Goal: Task Accomplishment & Management: Contribute content

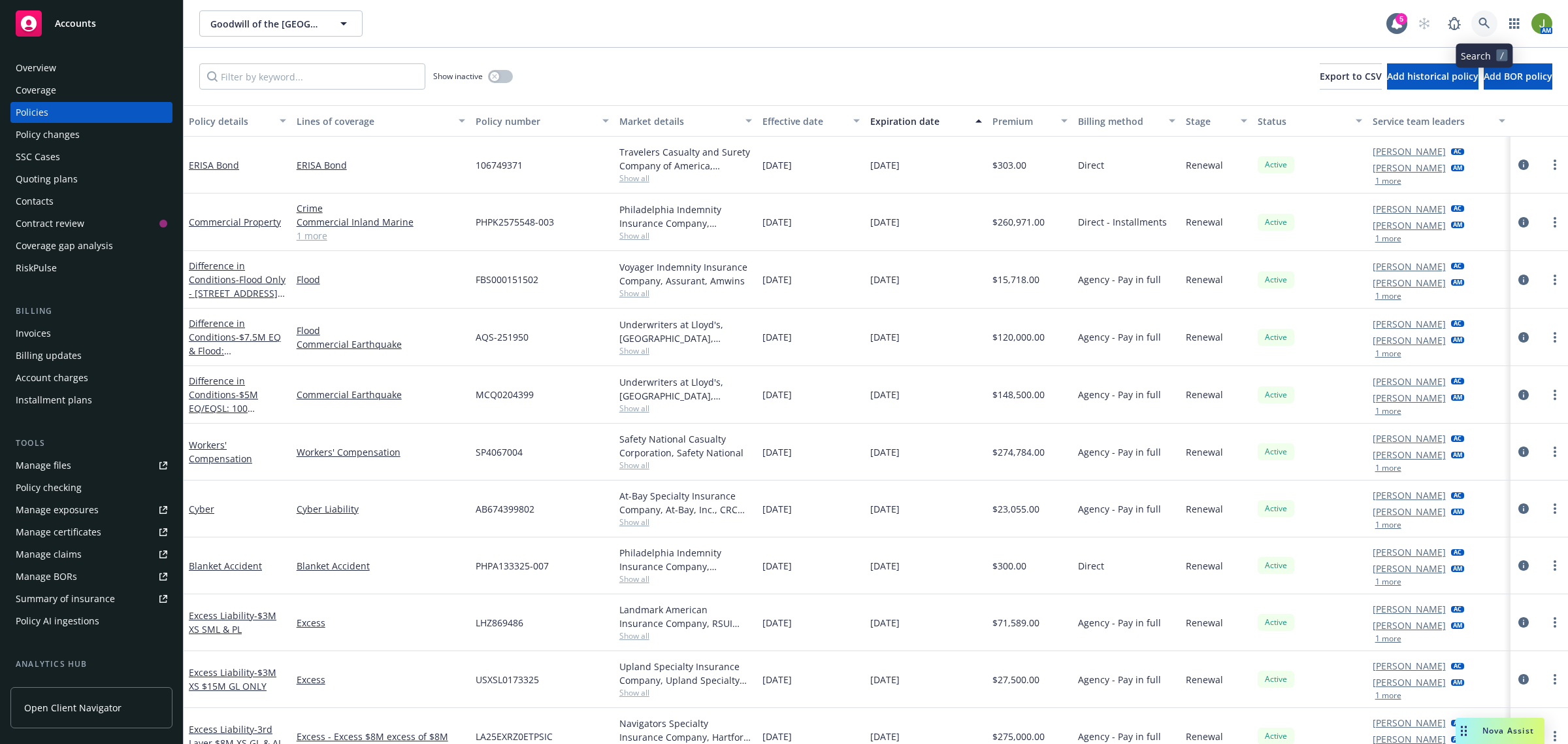
click at [1471, 21] on link at bounding box center [1484, 23] width 26 height 26
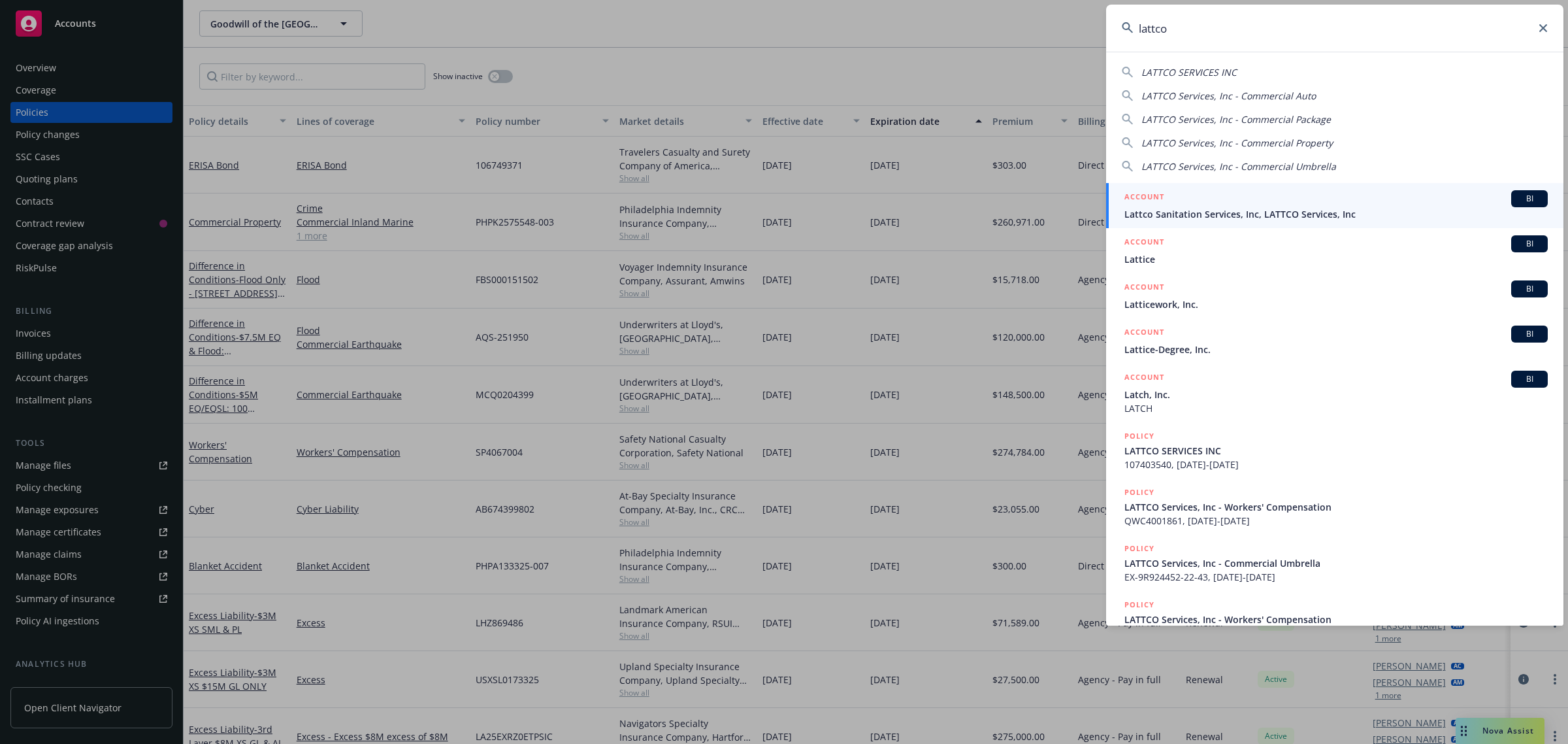
type input "lattco"
click at [1186, 211] on span "Lattco Sanitation Services, Inc, LATTCO Services, Inc" at bounding box center [1336, 214] width 423 height 13
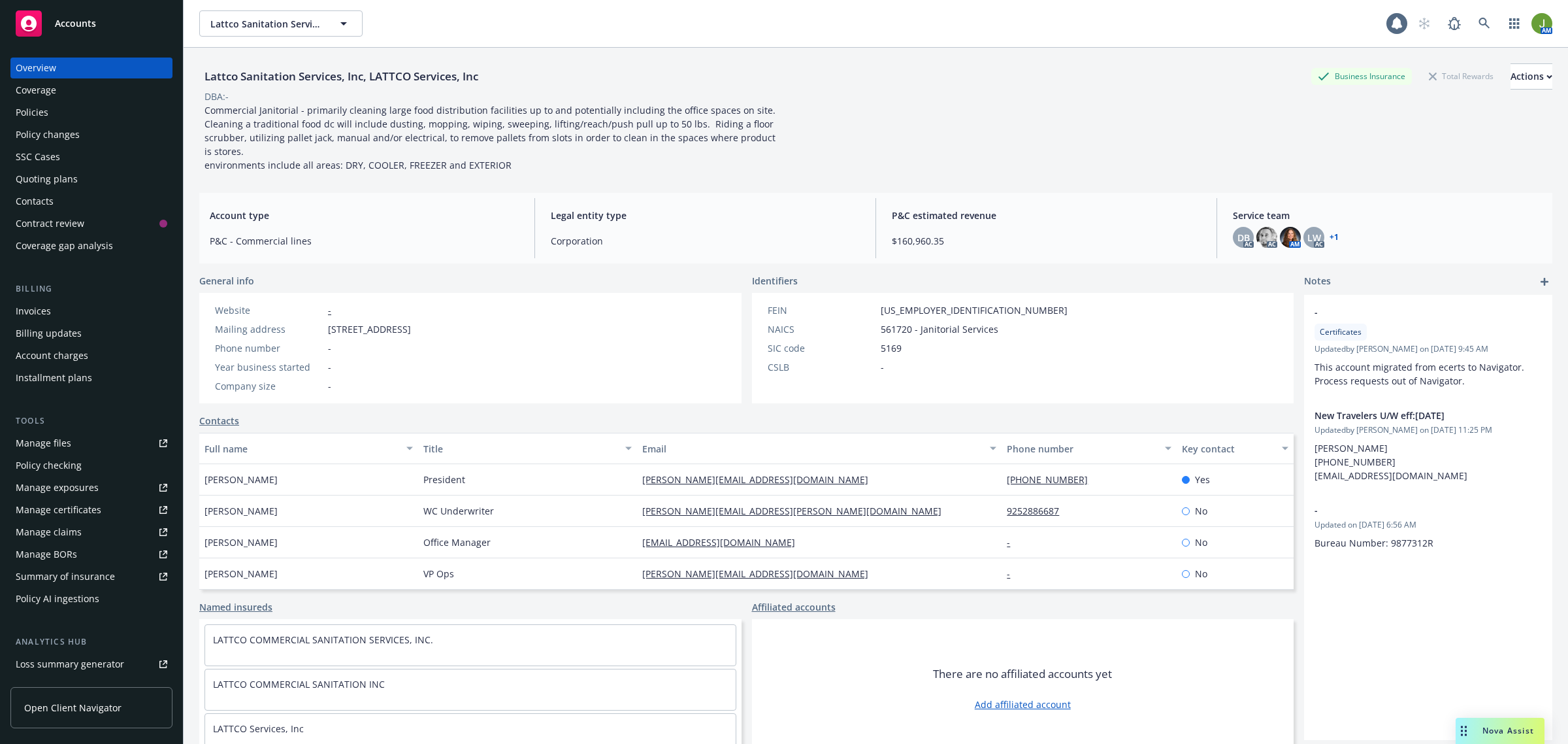
click at [41, 449] on div "Manage files" at bounding box center [43, 443] width 56 height 21
click at [1478, 24] on icon at bounding box center [1484, 23] width 11 height 11
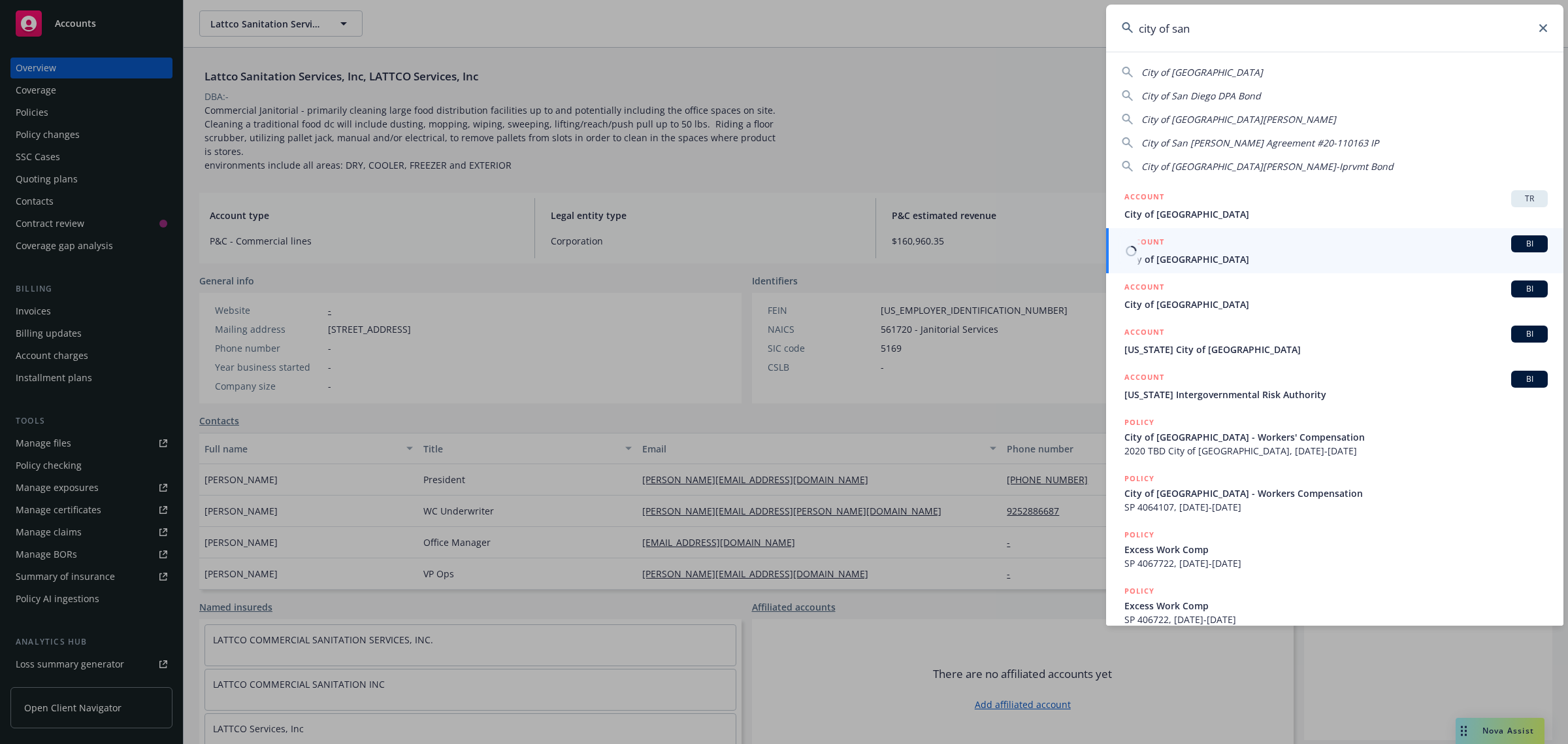
type input "city of san"
click at [1164, 258] on span "City of San Mateo" at bounding box center [1336, 258] width 423 height 13
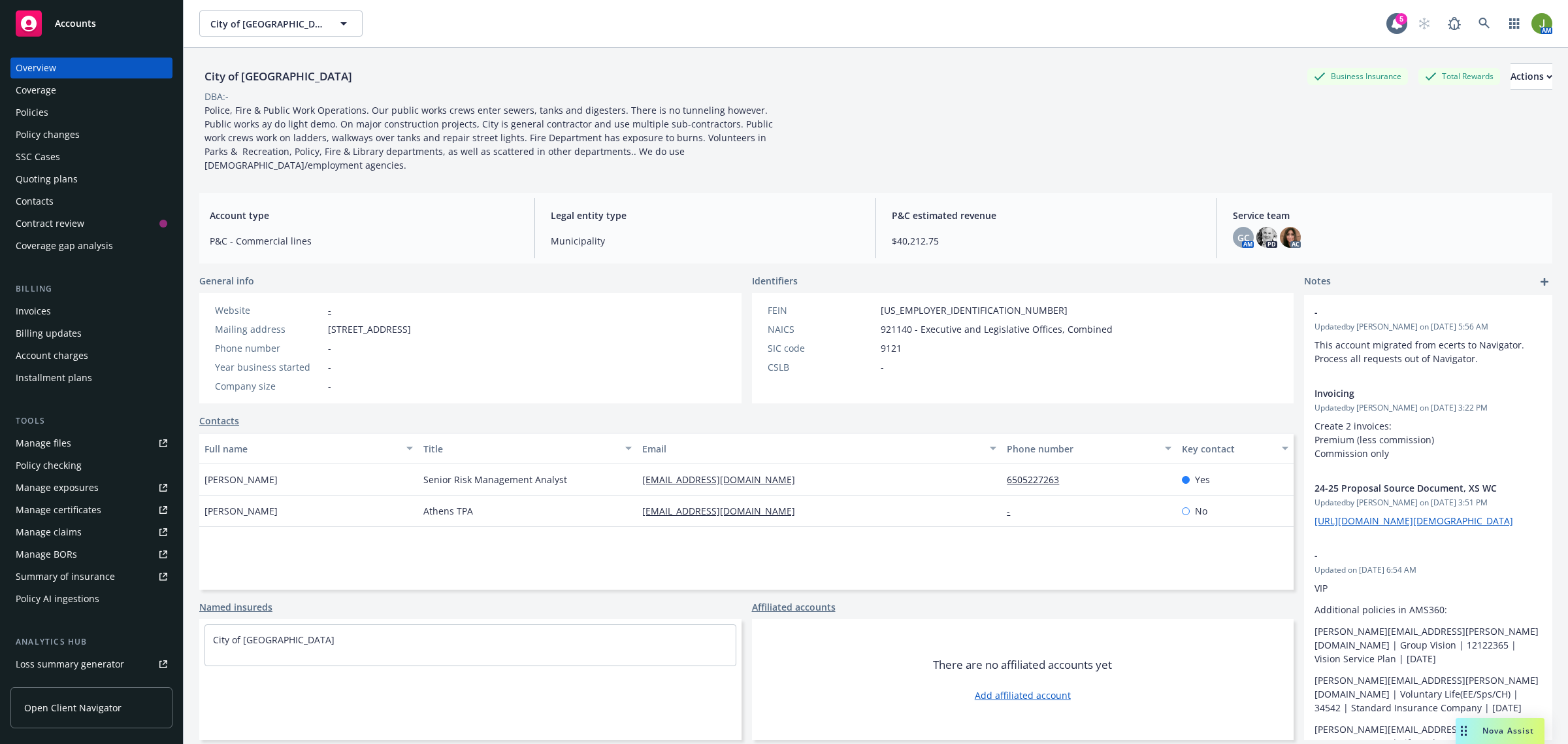
click at [73, 449] on link "Manage files" at bounding box center [91, 443] width 162 height 21
click at [69, 108] on div "Policies" at bounding box center [91, 112] width 152 height 21
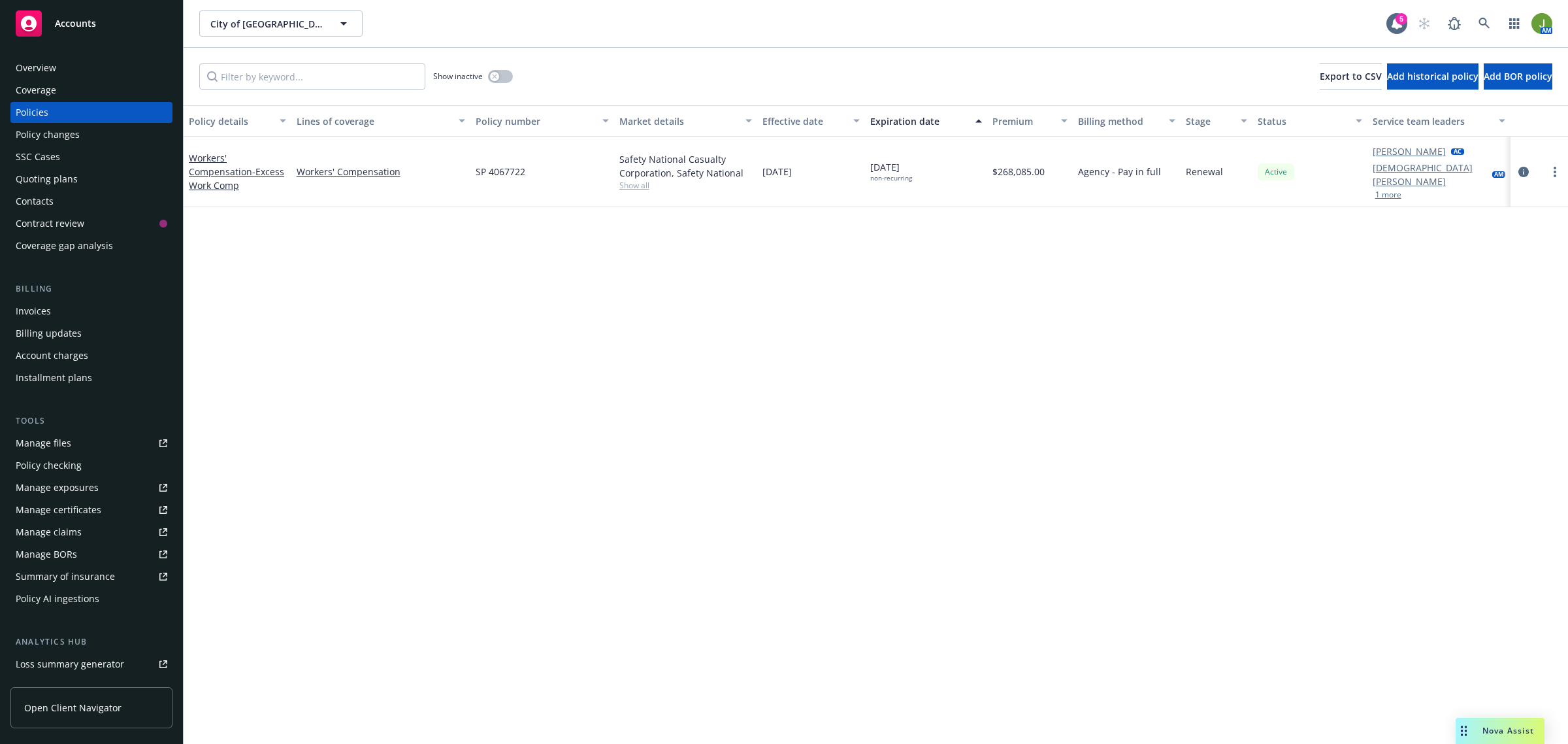
click at [49, 68] on div "Overview" at bounding box center [36, 68] width 41 height 21
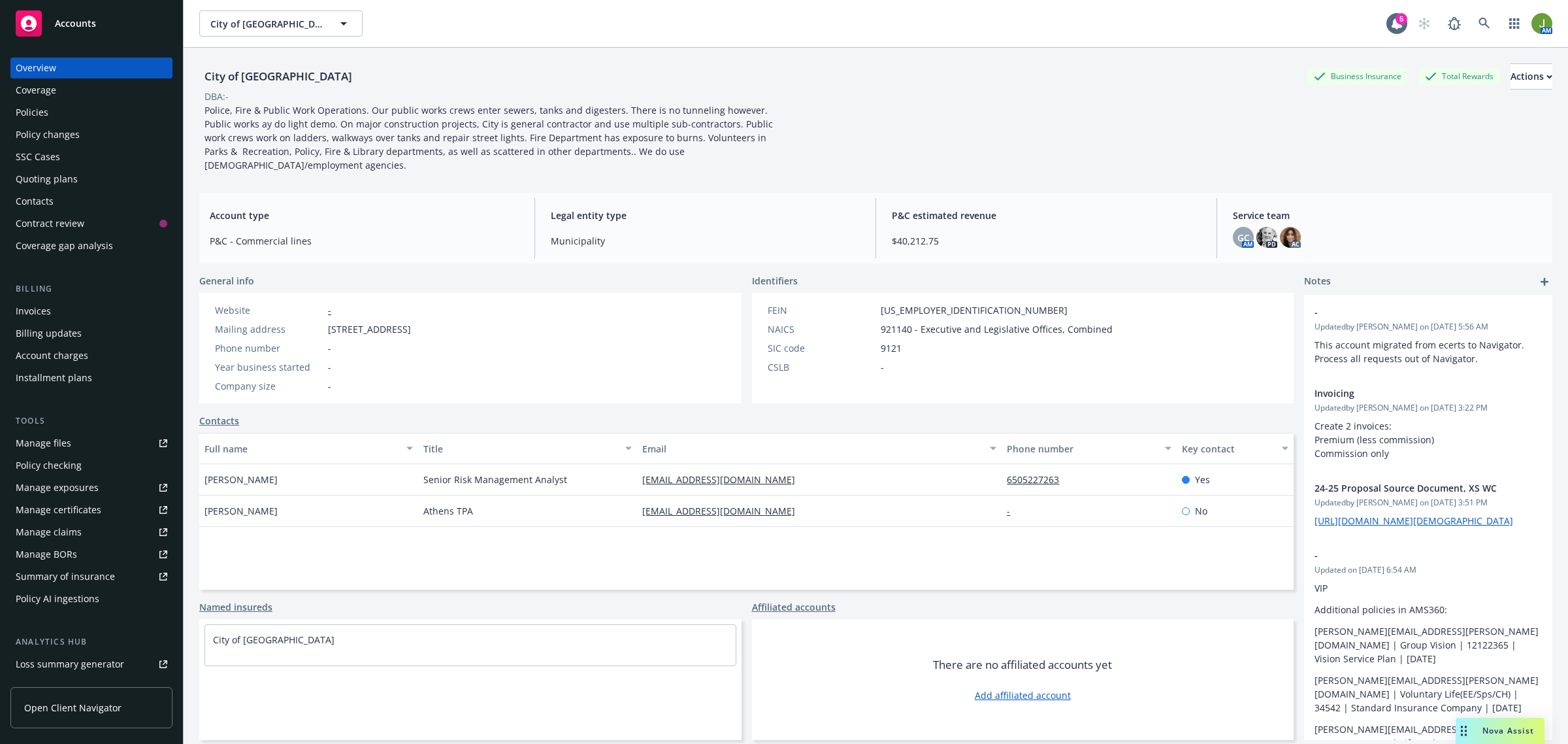
click at [80, 204] on div "Contacts" at bounding box center [91, 201] width 152 height 21
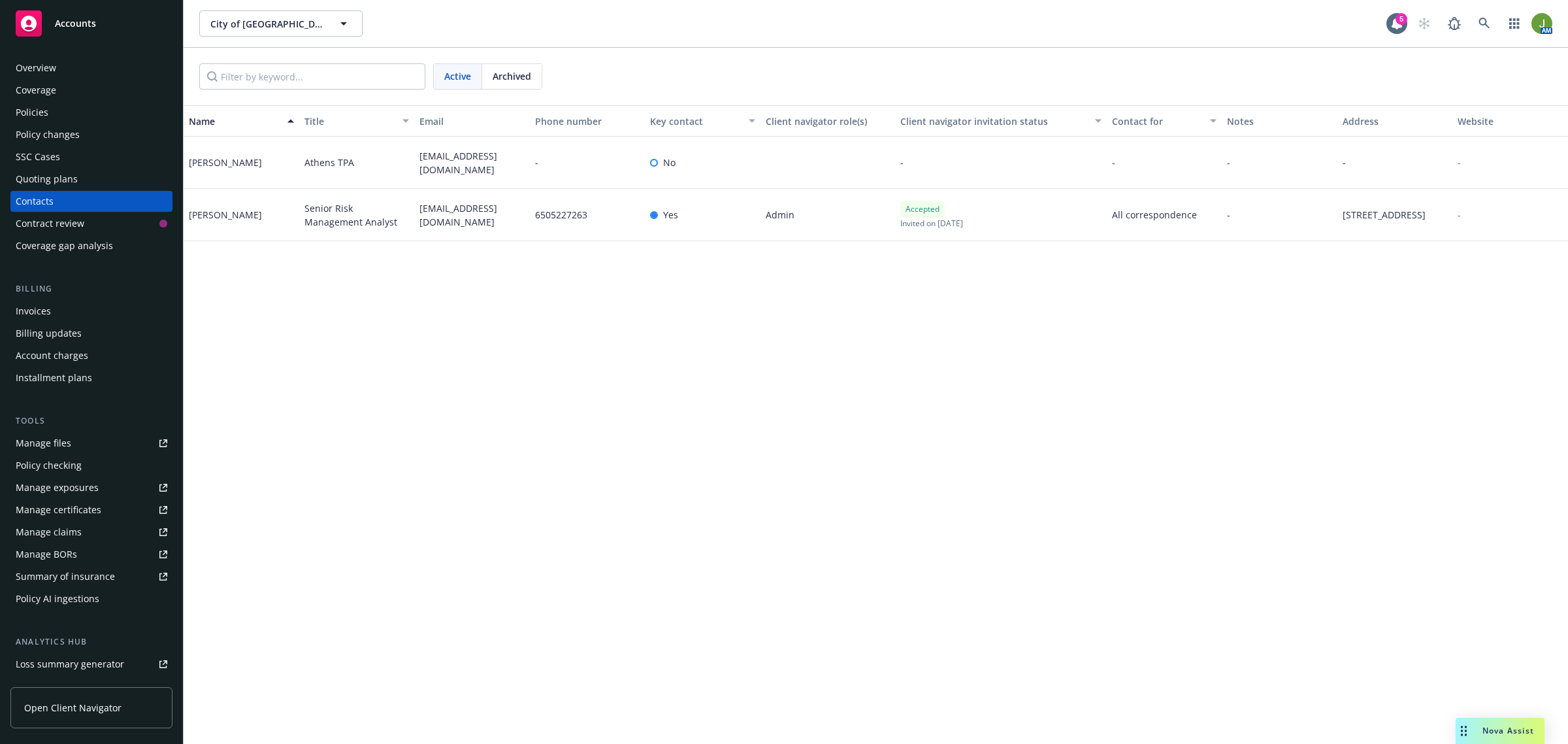
click at [62, 448] on div "Manage files" at bounding box center [43, 443] width 56 height 21
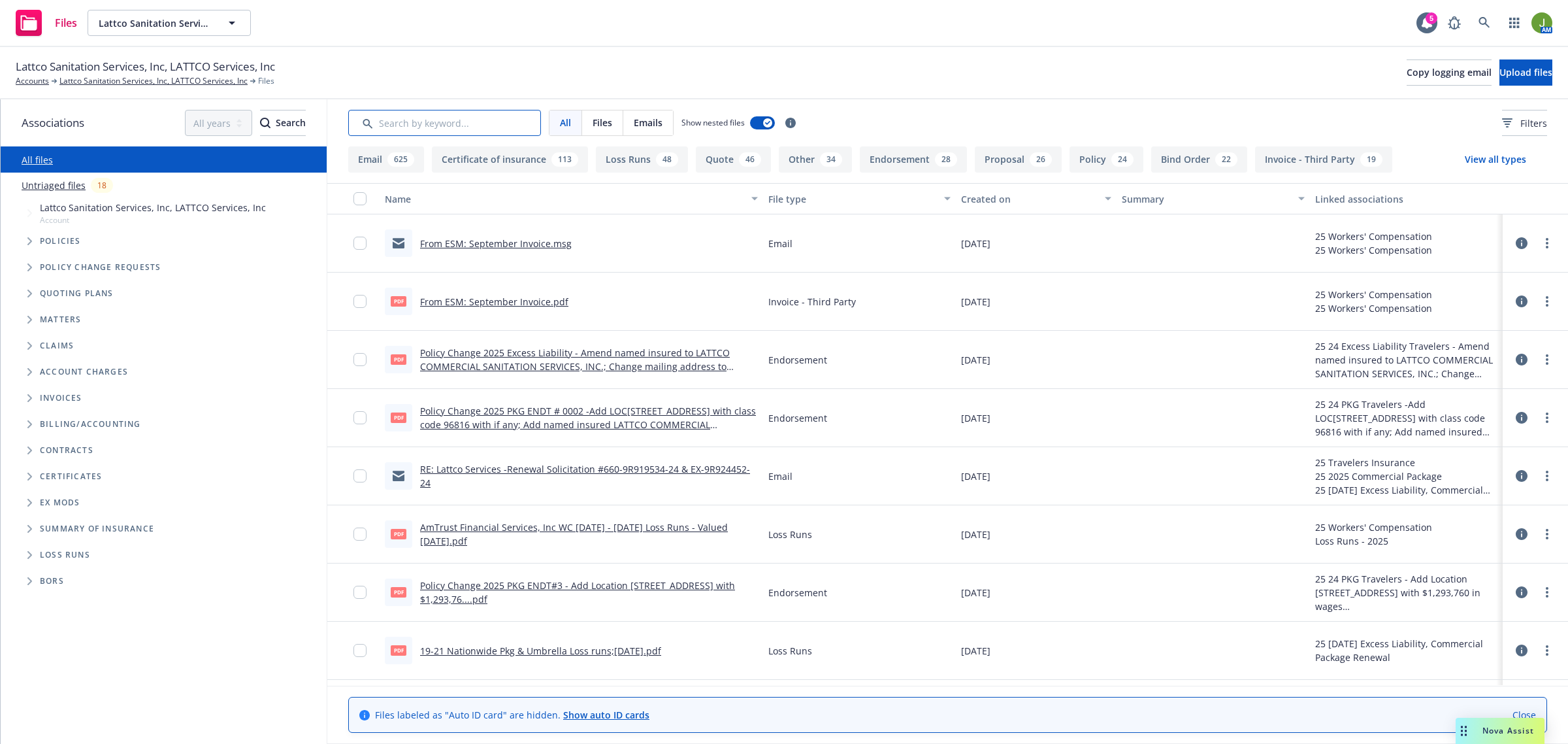
click at [425, 115] on input "Search by keyword..." at bounding box center [444, 123] width 192 height 26
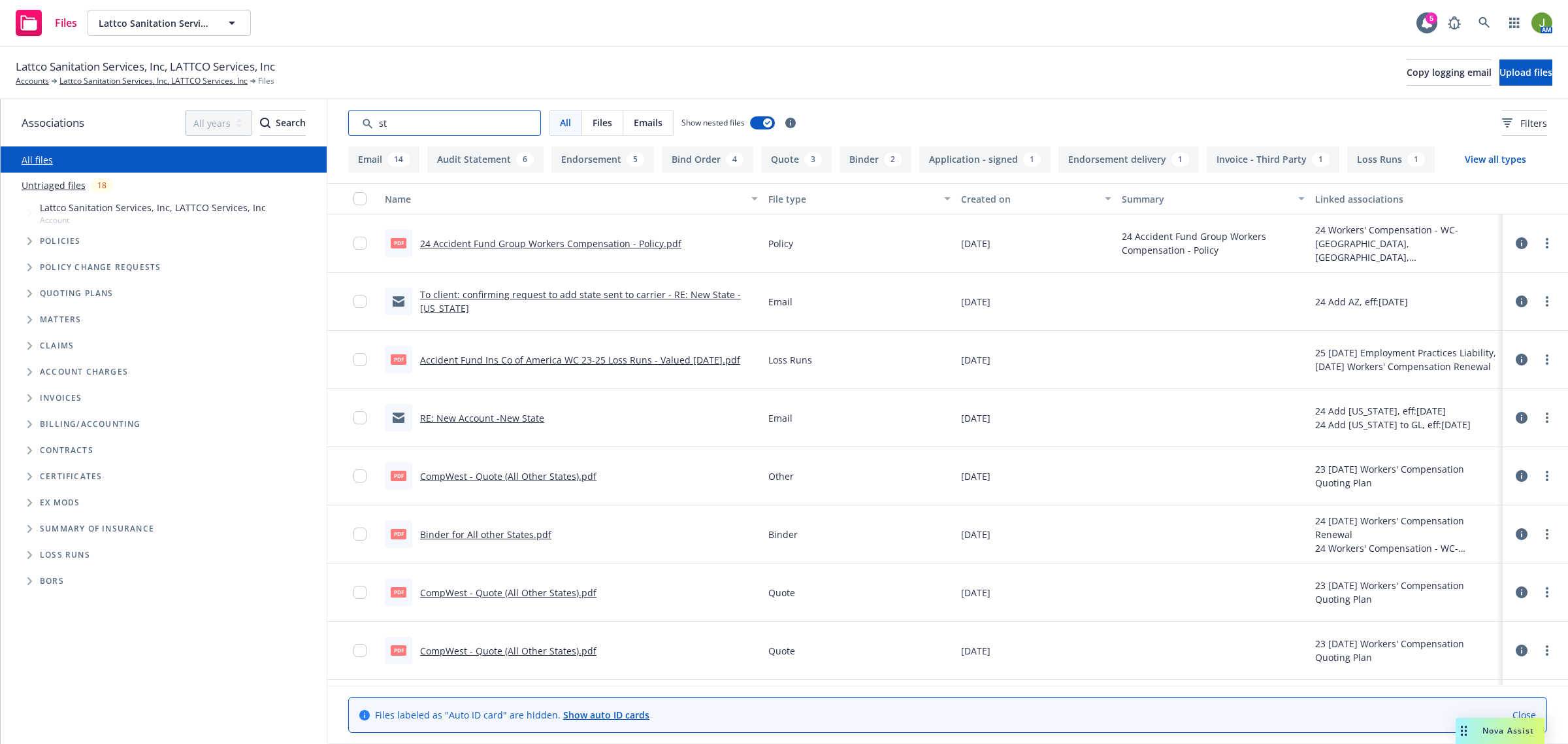
type input "s"
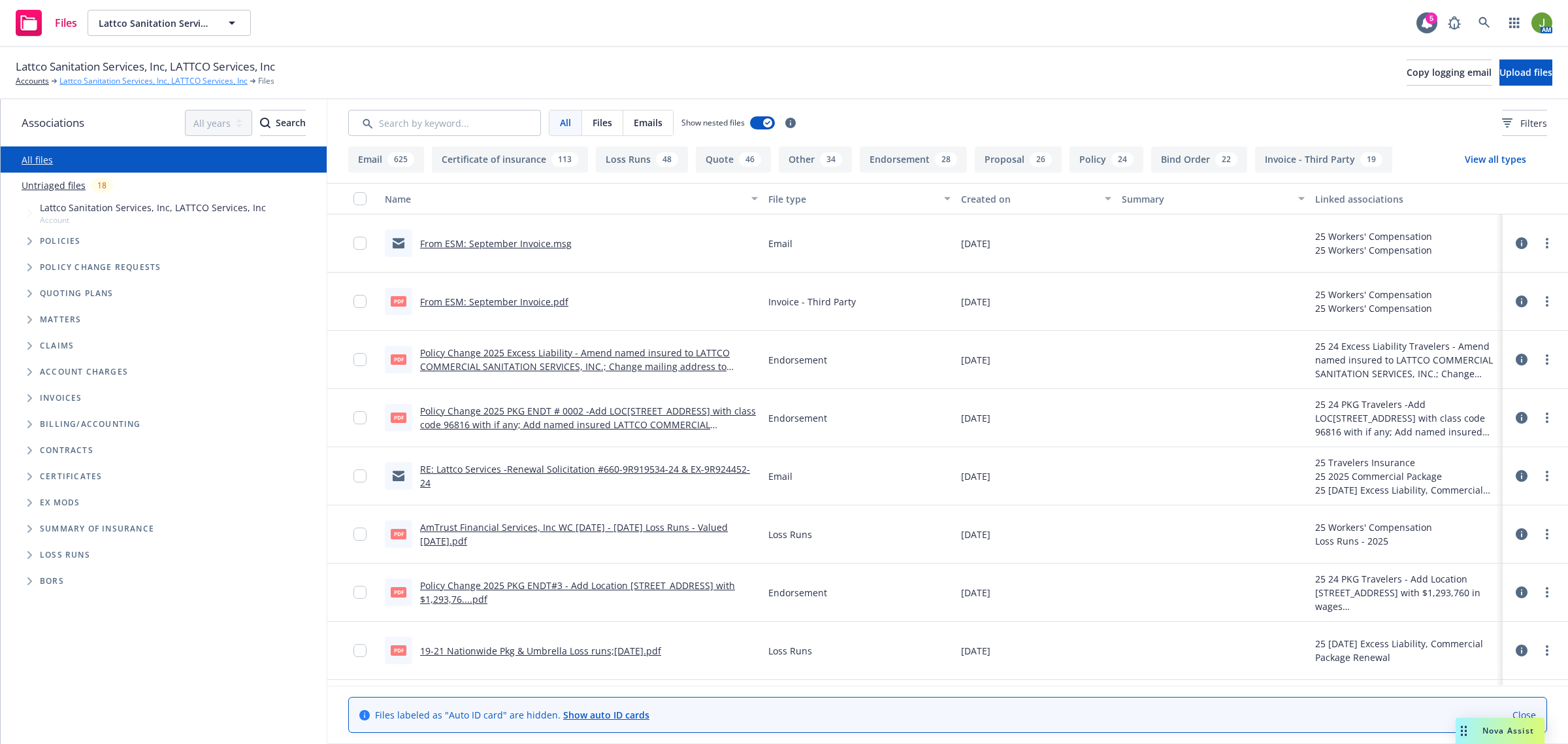
click at [125, 80] on link "Lattco Sanitation Services, Inc, LATTCO Services, Inc" at bounding box center [154, 81] width 188 height 12
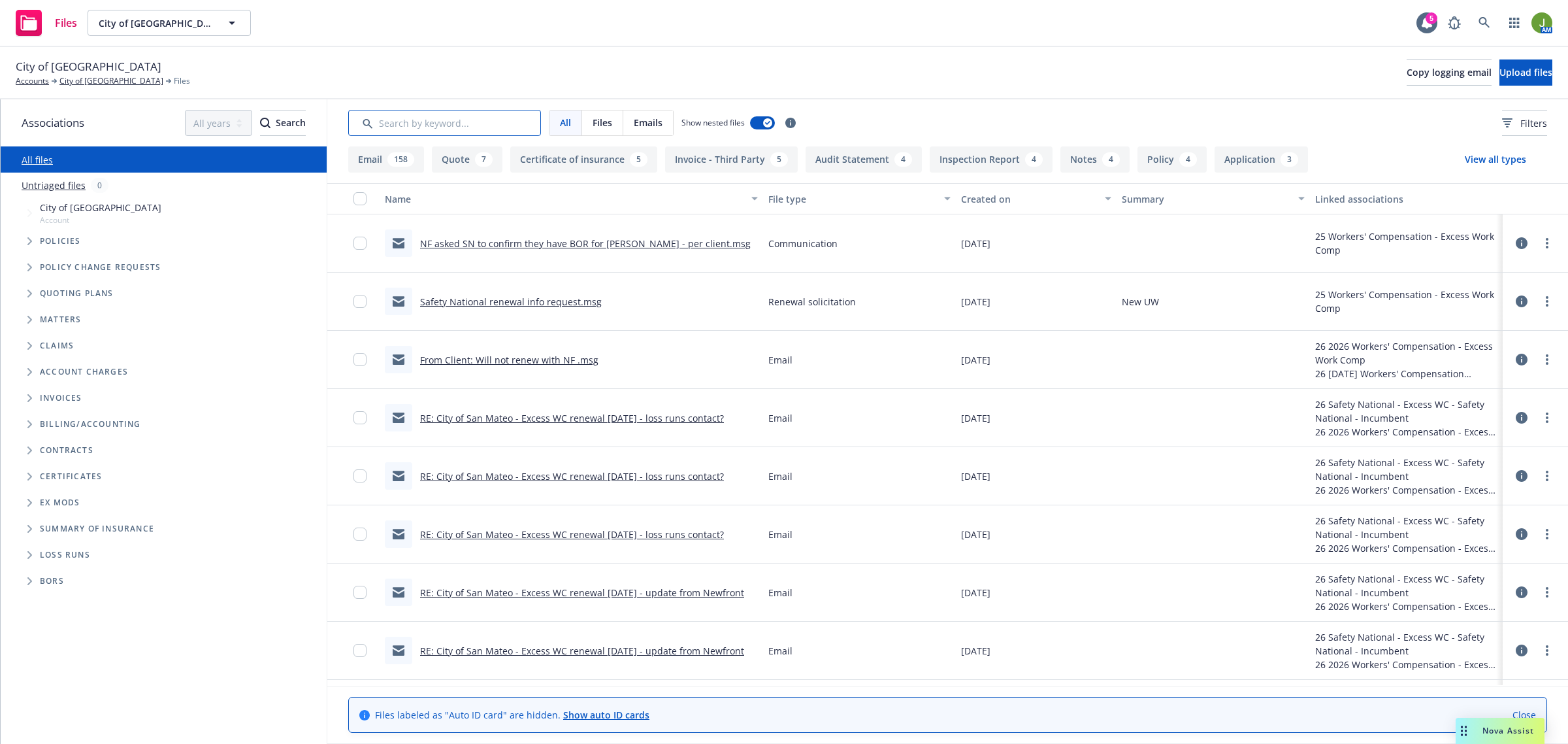
click at [420, 116] on input "Search by keyword..." at bounding box center [444, 123] width 192 height 26
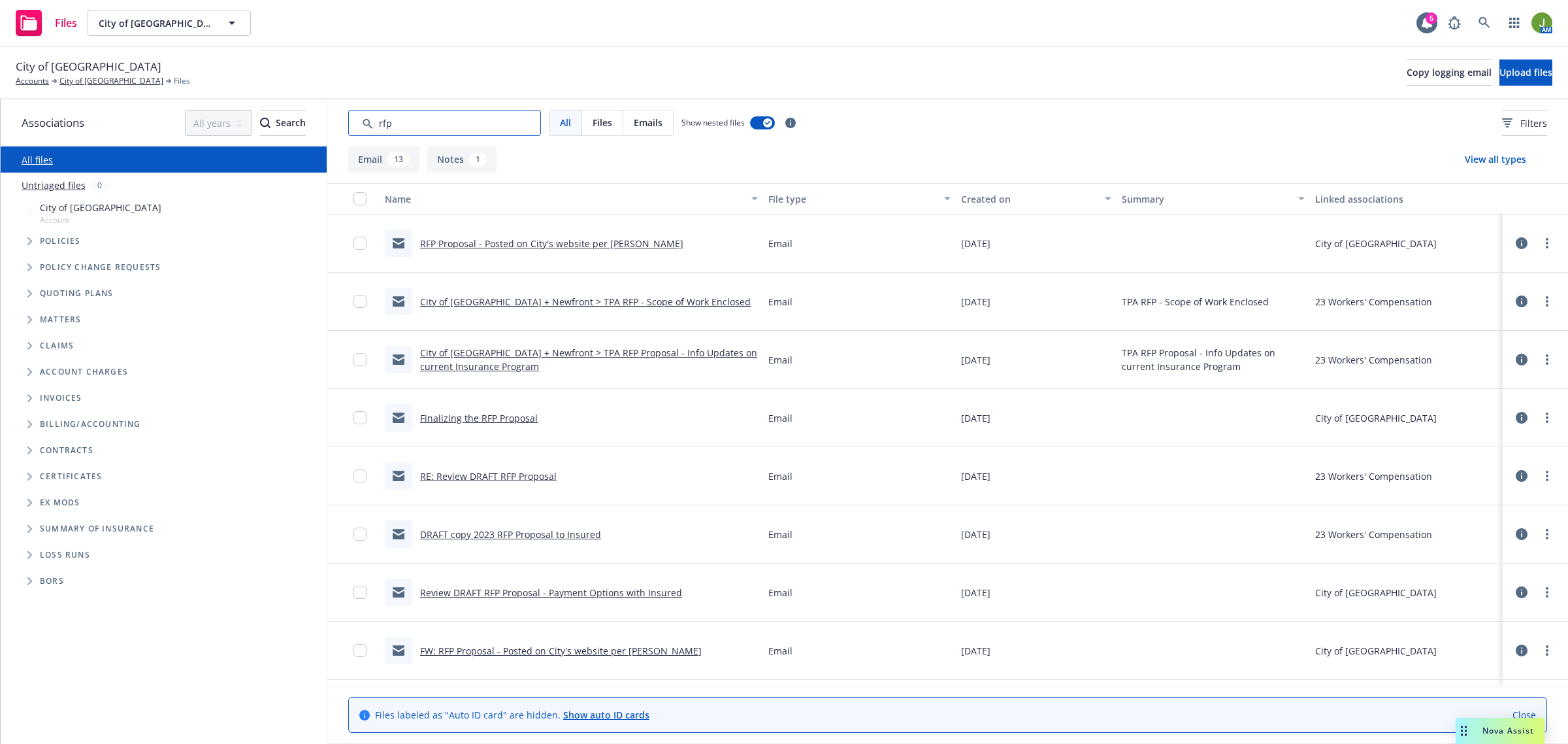
type input "rfp"
click at [980, 196] on div "Created on" at bounding box center [1029, 199] width 136 height 13
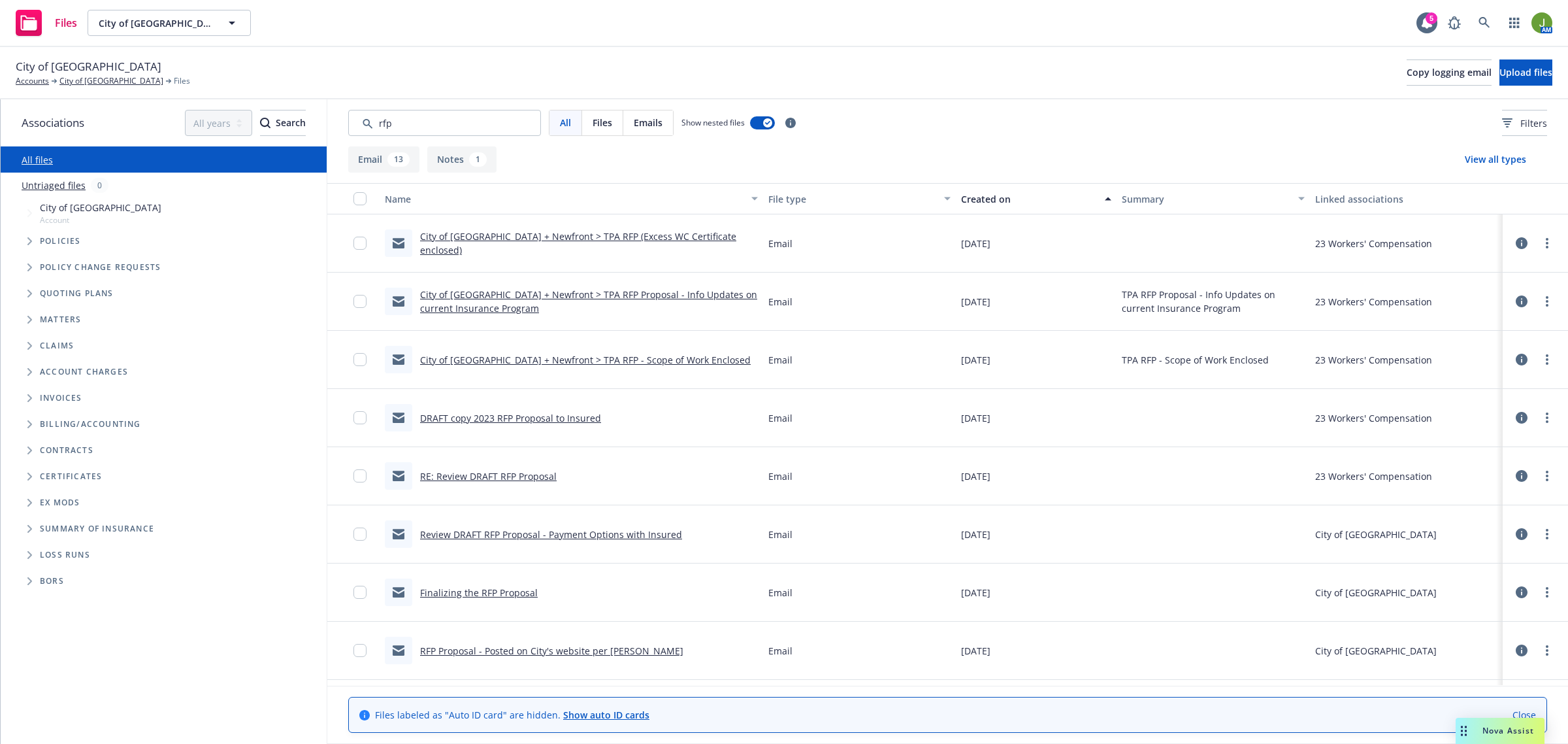
click at [576, 240] on link "City of San Mateo + Newfront > TPA RFP (Excess WC Certificate enclosed)" at bounding box center [578, 243] width 316 height 26
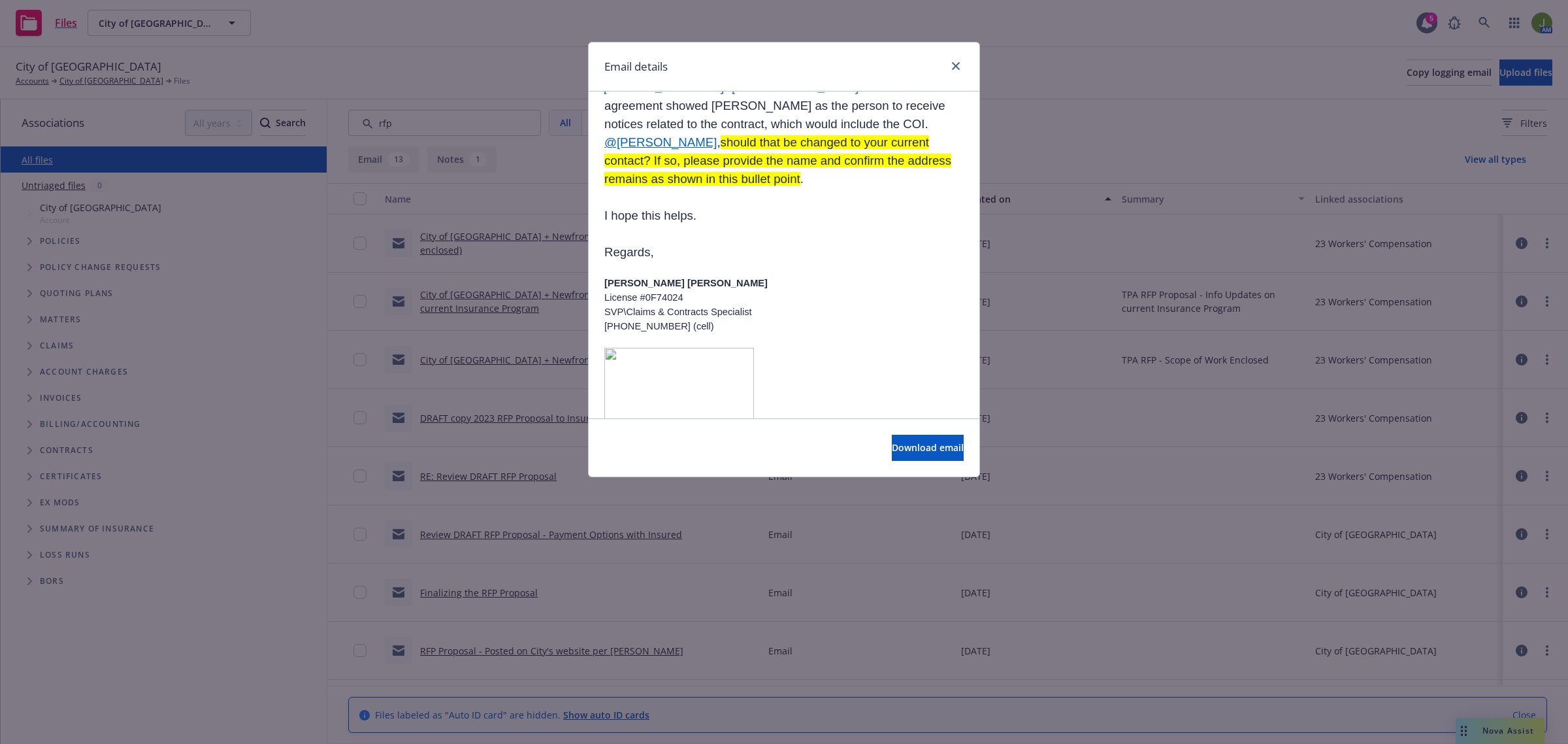
scroll to position [3268, 0]
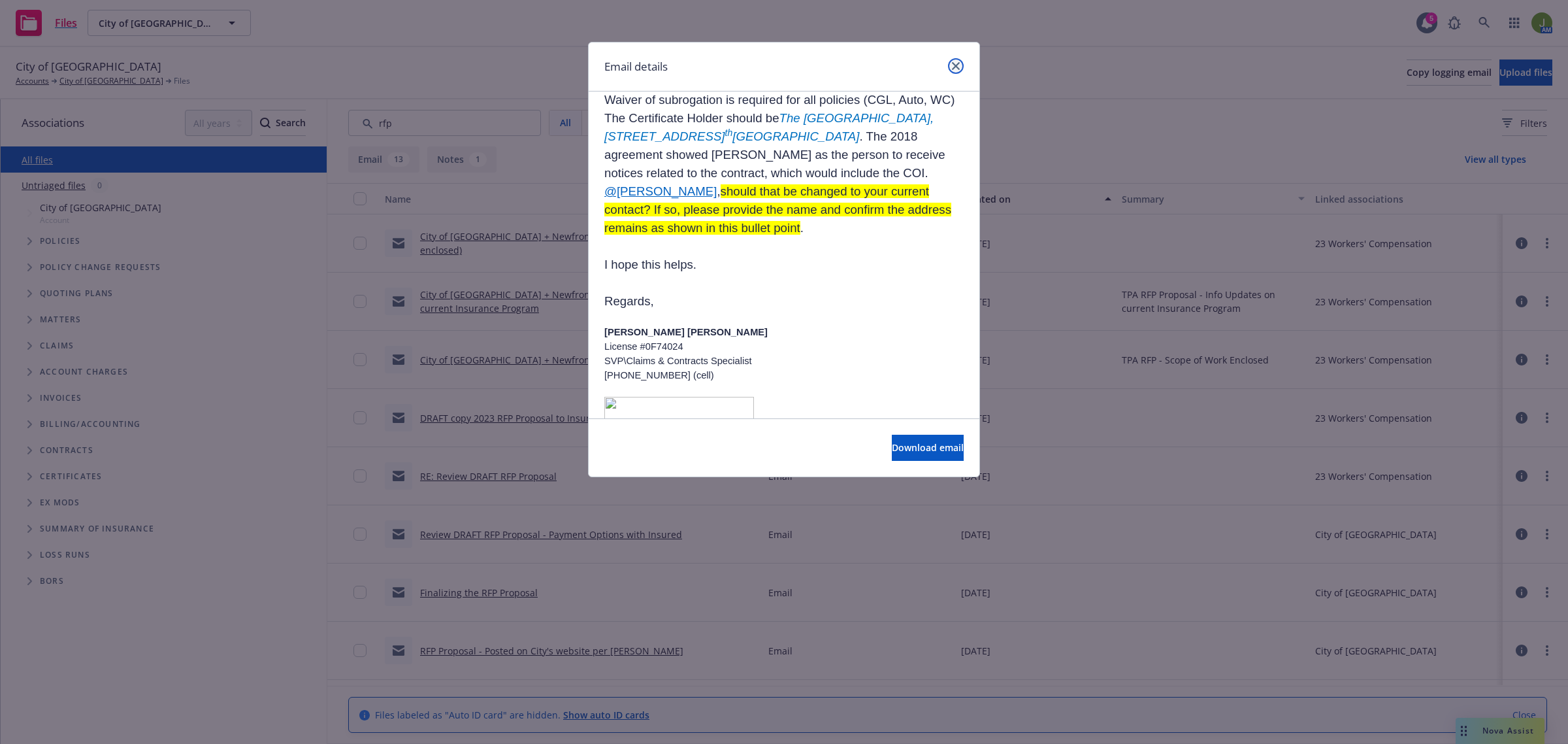
click at [952, 58] on link "close" at bounding box center [956, 66] width 16 height 16
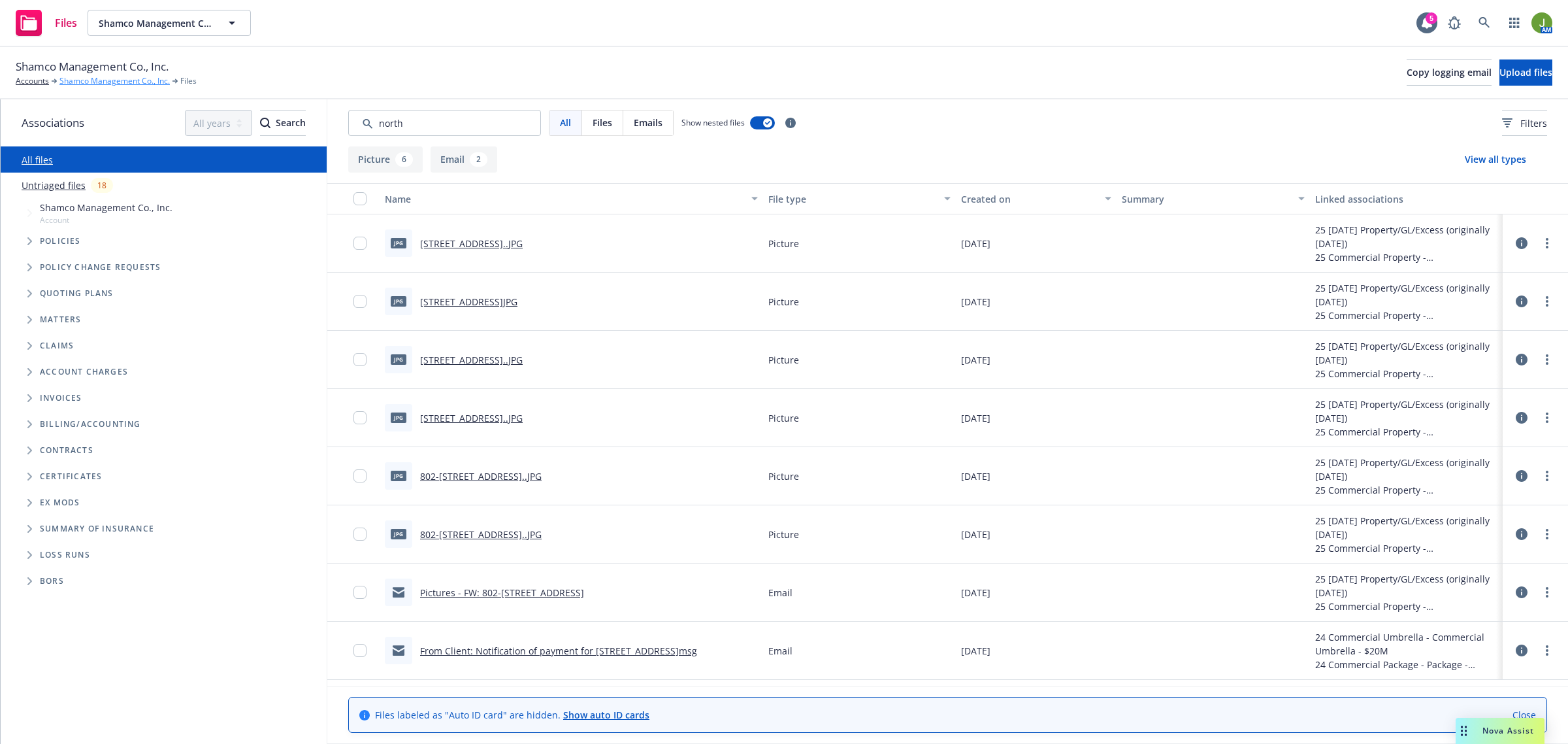
click at [129, 77] on link "Shamco Management Co., Inc." at bounding box center [115, 81] width 111 height 12
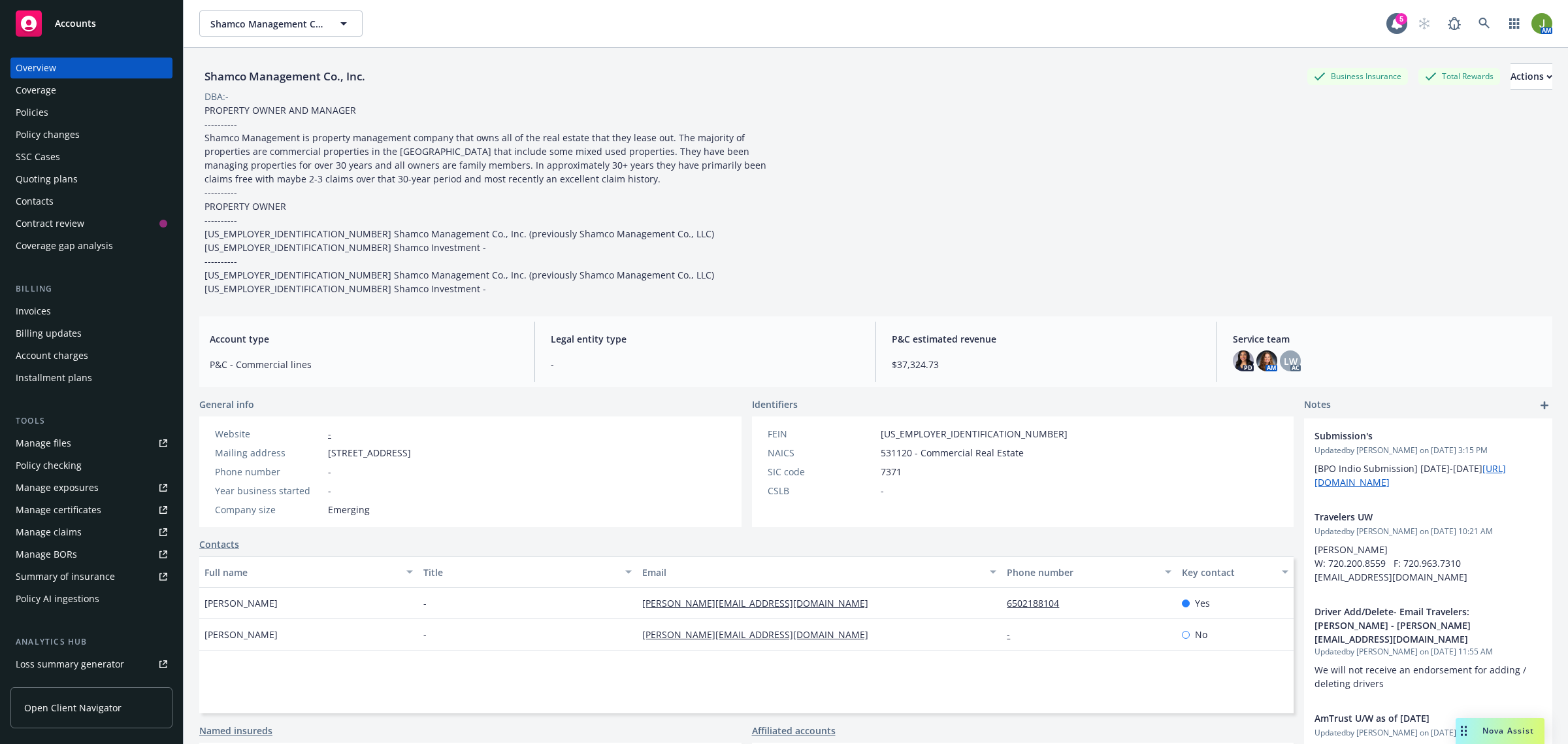
click at [75, 107] on div "Policies" at bounding box center [91, 112] width 152 height 21
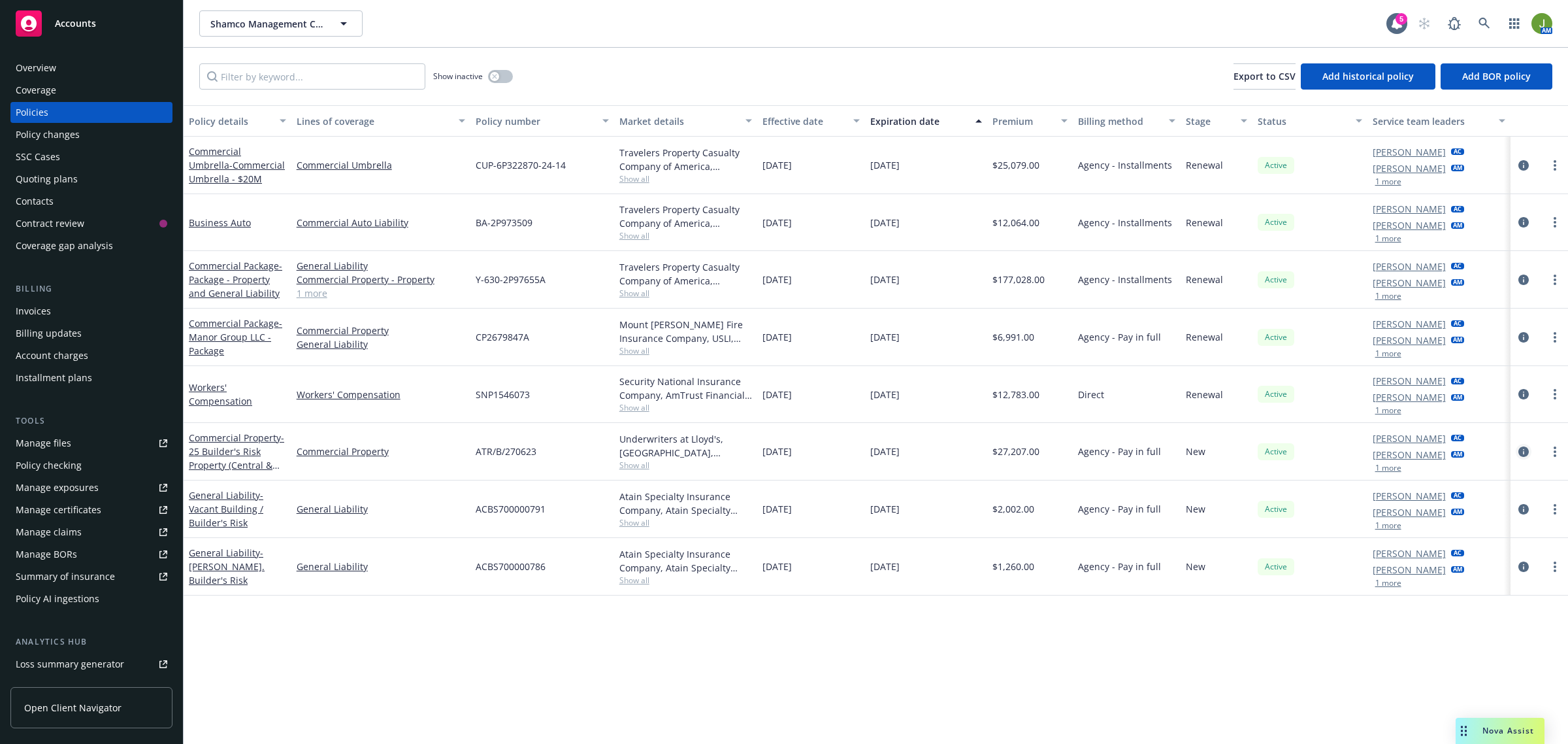
click at [1527, 449] on icon "circleInformation" at bounding box center [1523, 451] width 10 height 10
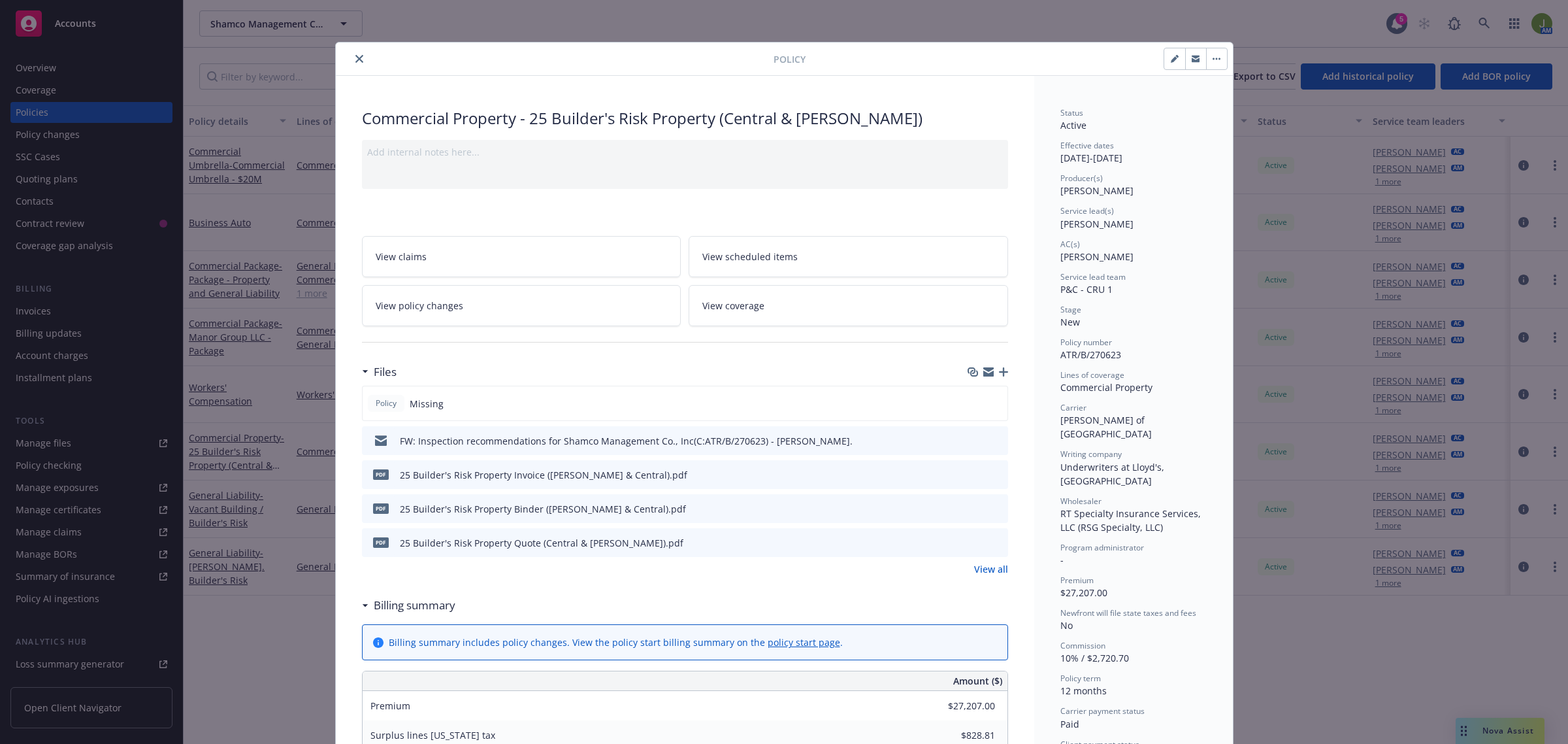
click at [356, 60] on icon "close" at bounding box center [360, 59] width 8 height 8
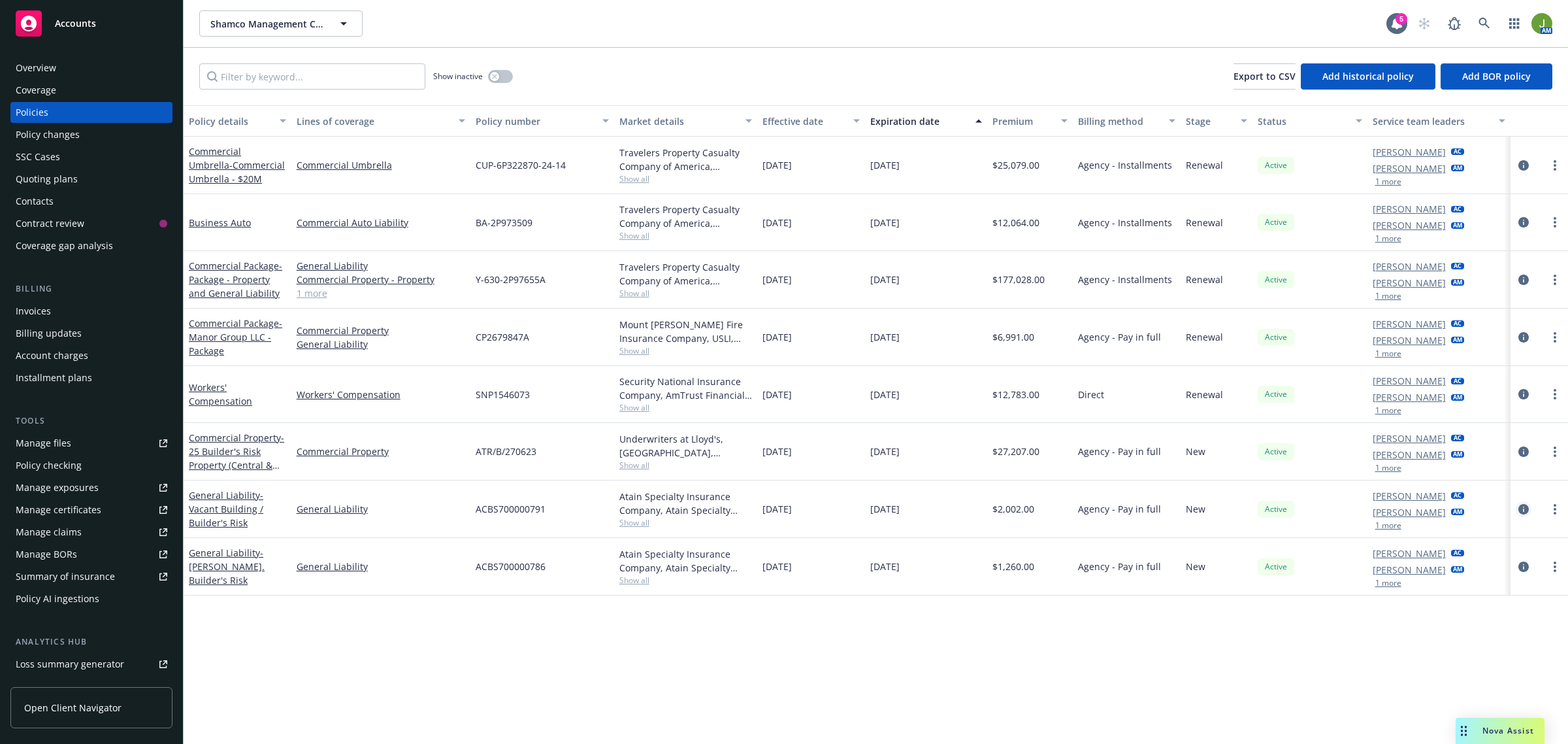
click at [1526, 510] on icon "circleInformation" at bounding box center [1523, 508] width 10 height 10
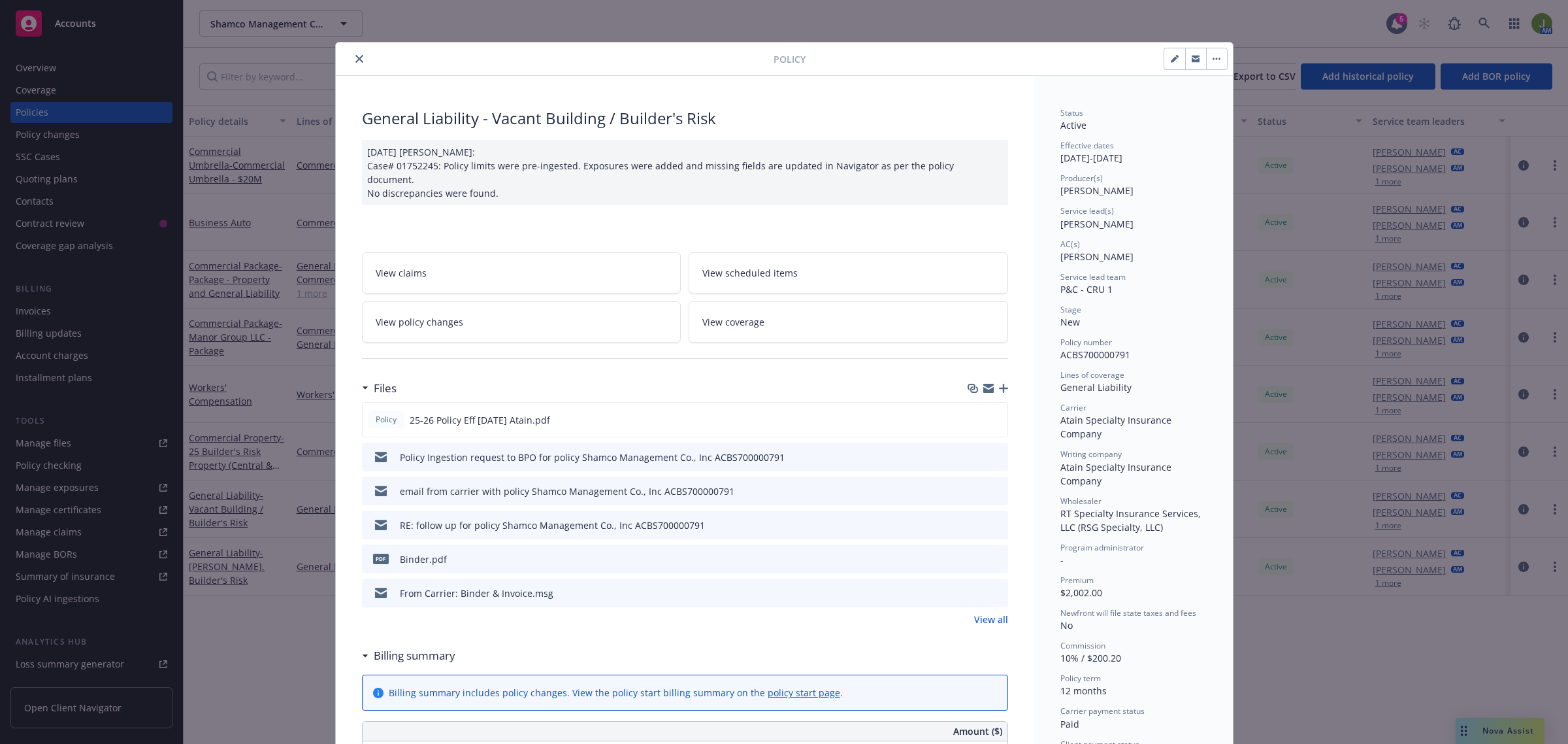
click at [356, 59] on icon "close" at bounding box center [360, 59] width 8 height 8
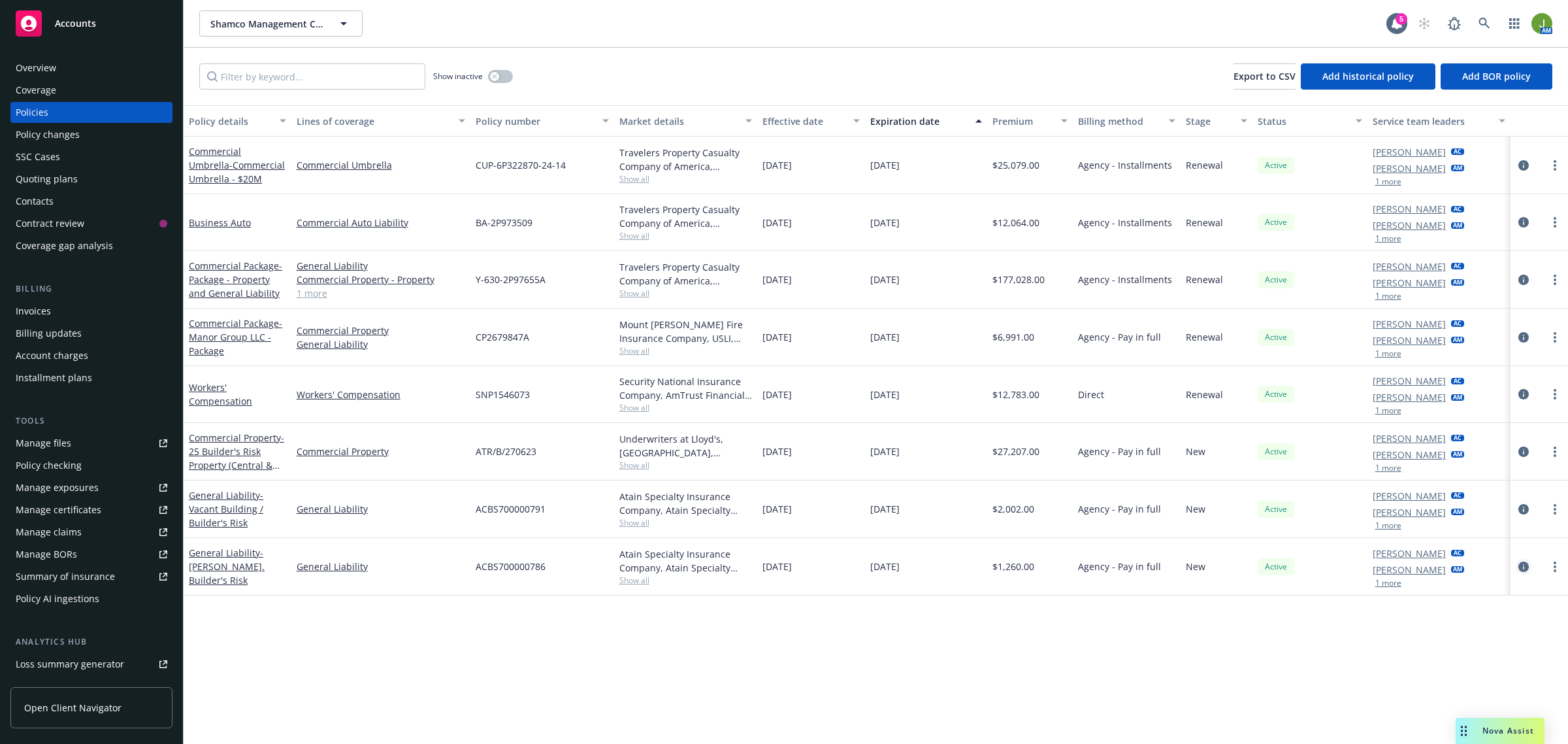
click at [1526, 569] on icon "circleInformation" at bounding box center [1523, 566] width 10 height 10
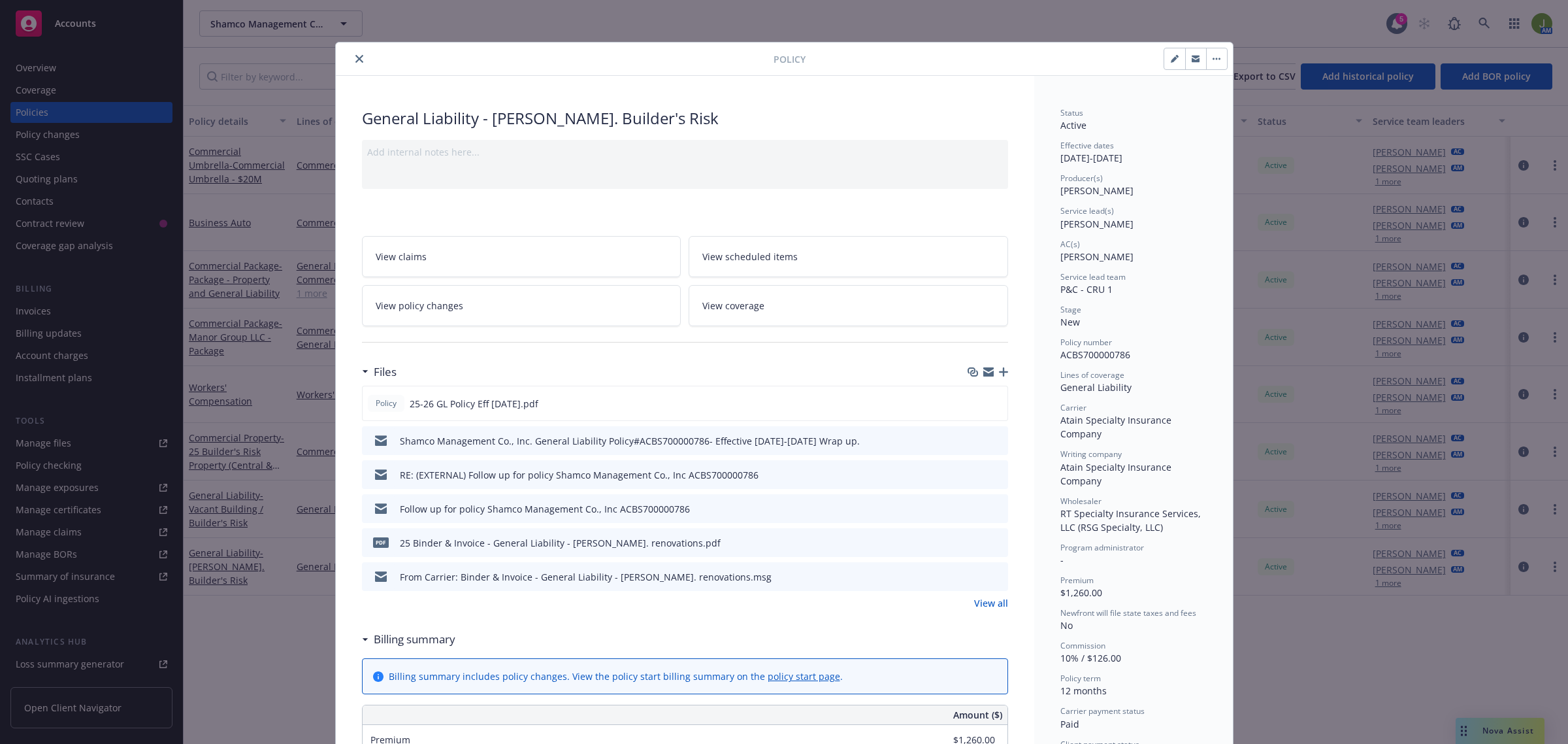
click at [356, 60] on icon "close" at bounding box center [360, 59] width 8 height 8
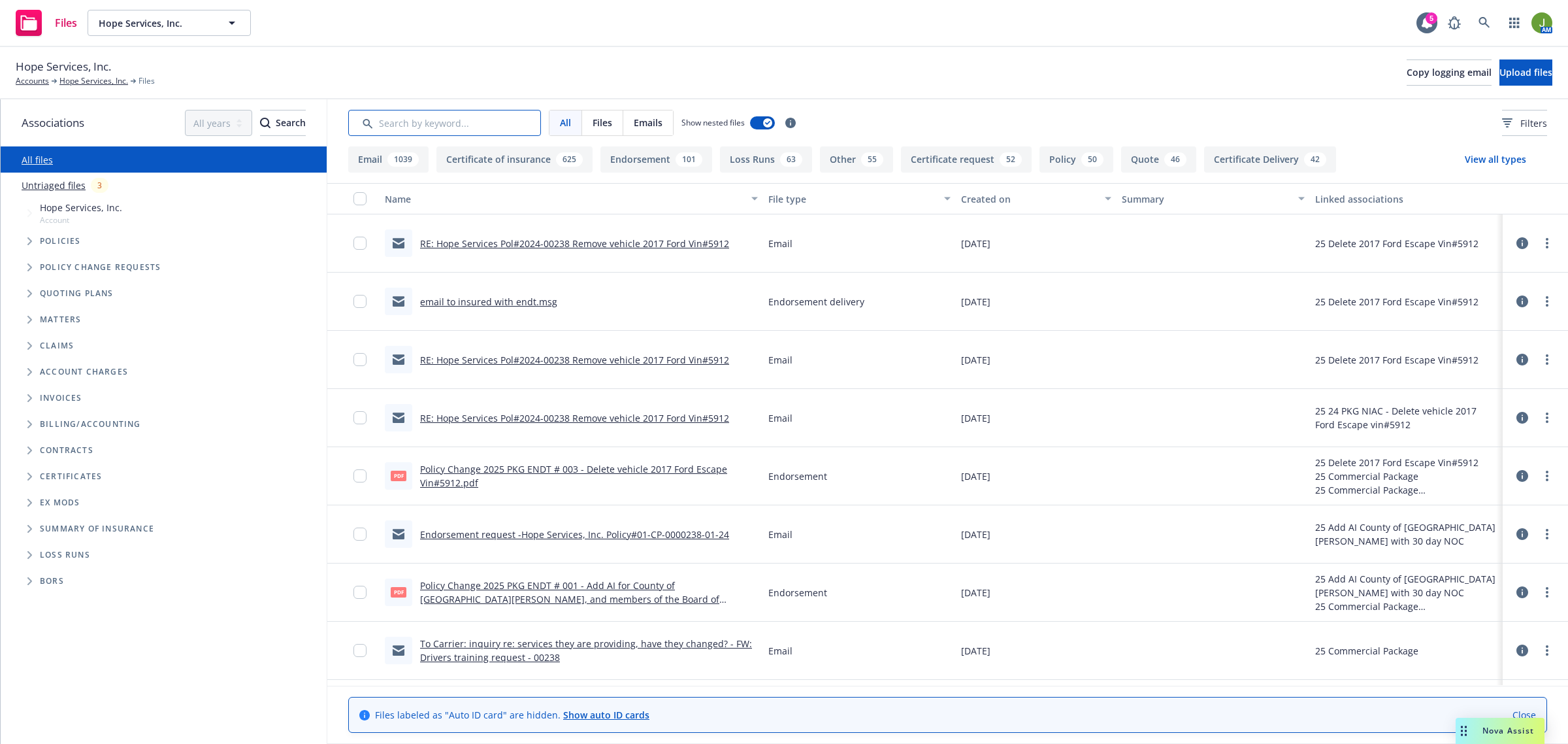
click at [432, 128] on input "Search by keyword..." at bounding box center [444, 123] width 192 height 26
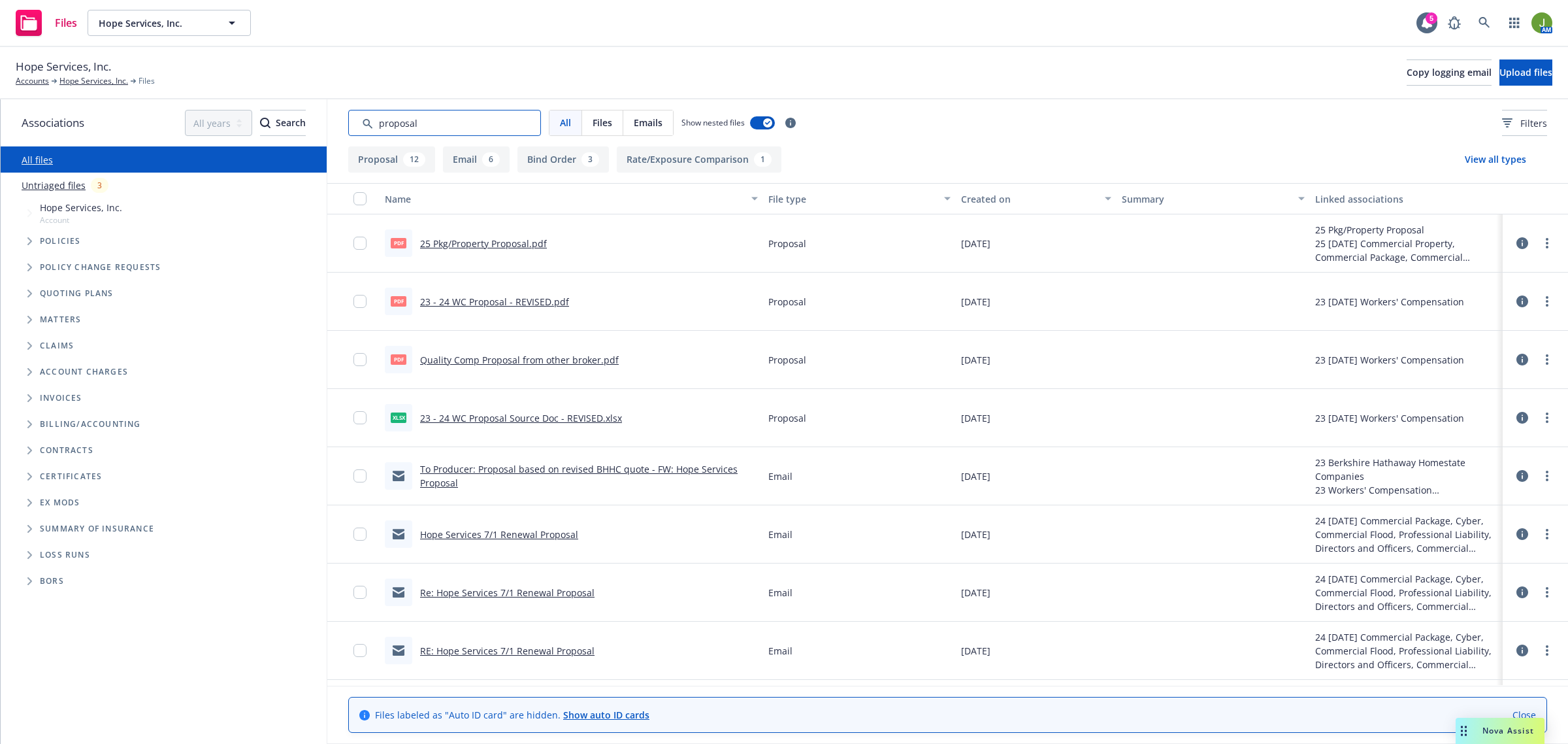
type input "proposal"
click at [987, 201] on div "Created on" at bounding box center [1029, 199] width 136 height 13
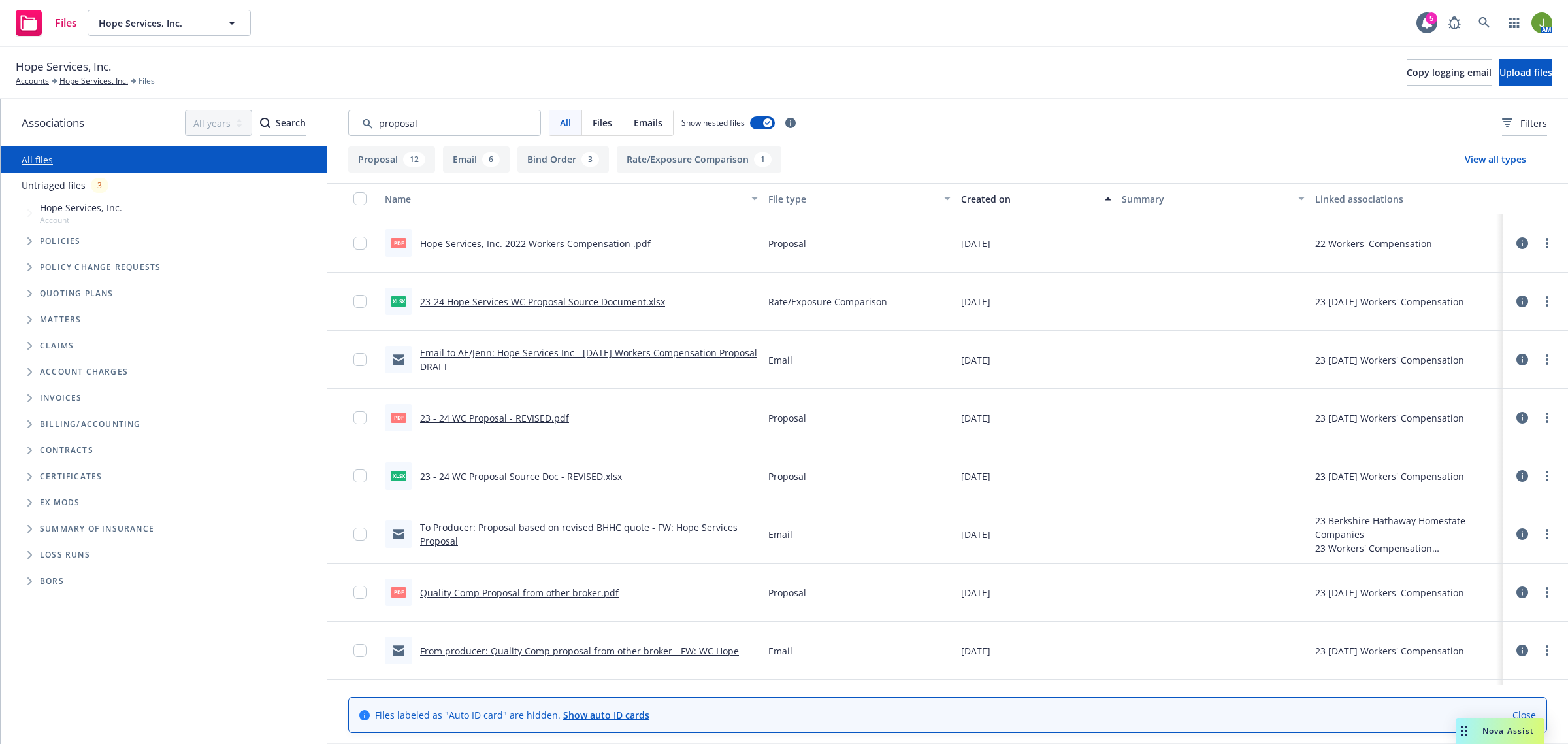
click at [987, 201] on div "Created on" at bounding box center [1029, 199] width 136 height 13
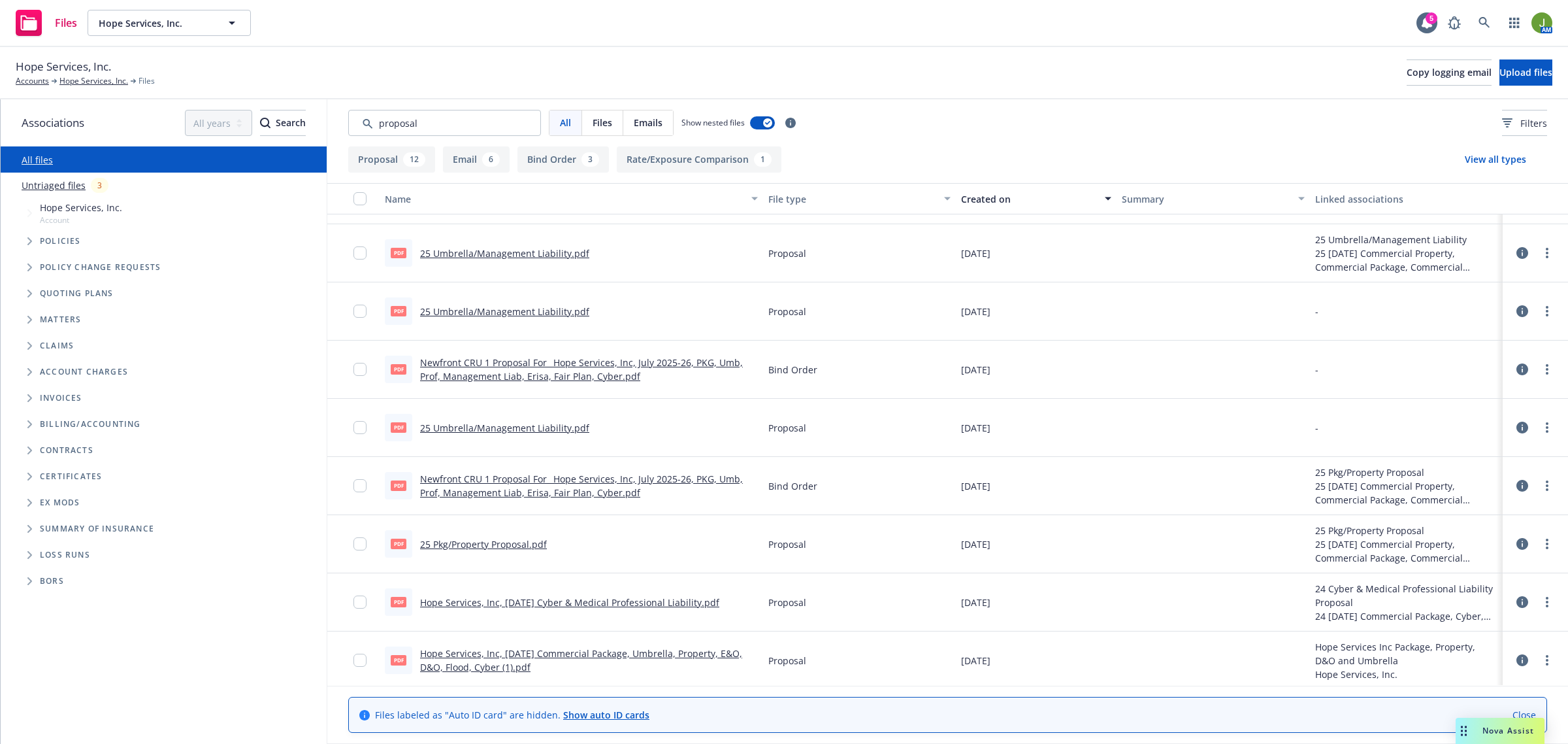
scroll to position [245, 0]
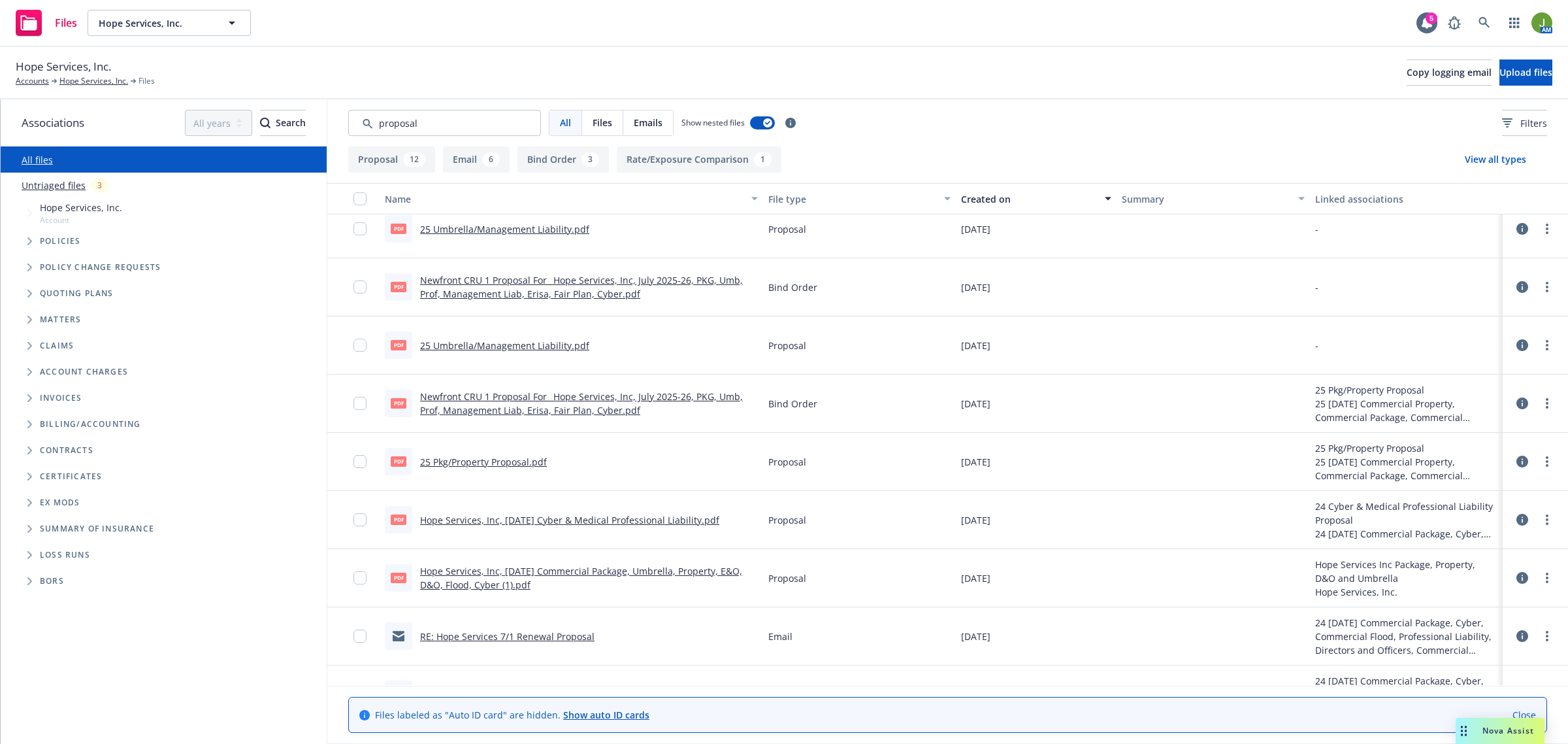
click at [499, 399] on link "Newfront CRU 1 Proposal For_ Hope Services, Inc, July 2025-26, PKG, Umb, Prof, …" at bounding box center [581, 403] width 323 height 26
click at [95, 86] on link "Hope Services, Inc." at bounding box center [93, 81] width 68 height 12
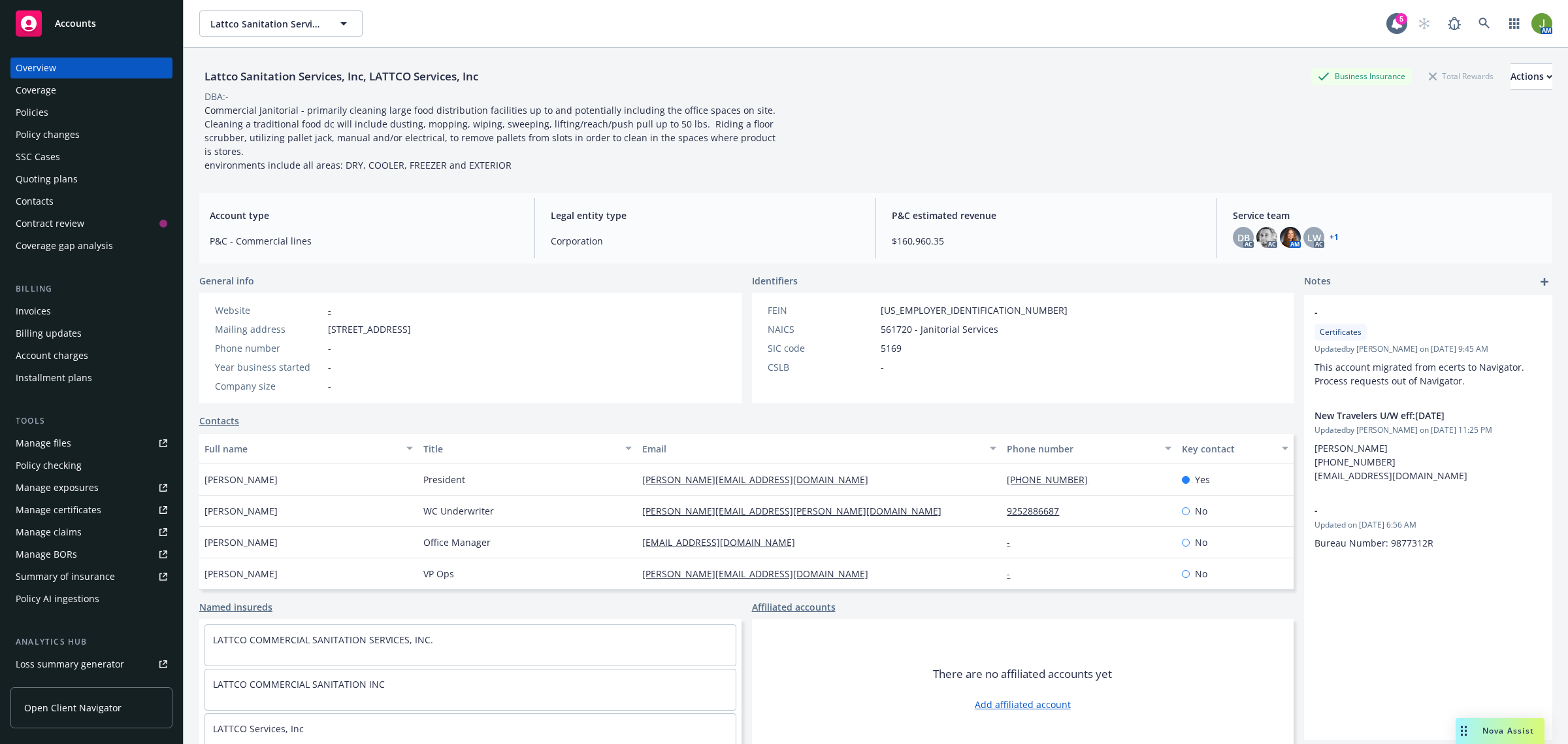
click at [34, 115] on div "Policies" at bounding box center [32, 112] width 33 height 21
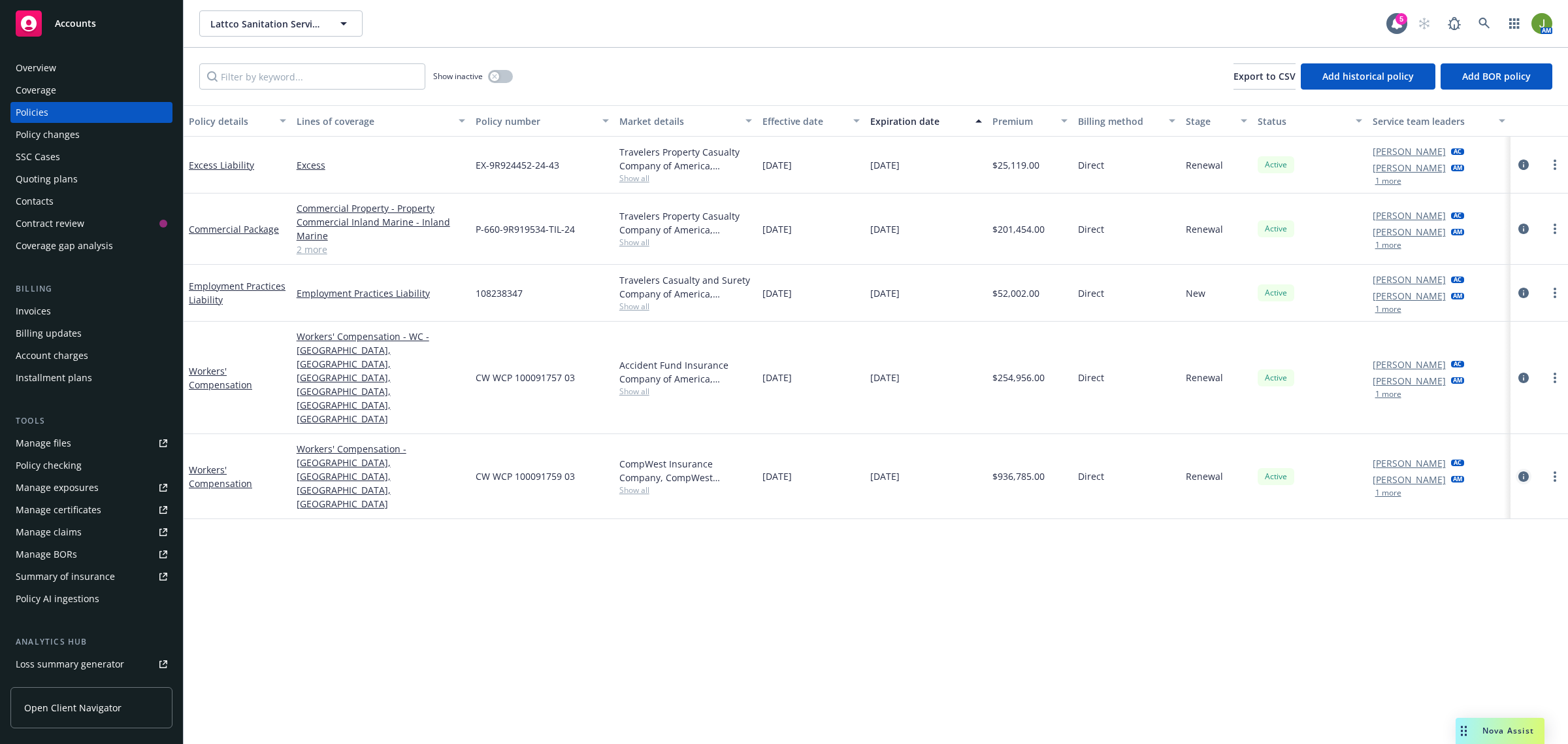
click at [1521, 471] on icon "circleInformation" at bounding box center [1523, 476] width 10 height 10
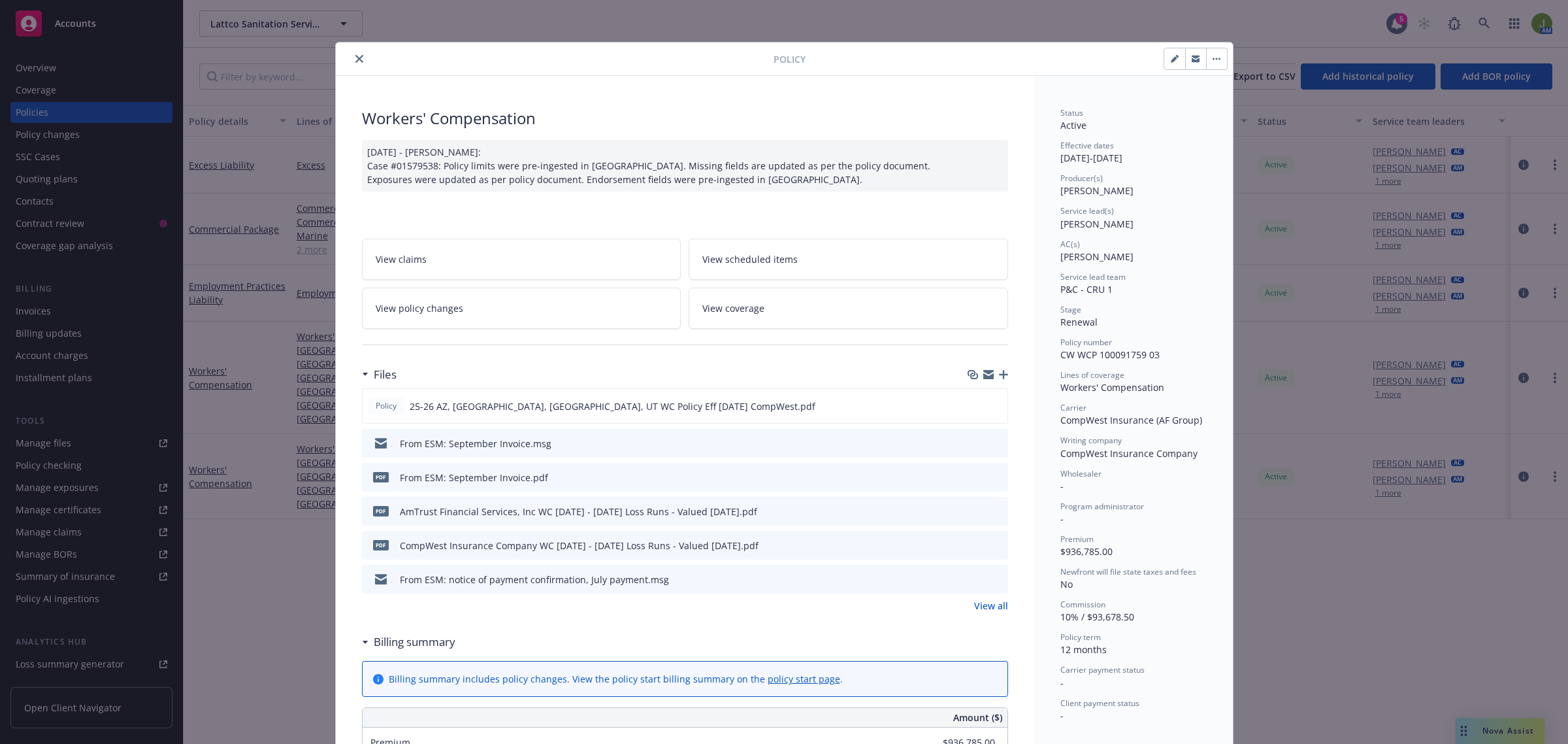
click at [999, 374] on icon "button" at bounding box center [1003, 375] width 9 height 9
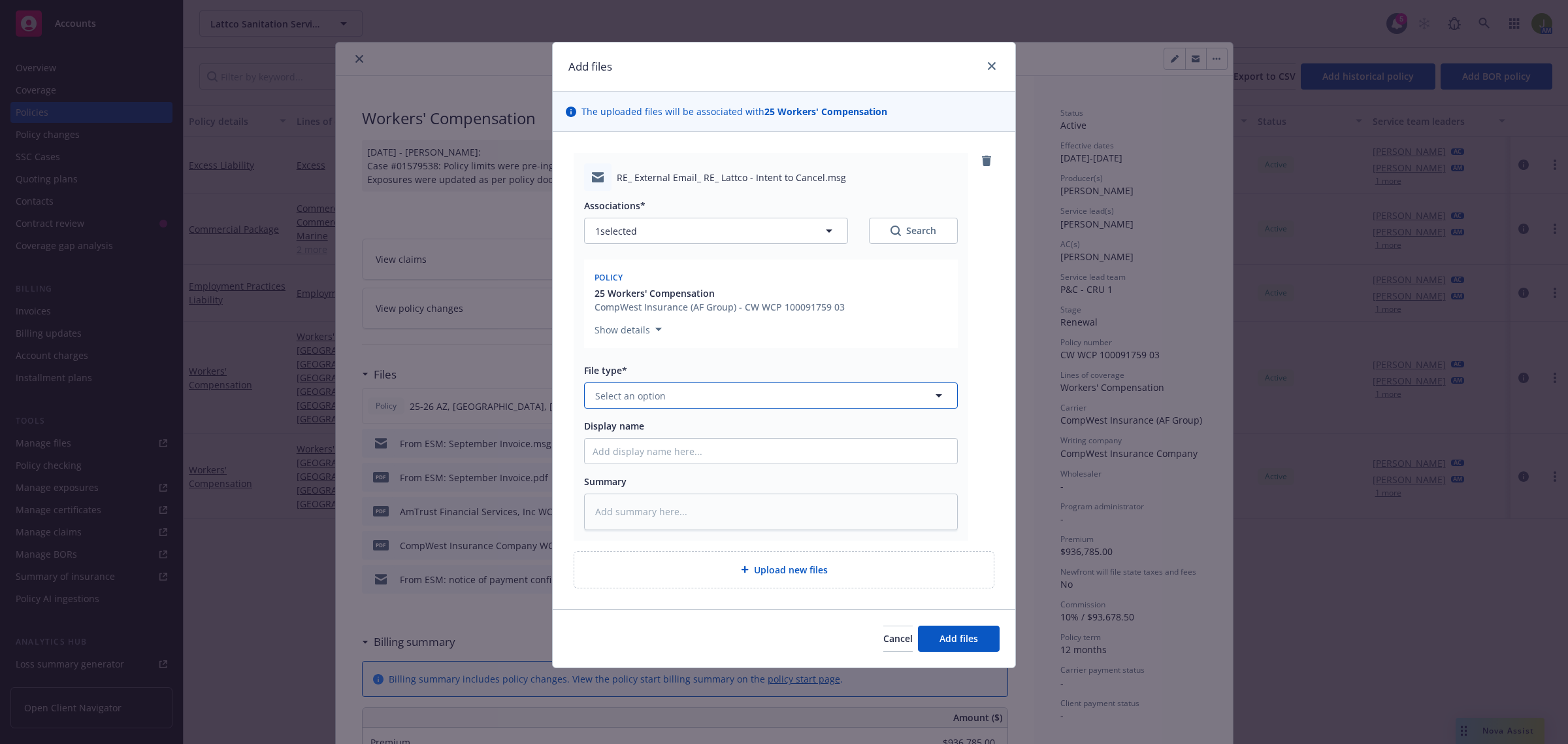
drag, startPoint x: 616, startPoint y: 399, endPoint x: 609, endPoint y: 387, distance: 13.9
click at [616, 397] on span "Select an option" at bounding box center [630, 395] width 71 height 13
type input "email"
type textarea "x"
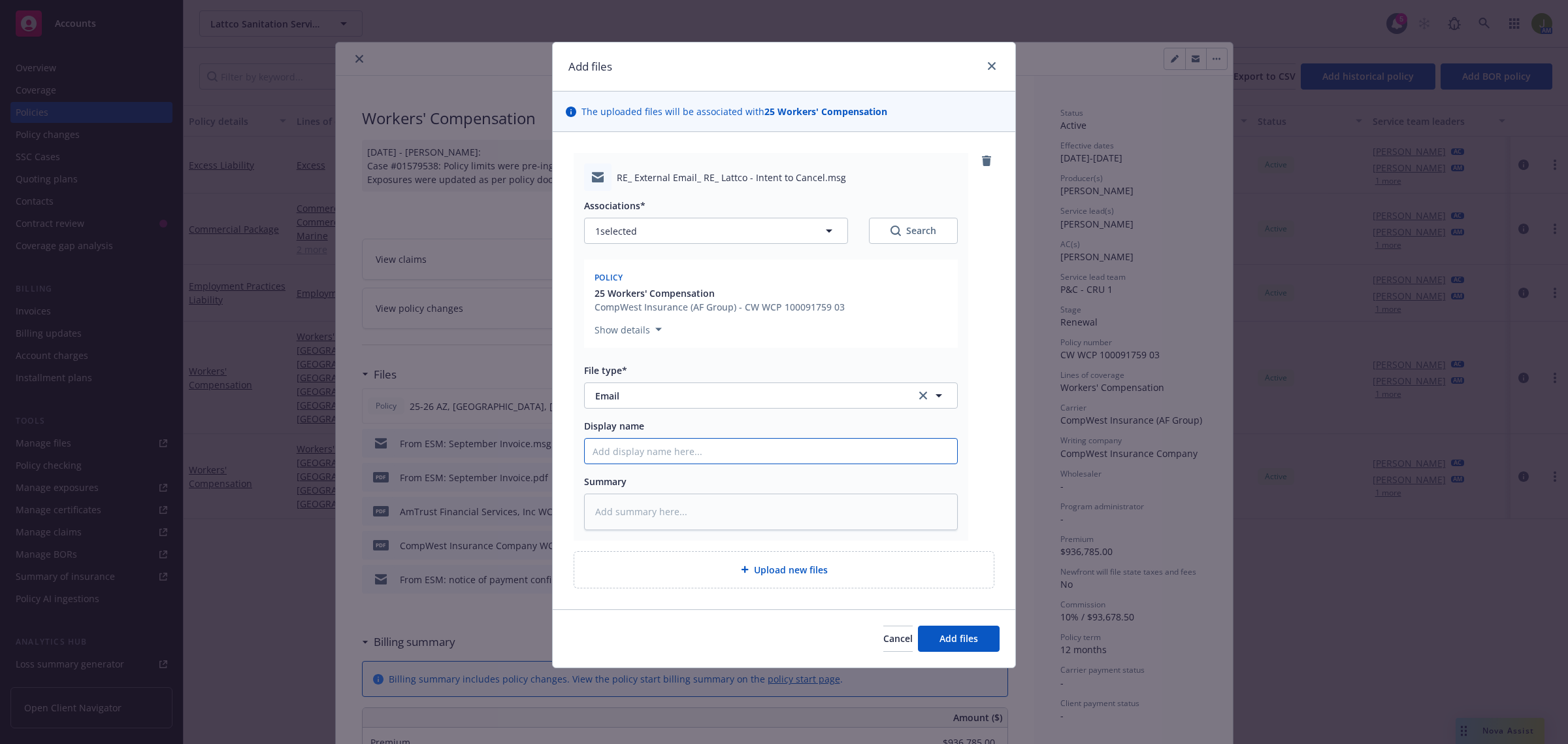
type input "F"
type textarea "x"
type input "Fr"
type textarea "x"
type input "Fro"
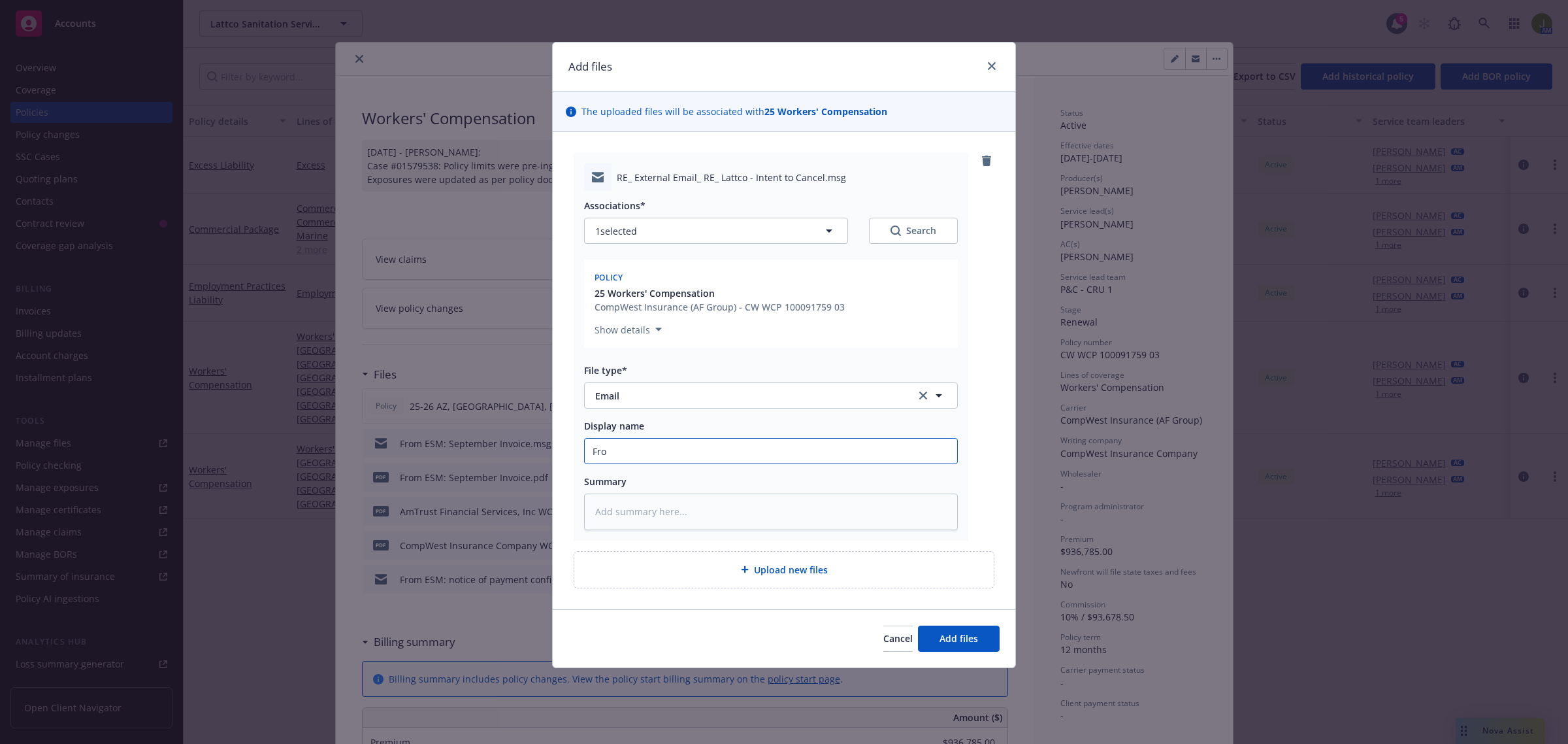
type textarea "x"
type input "From"
type textarea "x"
type input "From"
type textarea "x"
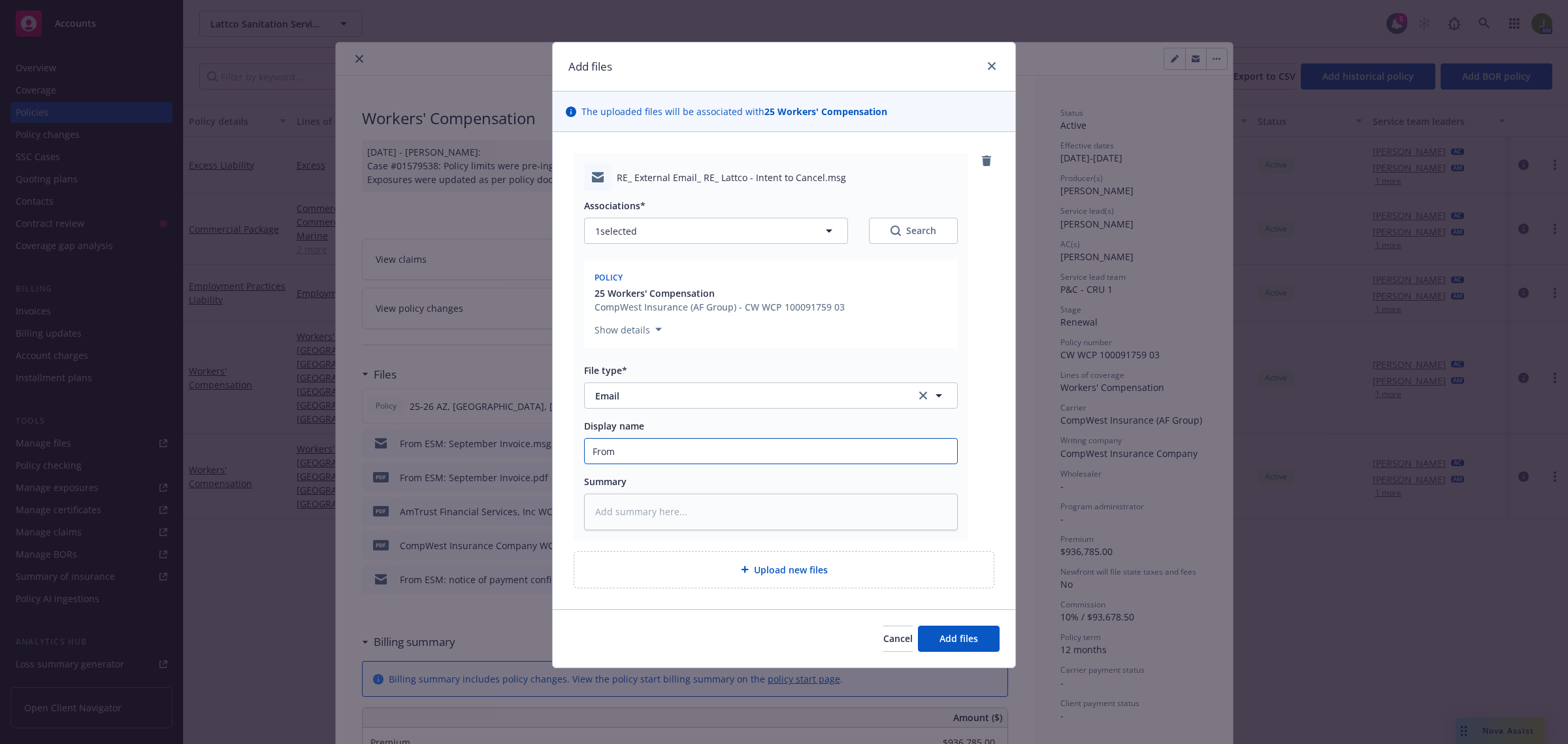
type input "From C"
type textarea "x"
type input "From Ca"
type textarea "x"
type input "From Car"
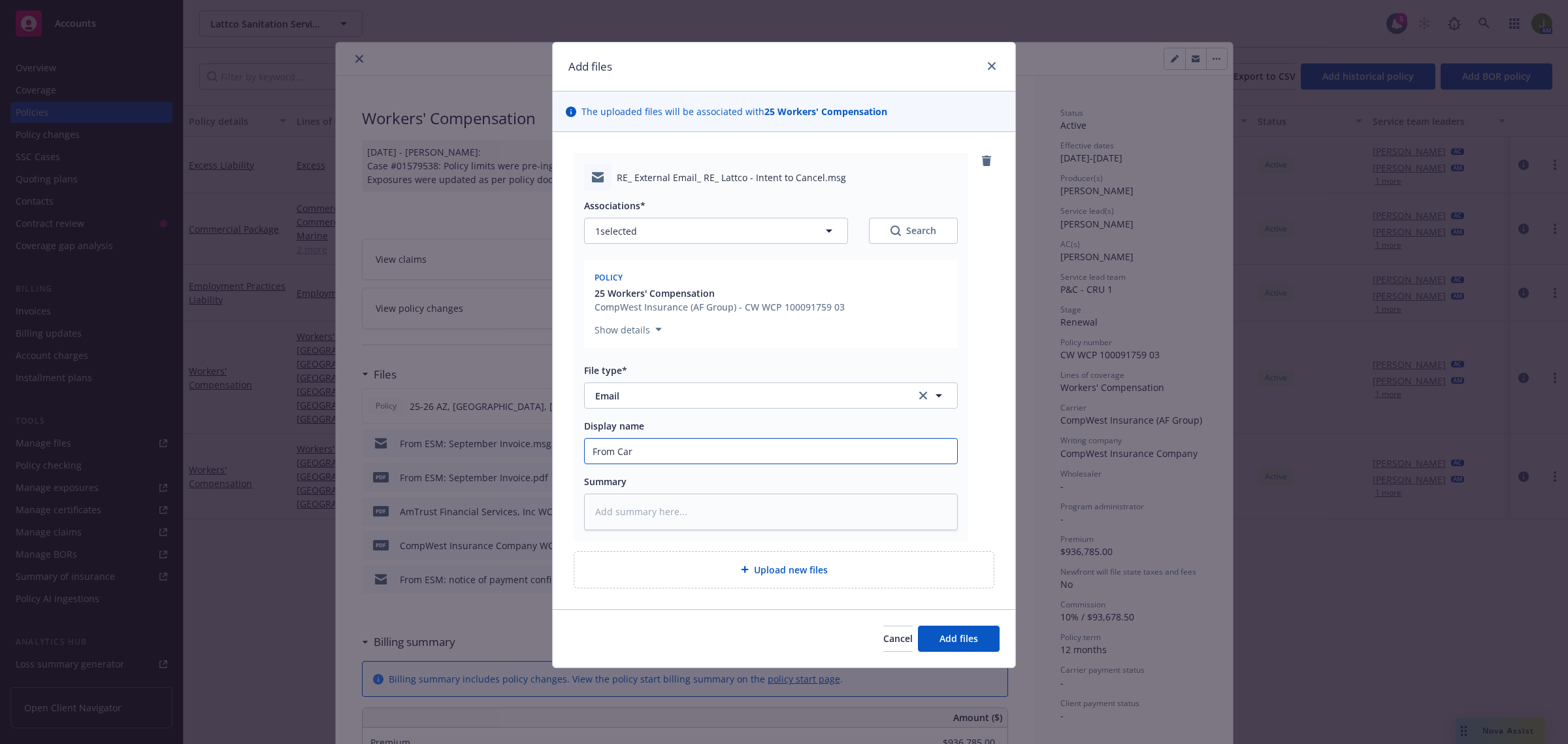
type textarea "x"
type input "From Carri"
type textarea "x"
type input "From Carrie"
type textarea "x"
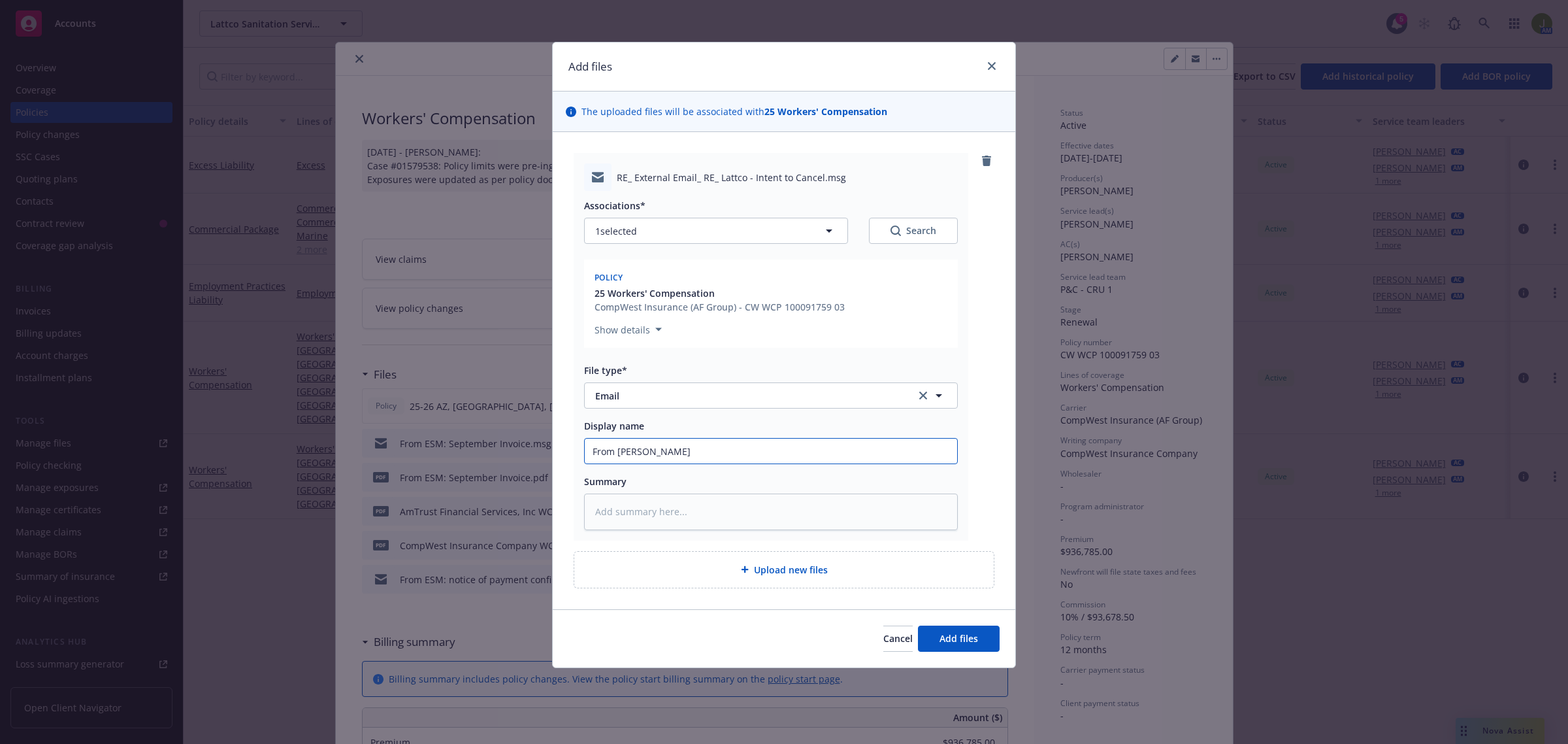
type input "From Carrier"
type textarea "x"
type input "From Carrier:"
type textarea "x"
type input "From Carrier: c"
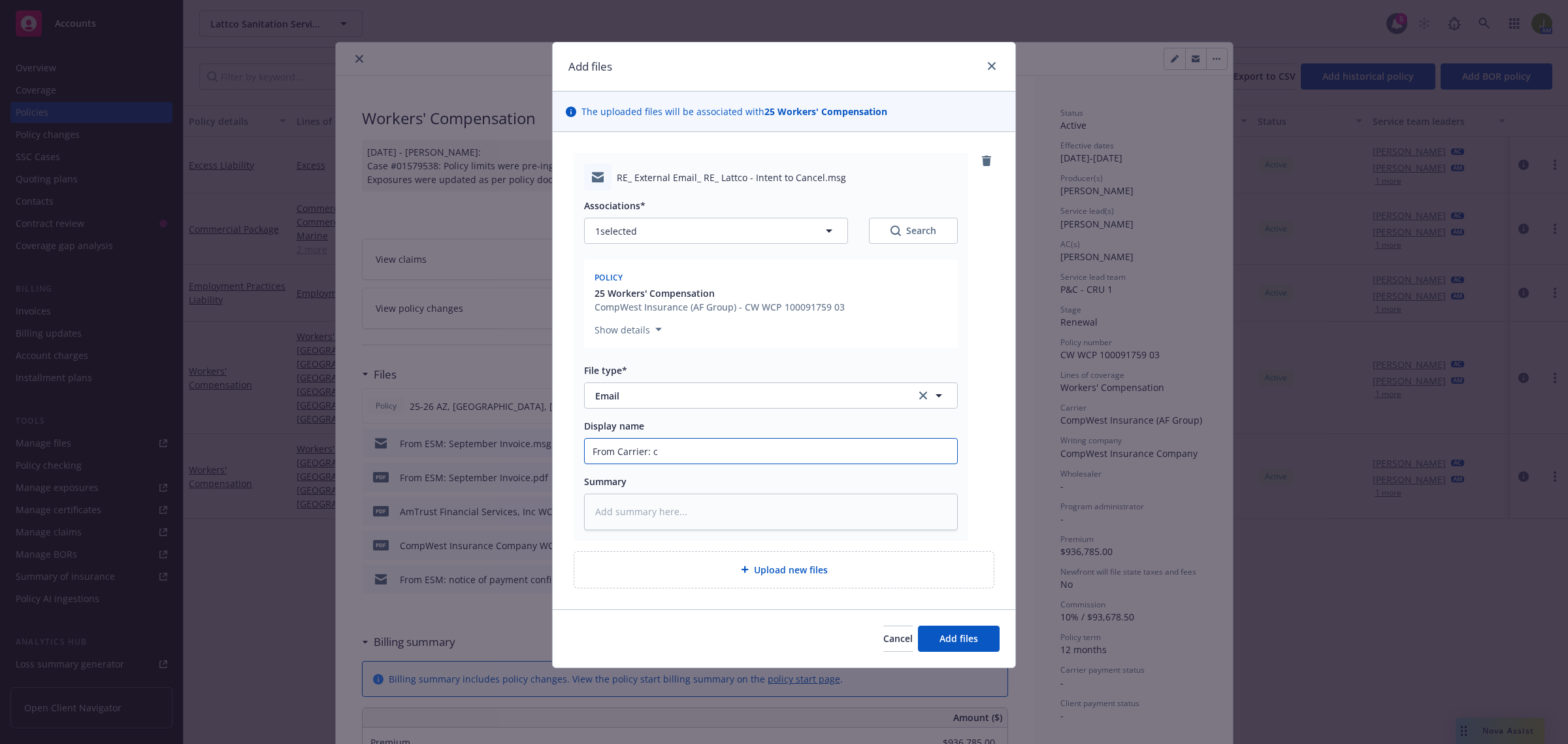
type textarea "x"
type input "From Carrier: co"
type textarea "x"
type input "From Carrier: con"
type textarea "x"
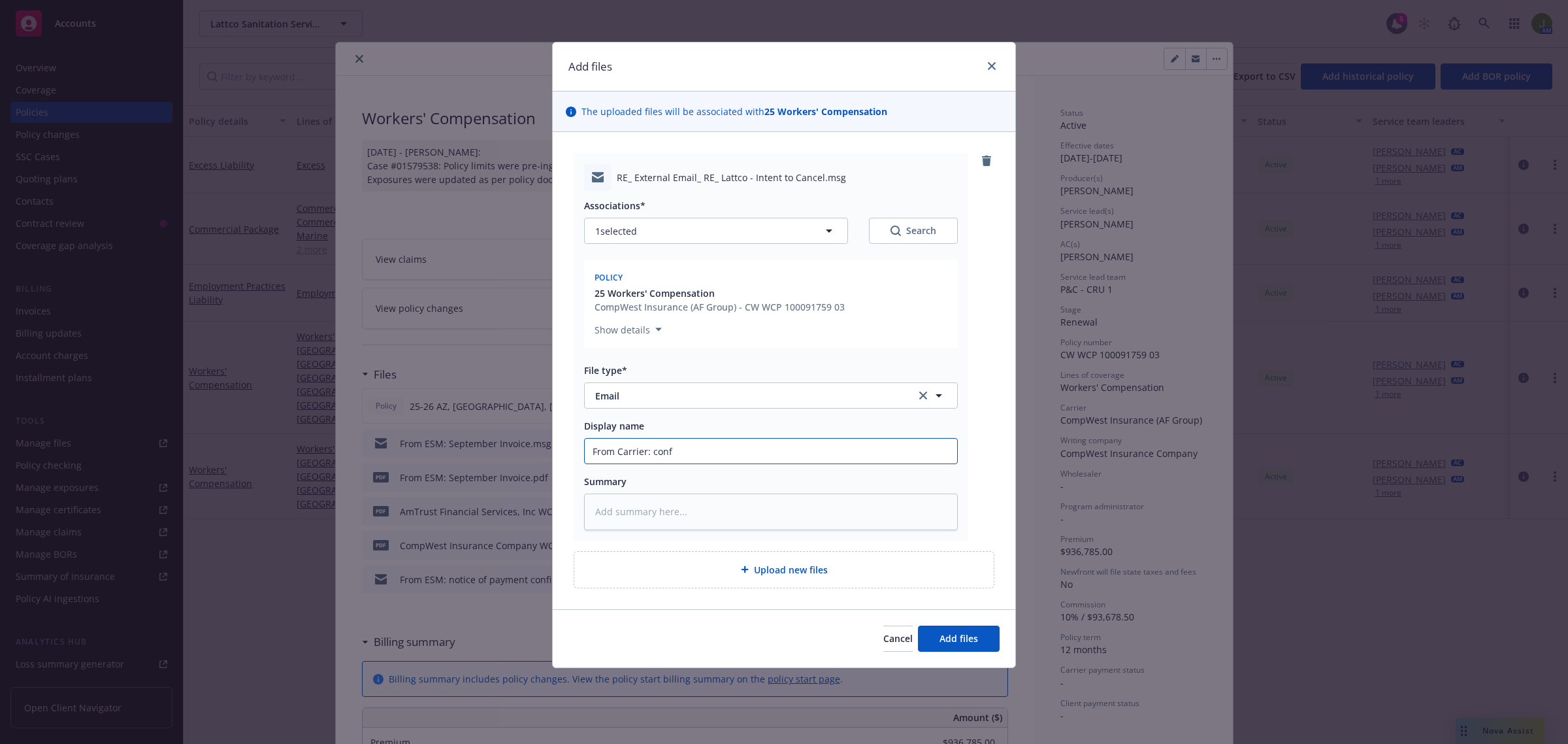
type input "From Carrier: confi"
type textarea "x"
type input "From Carrier: confirm"
type textarea "x"
type input "From Carrier: confirma"
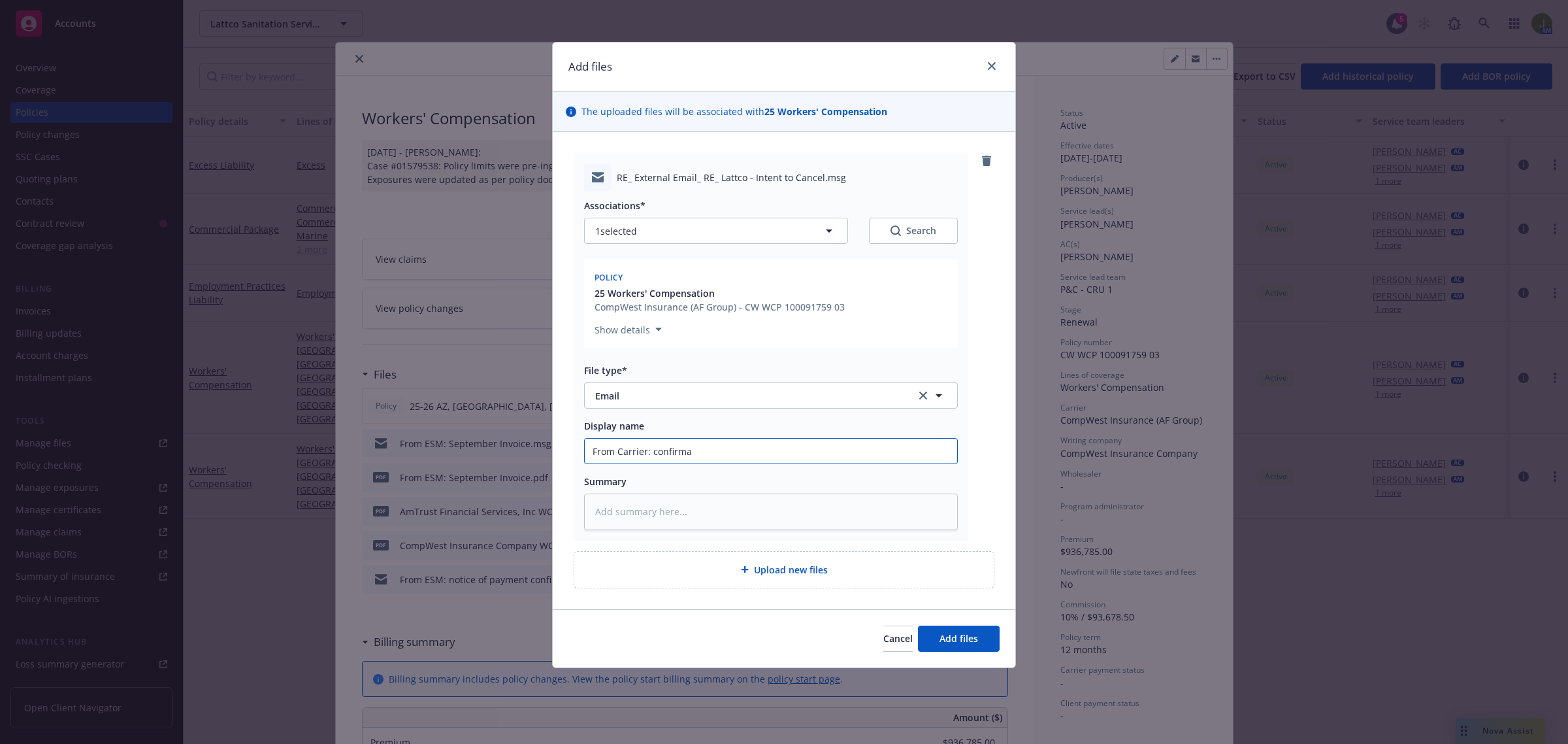
type textarea "x"
type input "From Carrier: confirmati"
type textarea "x"
type input "From Carrier: confirmatio"
type textarea "x"
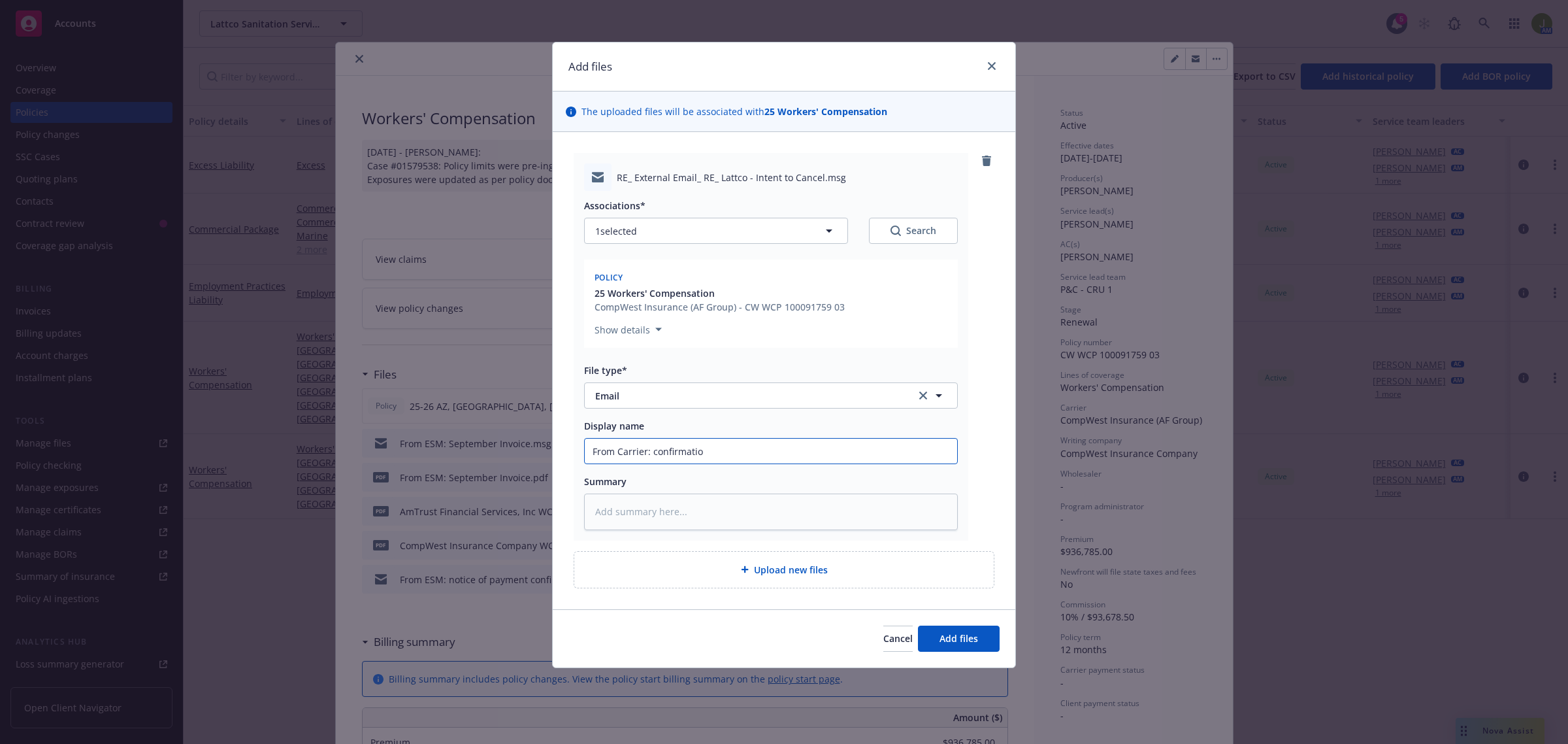
type input "From Carrier: confirmation"
type textarea "x"
type input "From Carrier: confirmation"
type textarea "x"
type input "From Carrier: confirmation"
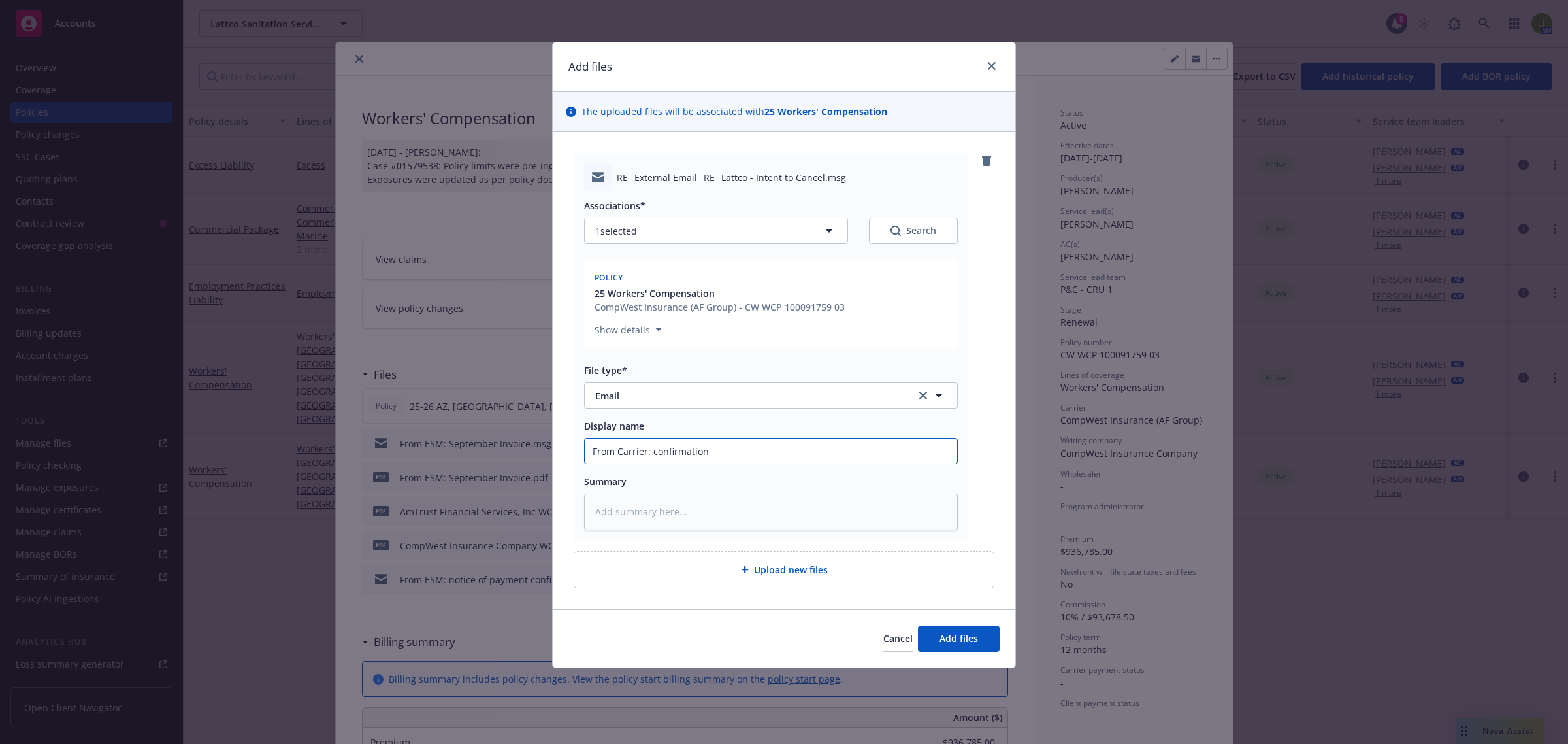
type textarea "x"
type input "From Carrier: confirmatio"
type textarea "x"
type input "From Carrier: confirmati"
type textarea "x"
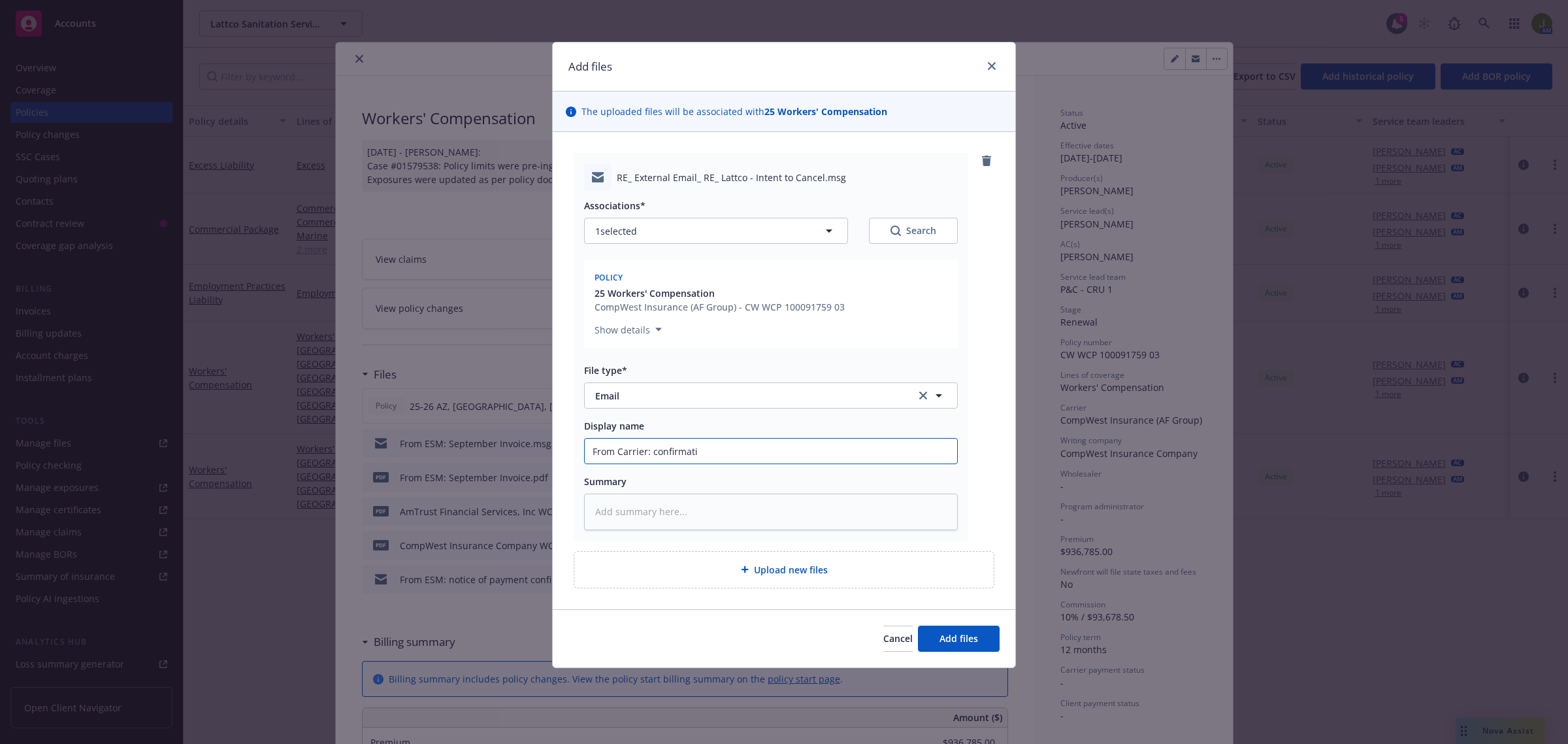
type input "From Carrier: confirmat"
type textarea "x"
type input "From Carrier: confirma"
type textarea "x"
type input "From Carrier: confirm"
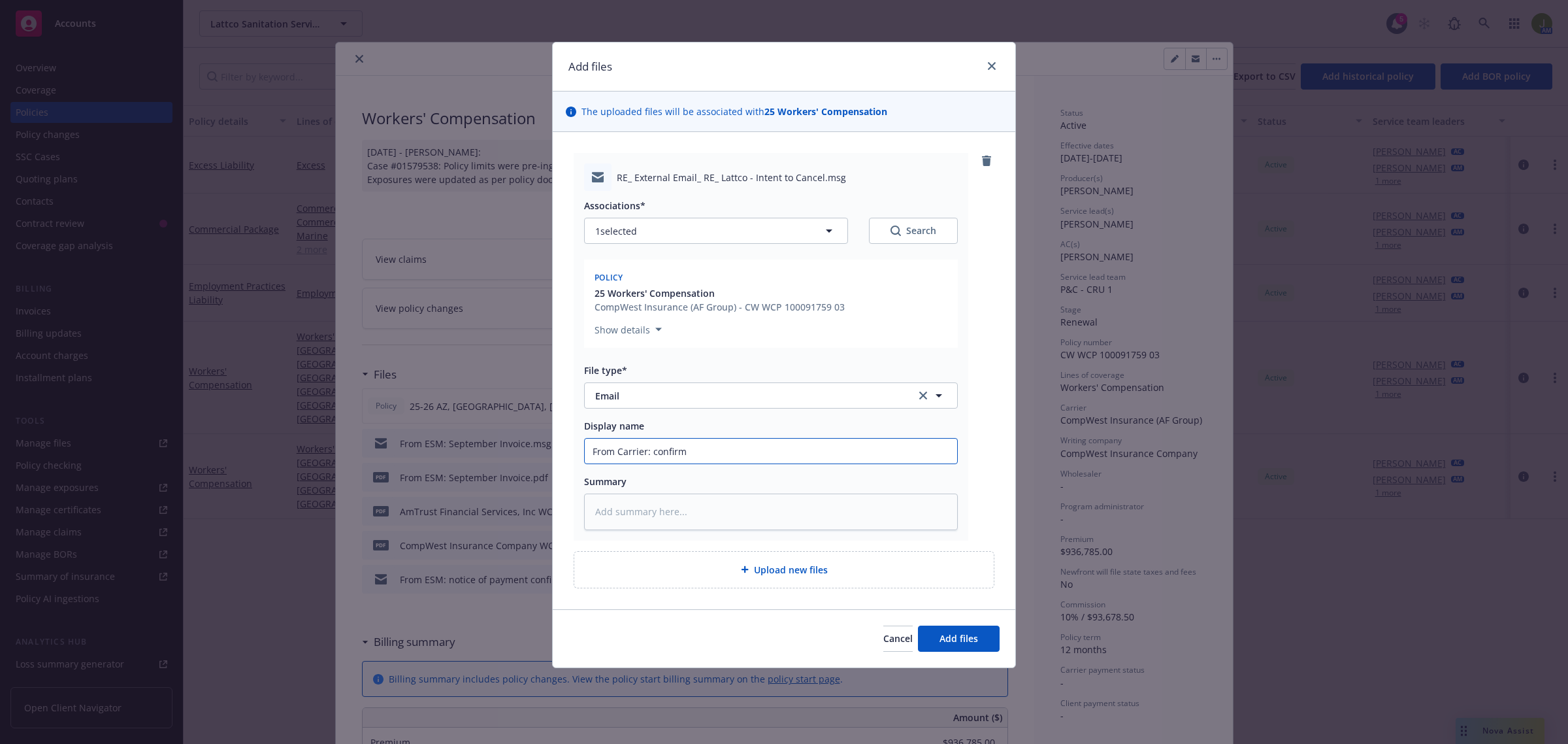
type textarea "x"
type input "From Carrier: confir"
type textarea "x"
type input "From Carrier: confi"
type textarea "x"
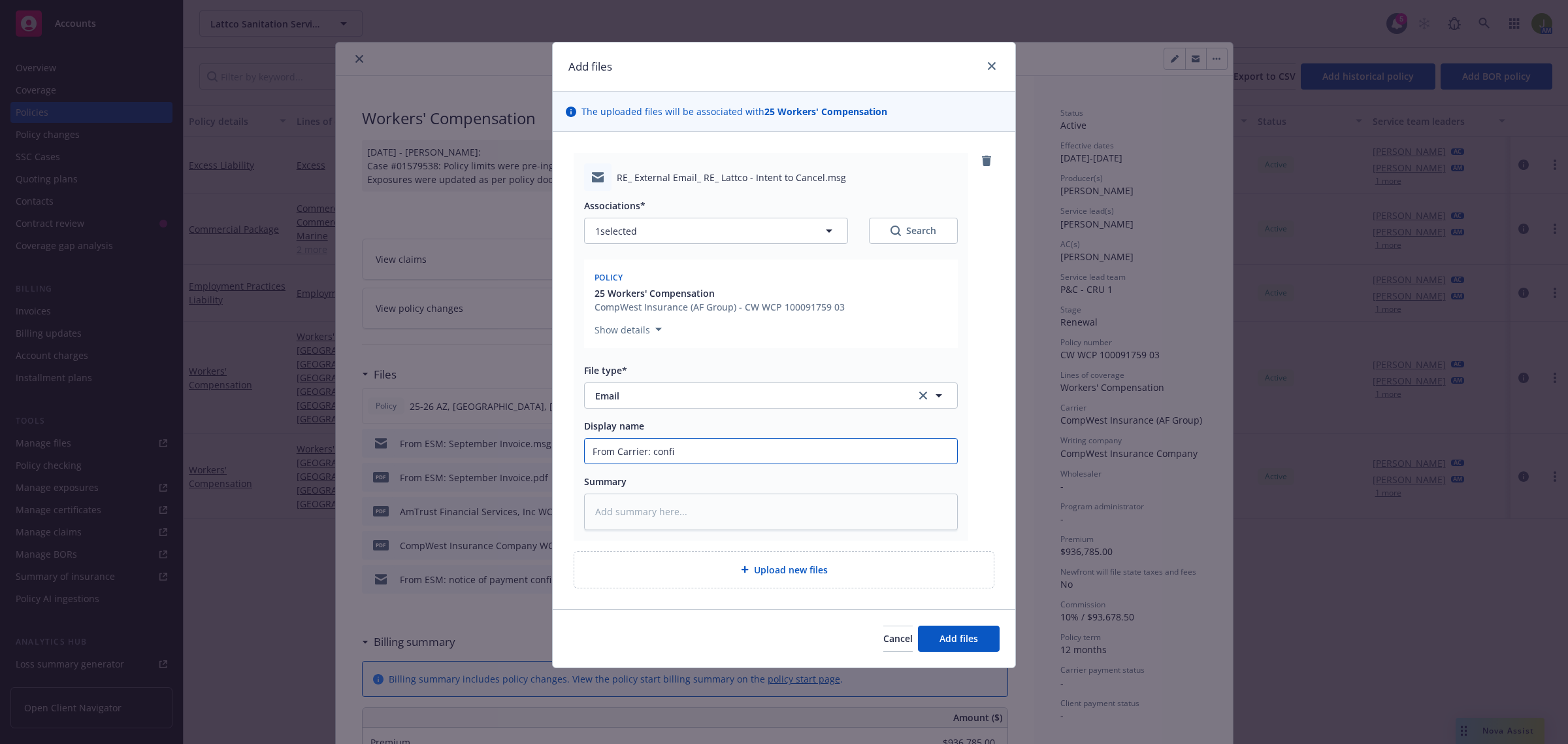
type input "From Carrier: conf"
type textarea "x"
type input "From Carrier: con"
type textarea "x"
type input "From Carrier: co"
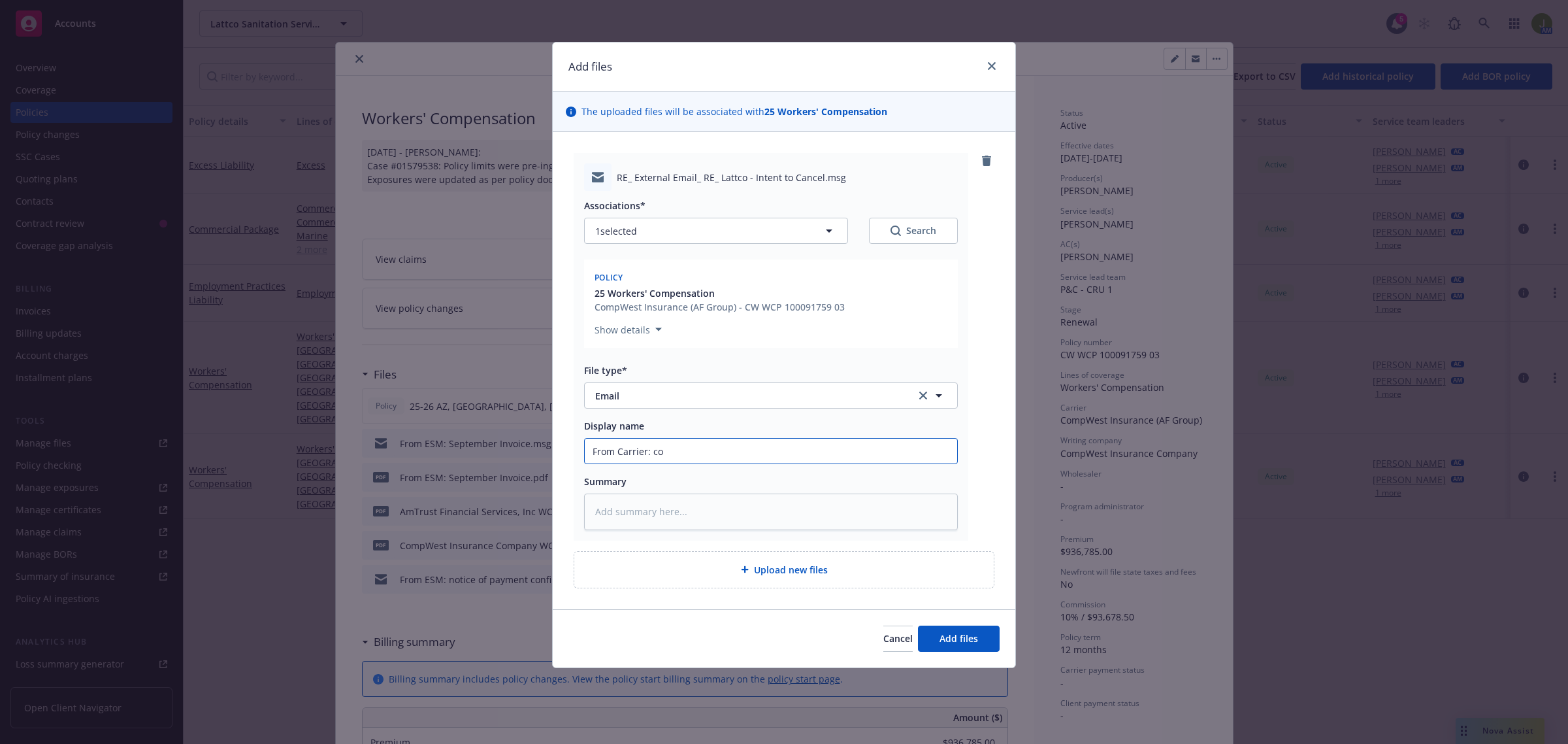
type textarea "x"
type input "From Carrier: c"
type textarea "x"
type input "From Carrier:"
type textarea "x"
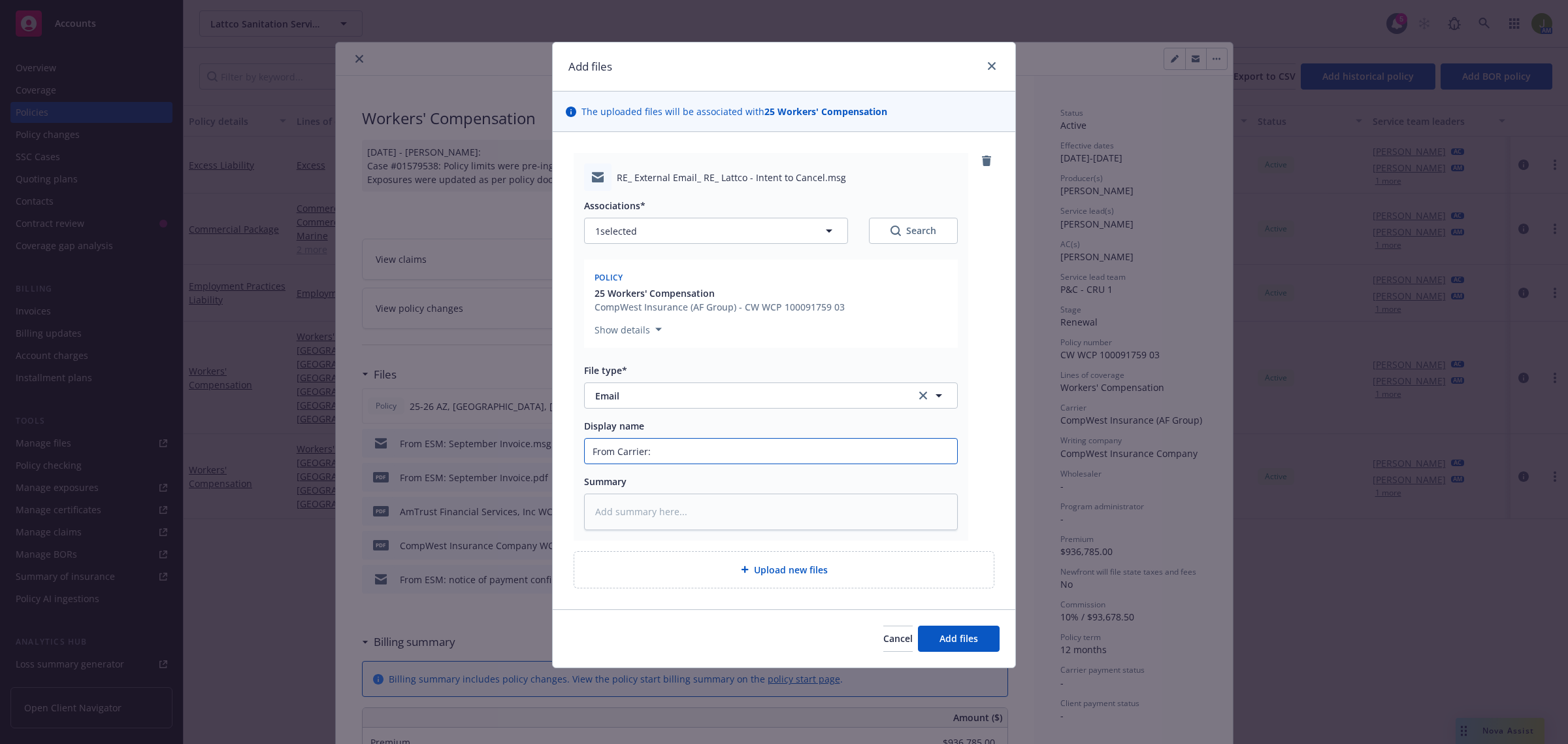
type input "From Carrier: c"
type textarea "x"
type input "From Carrier: co"
type textarea "x"
type input "From Carrier: con"
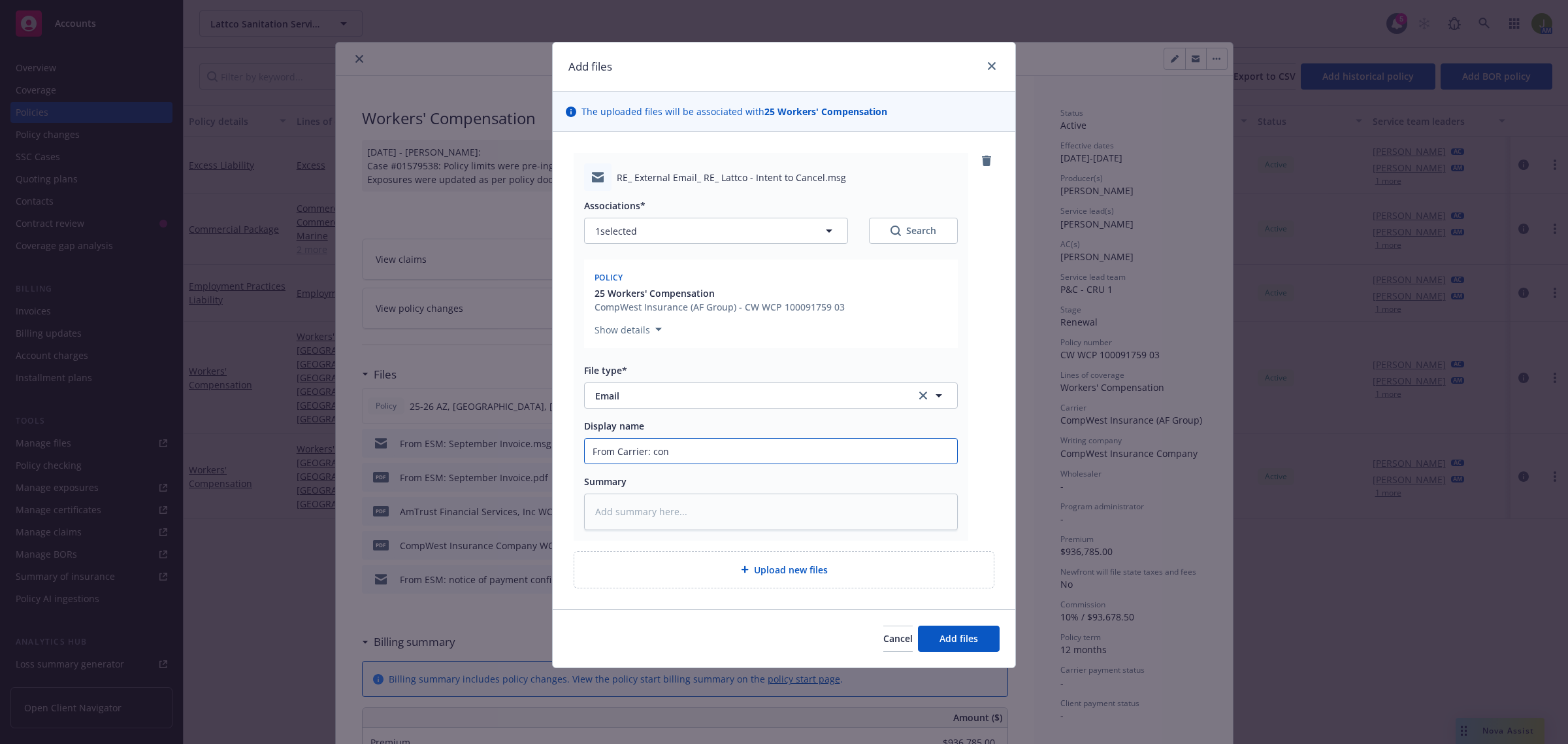
type textarea "x"
type input "From Carrier: confi"
type textarea "x"
type input "From Carrier: confir"
type textarea "x"
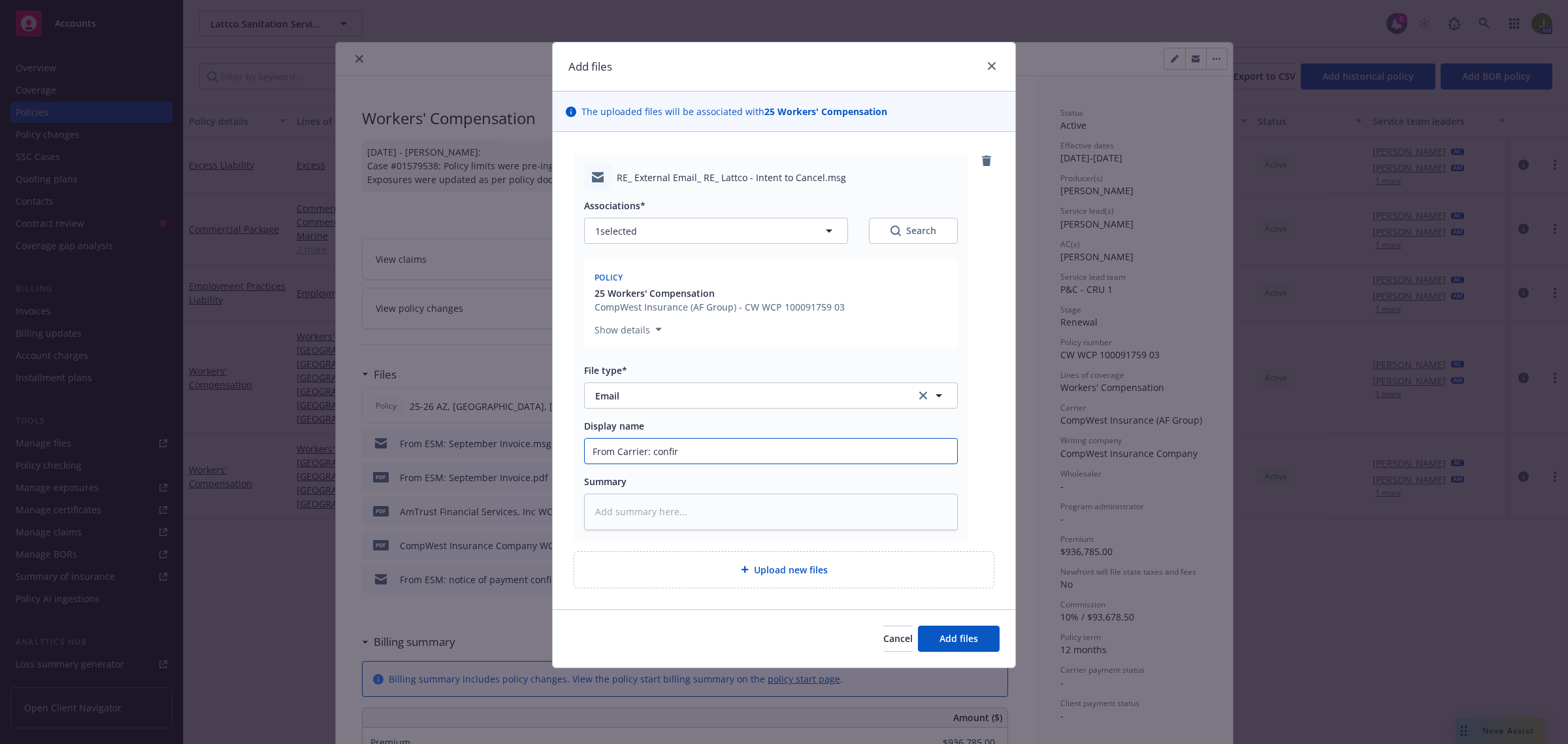
type input "From Carrier: confirm"
type textarea "x"
type input "From Carrier: confirmi"
type textarea "x"
type input "From Carrier: confirming"
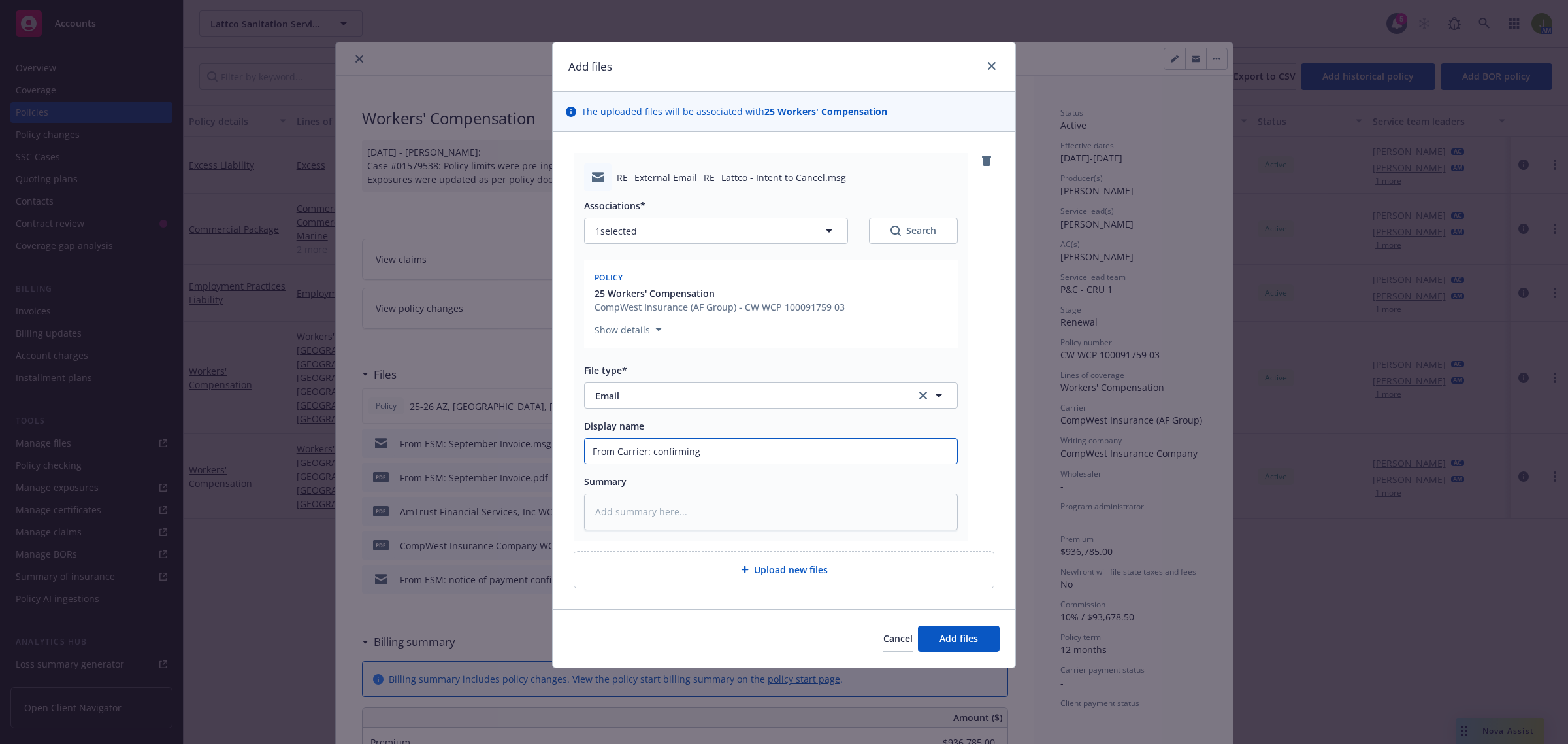
type textarea "x"
type input "From Carrier: confirming"
type textarea "x"
type input "From Carrier: confirming r"
type textarea "x"
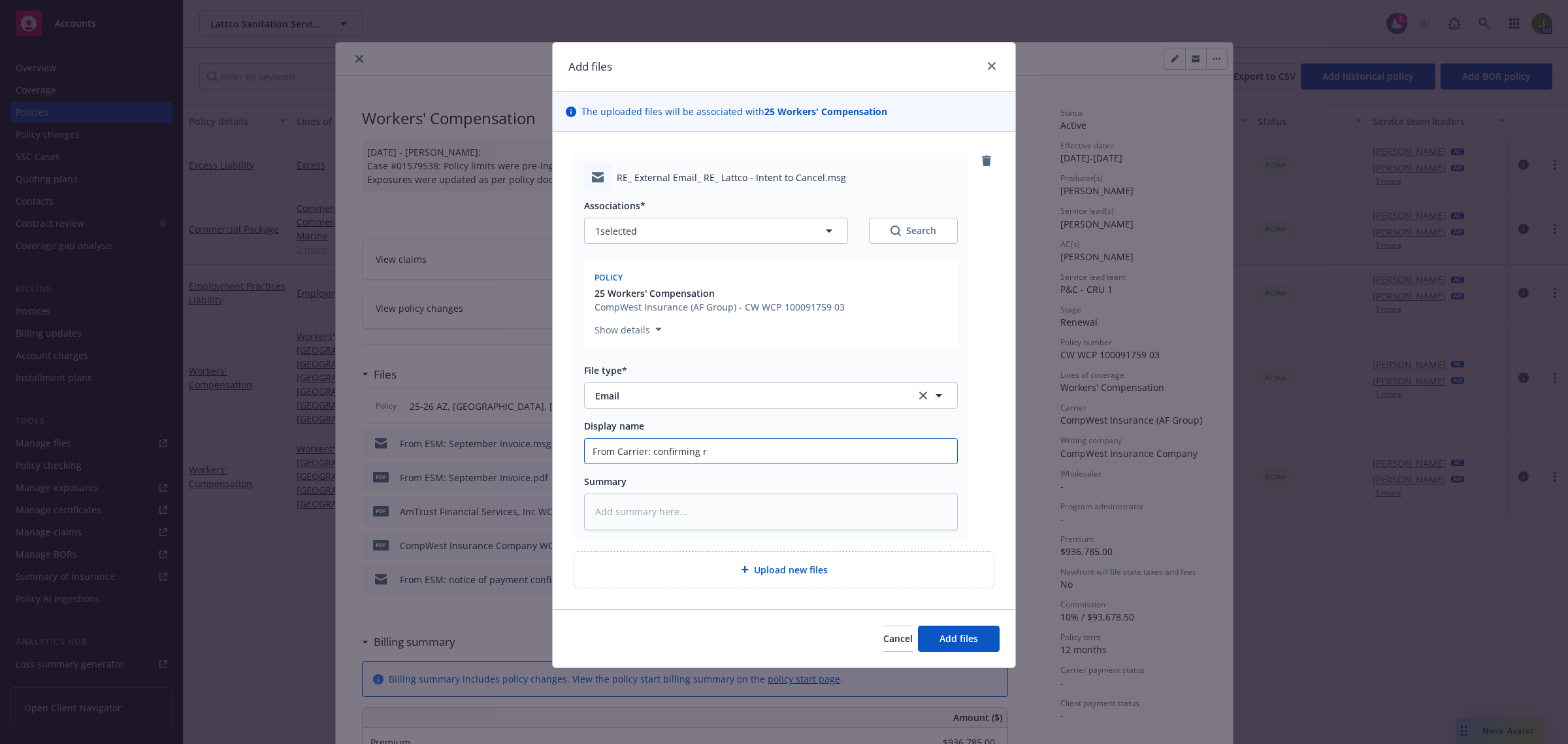
type input "From Carrier: confirming re"
type textarea "x"
type input "From Carrier: confirming rec"
type textarea "x"
type input "From Carrier: confirming rece"
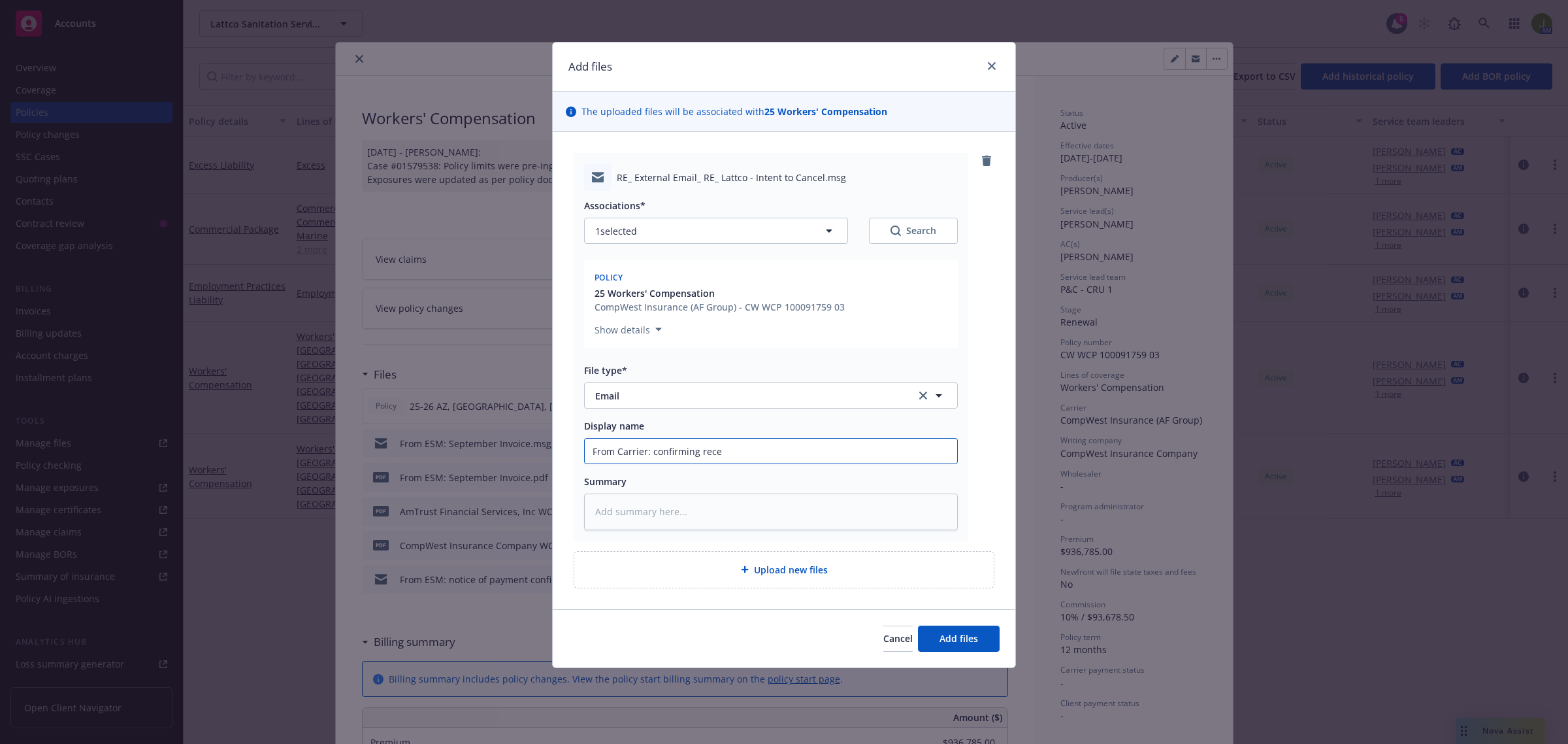
type textarea "x"
type input "From Carrier: confirming recei"
type textarea "x"
type input "From Carrier: confirming receip"
type textarea "x"
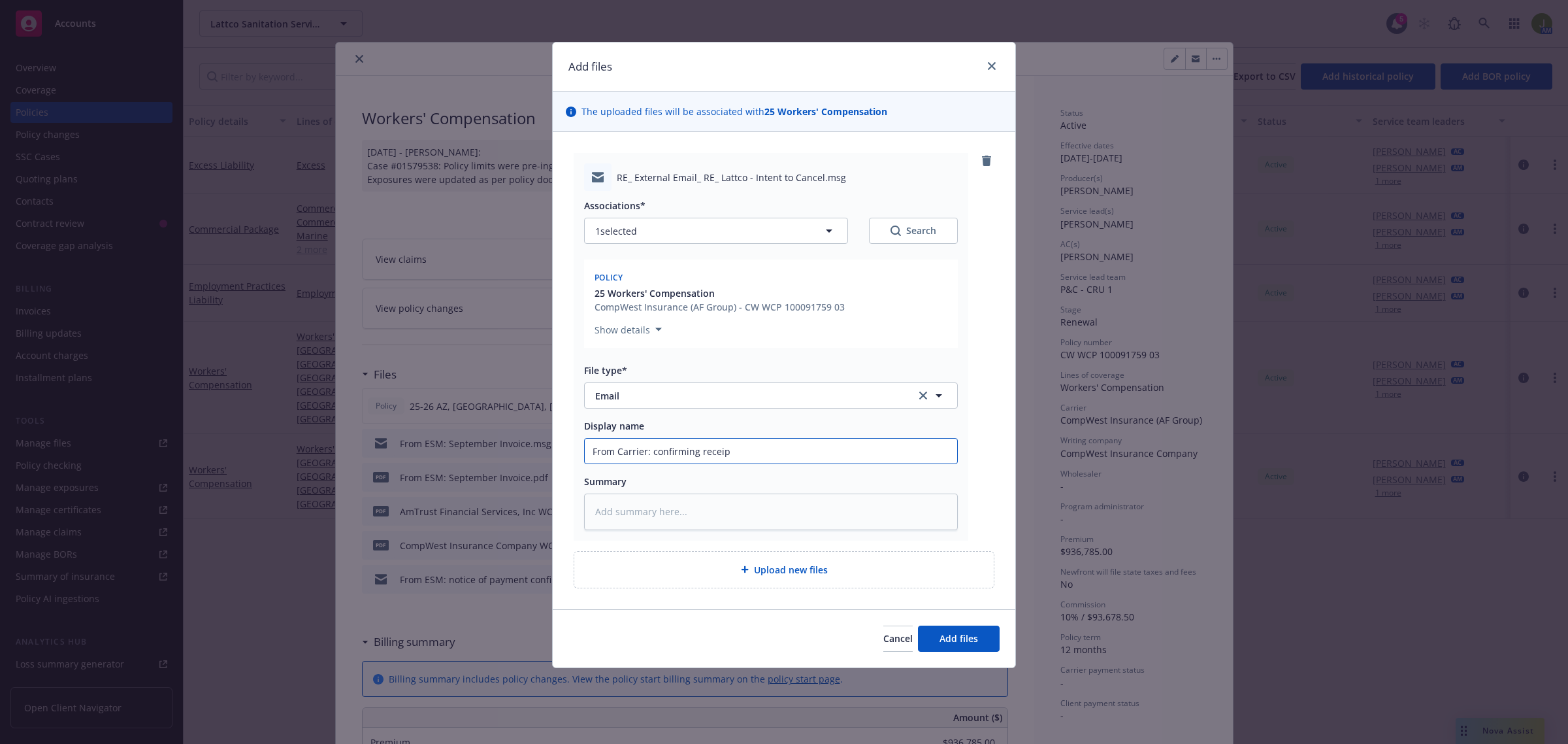
type input "From Carrier: confirming receipt"
type textarea "x"
type input "From Carrier: confirming receipt"
type textarea "x"
type input "From Carrier: confirming receipt o"
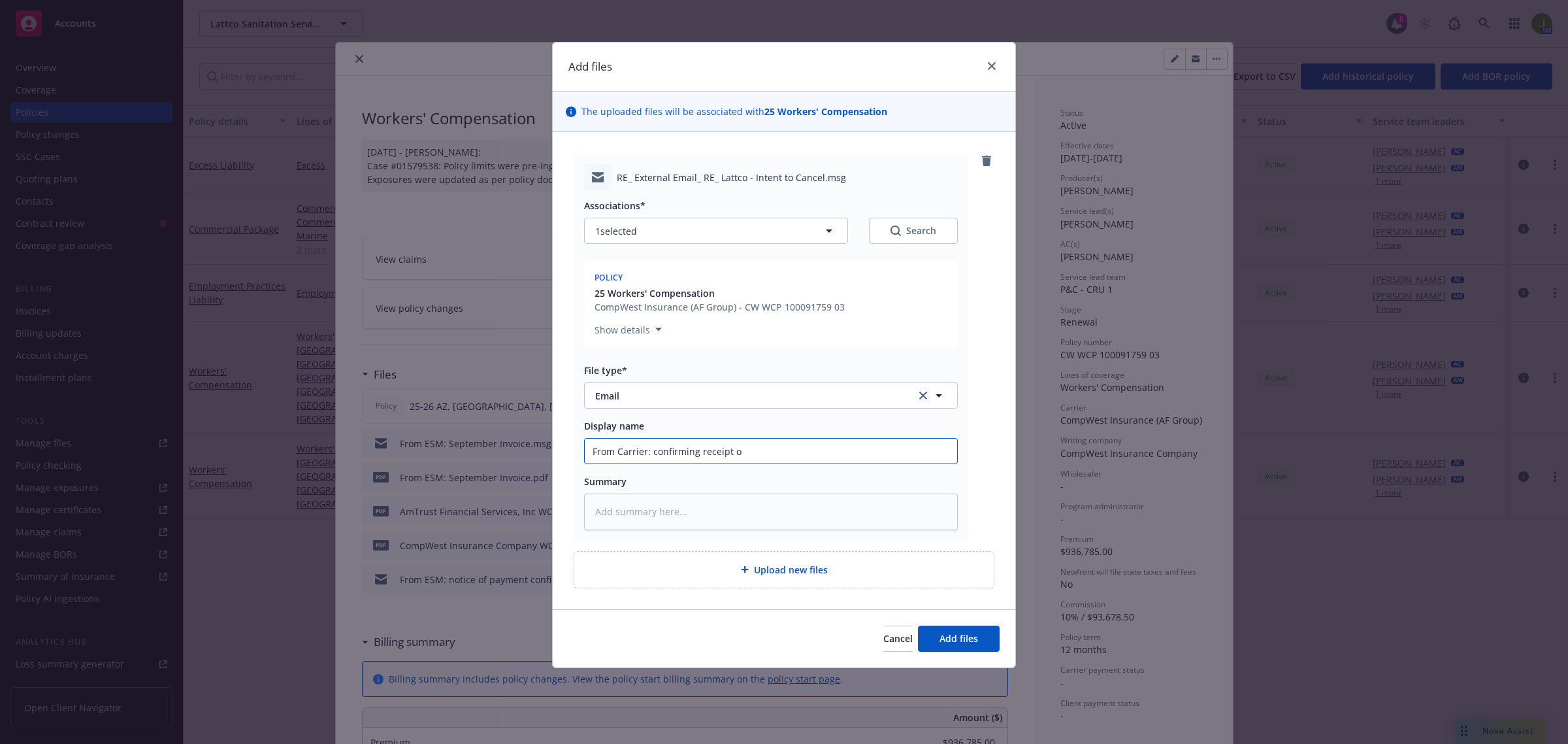
type textarea "x"
type input "From Carrier: confirming receipt of"
type textarea "x"
type input "From Carrier: confirming receipt of"
type textarea "x"
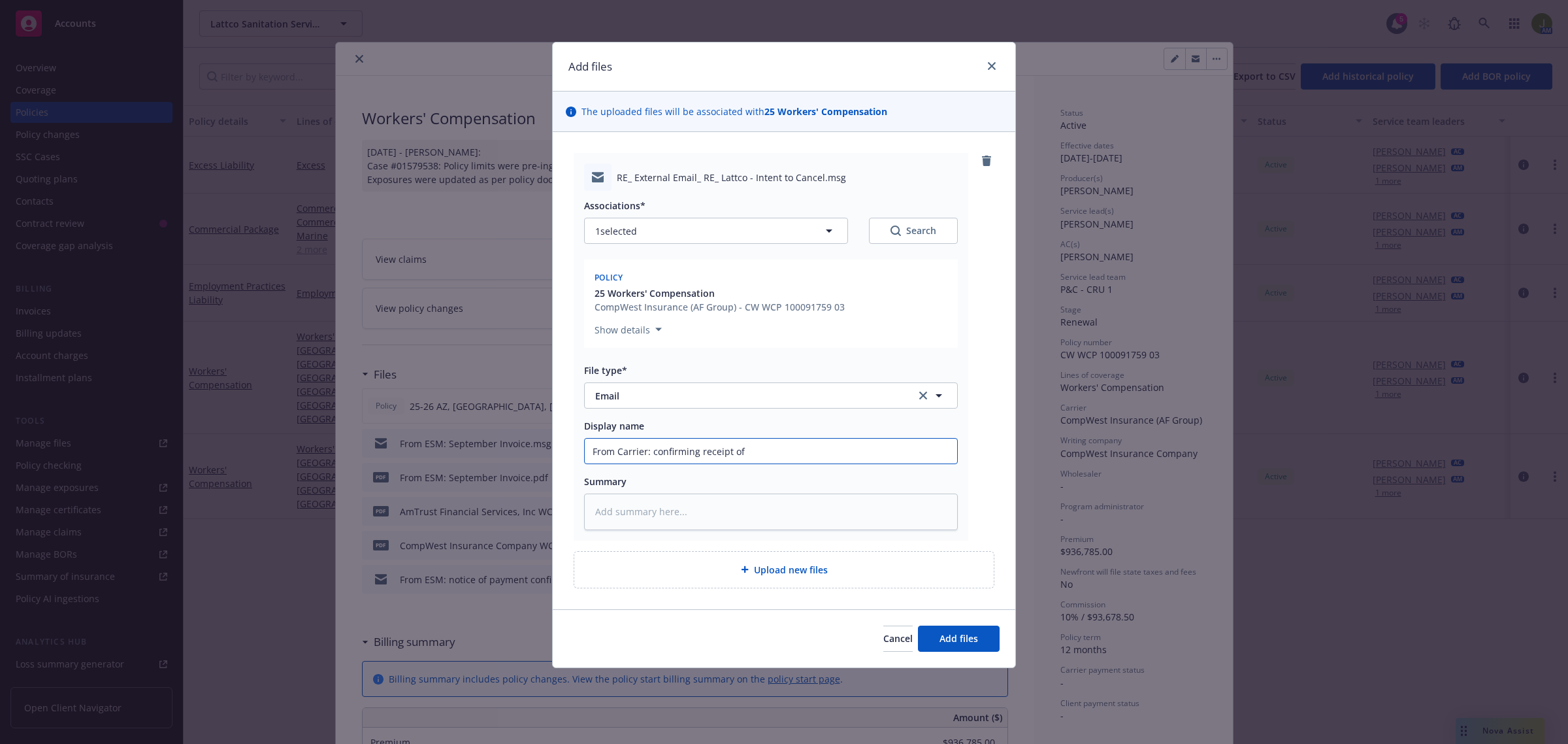
type input "From Carrier: confirming receipt of e"
type textarea "x"
type input "From Carrier: confirming receipt of es"
type textarea "x"
type input "From Carrier: confirming receipt of est"
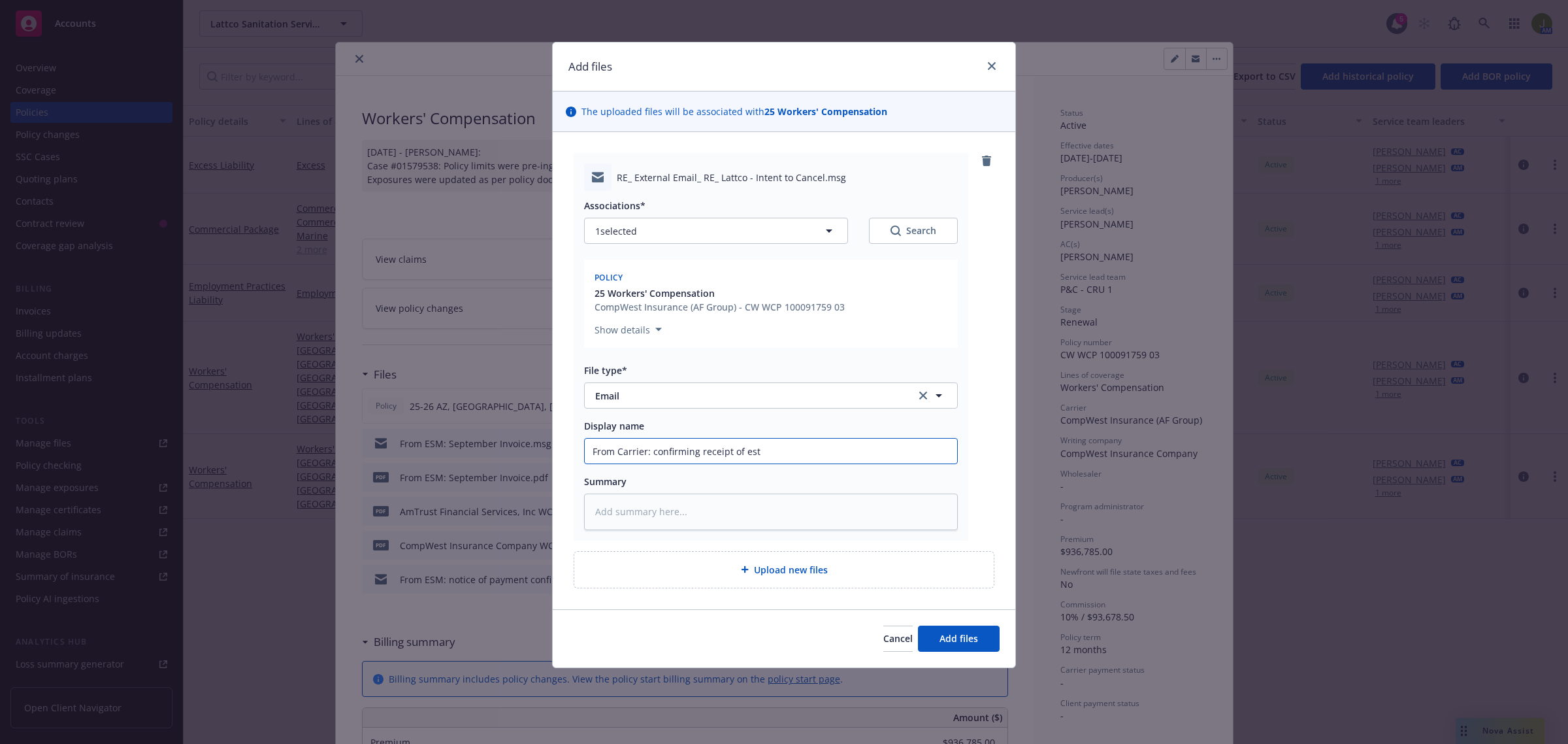
type textarea "x"
type input "From Carrier: confirming receipt of esti"
type textarea "x"
type input "From Carrier: confirming receipt of estim"
type textarea "x"
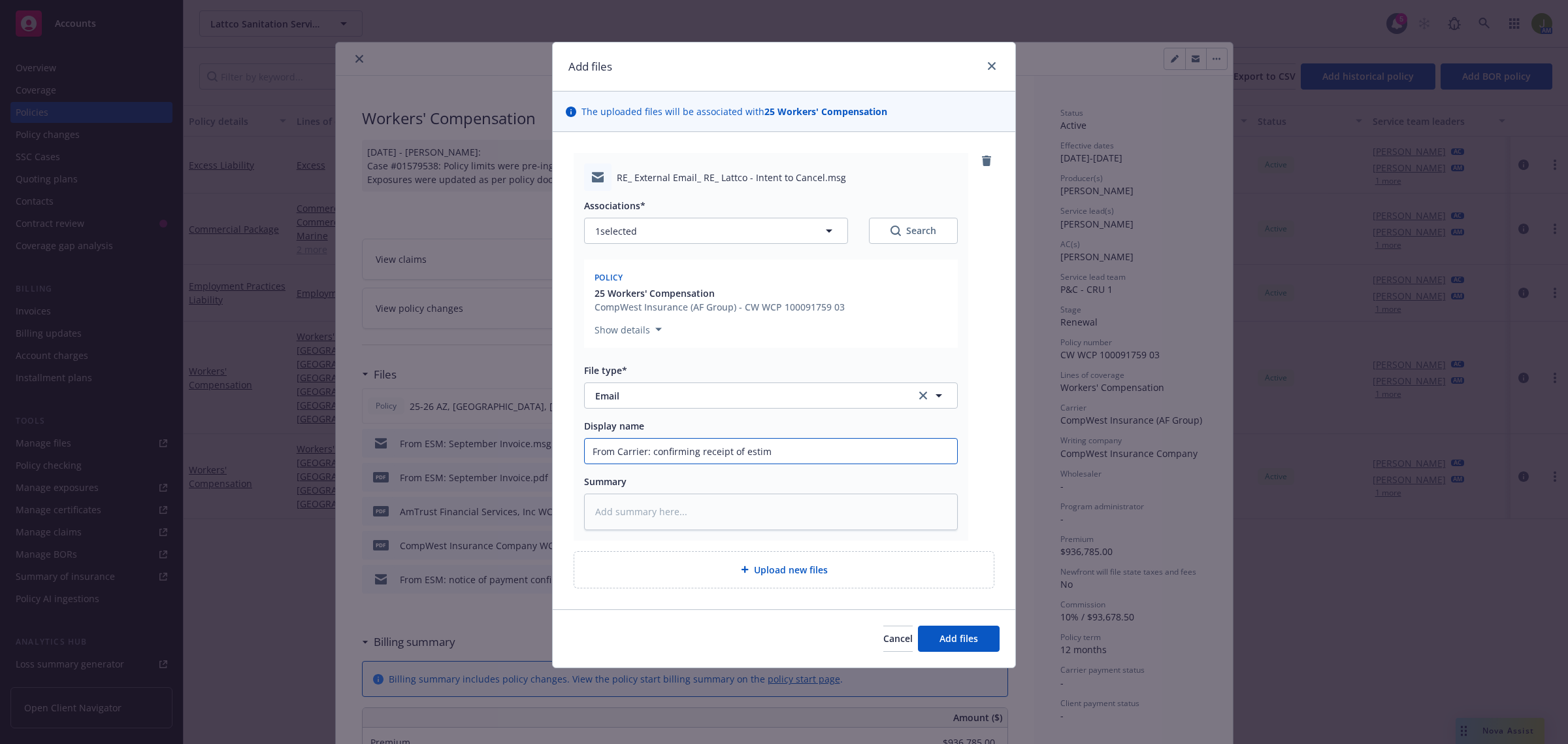
type input "From Carrier: confirming receipt of estima"
type textarea "x"
type input "From Carrier: confirming receipt of estimat"
type textarea "x"
type input "From Carrier: confirming receipt of estimate"
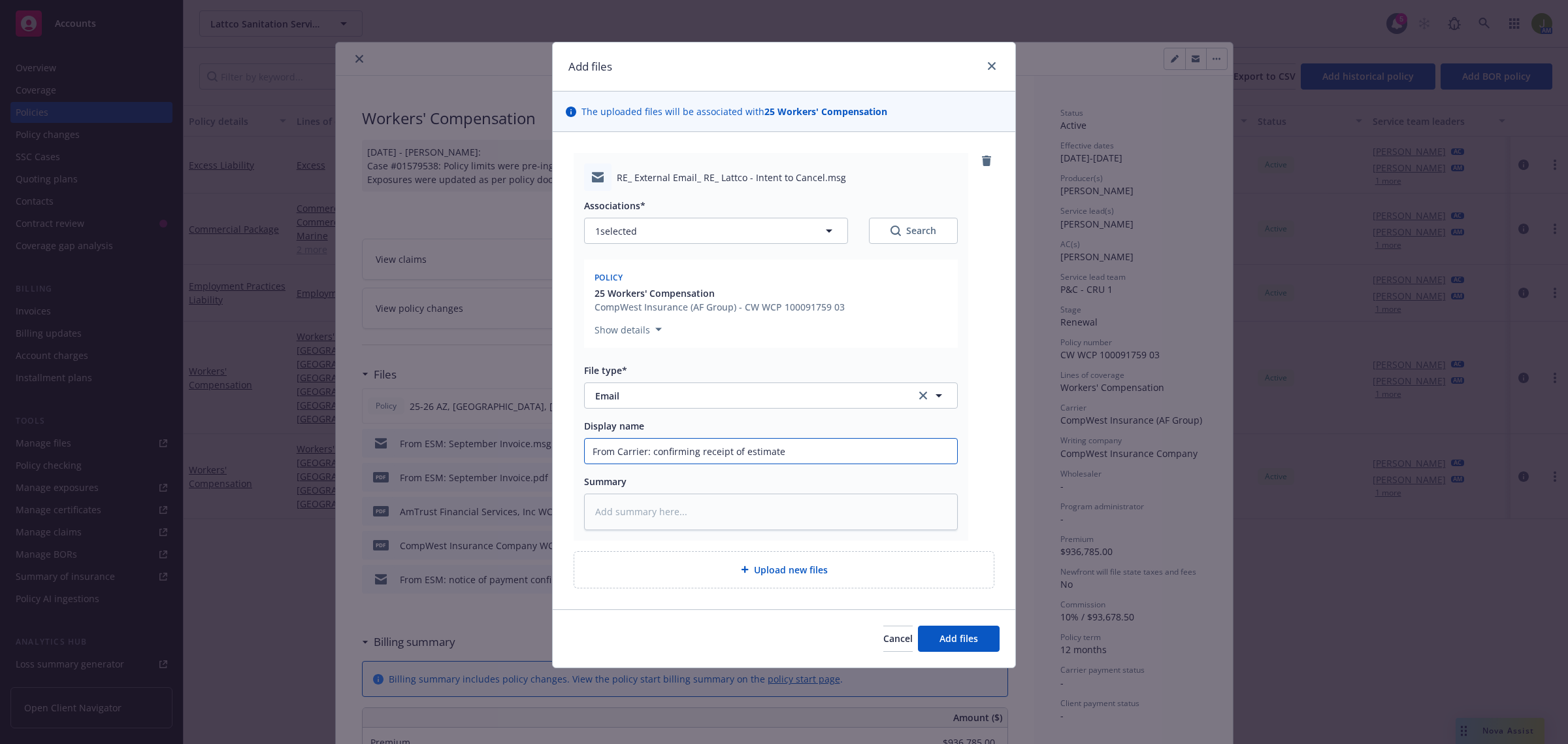
type textarea "x"
type input "From Carrier: confirming receipt of estimated"
type textarea "x"
type input "From Carrier: confirming receipt of estimated"
type textarea "x"
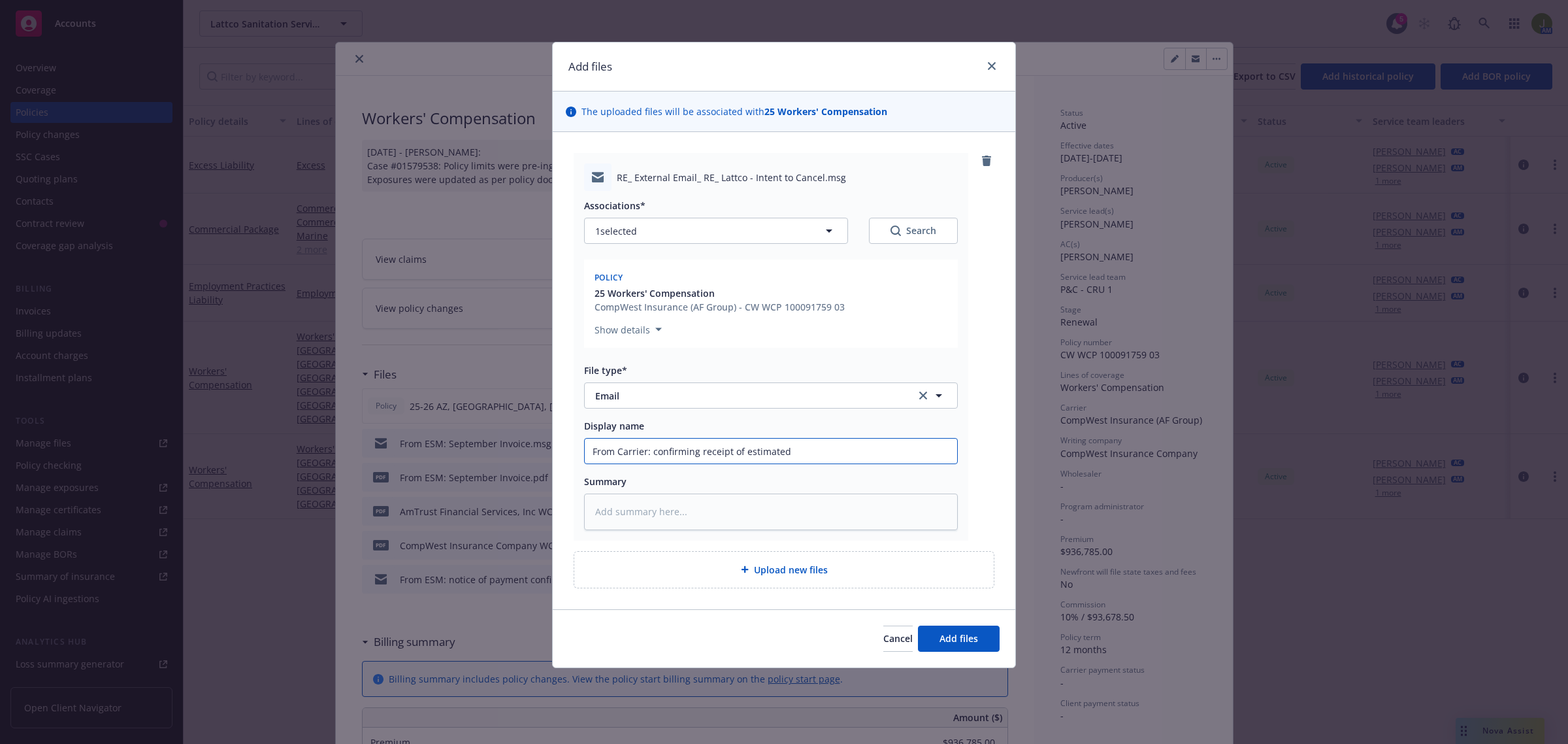
type input "From Carrier: confirming receipt of estimated t"
type textarea "x"
type input "From Carrier: confirming receipt of estimated ti"
type textarea "x"
type input "From Carrier: confirming receipt of estimated tim"
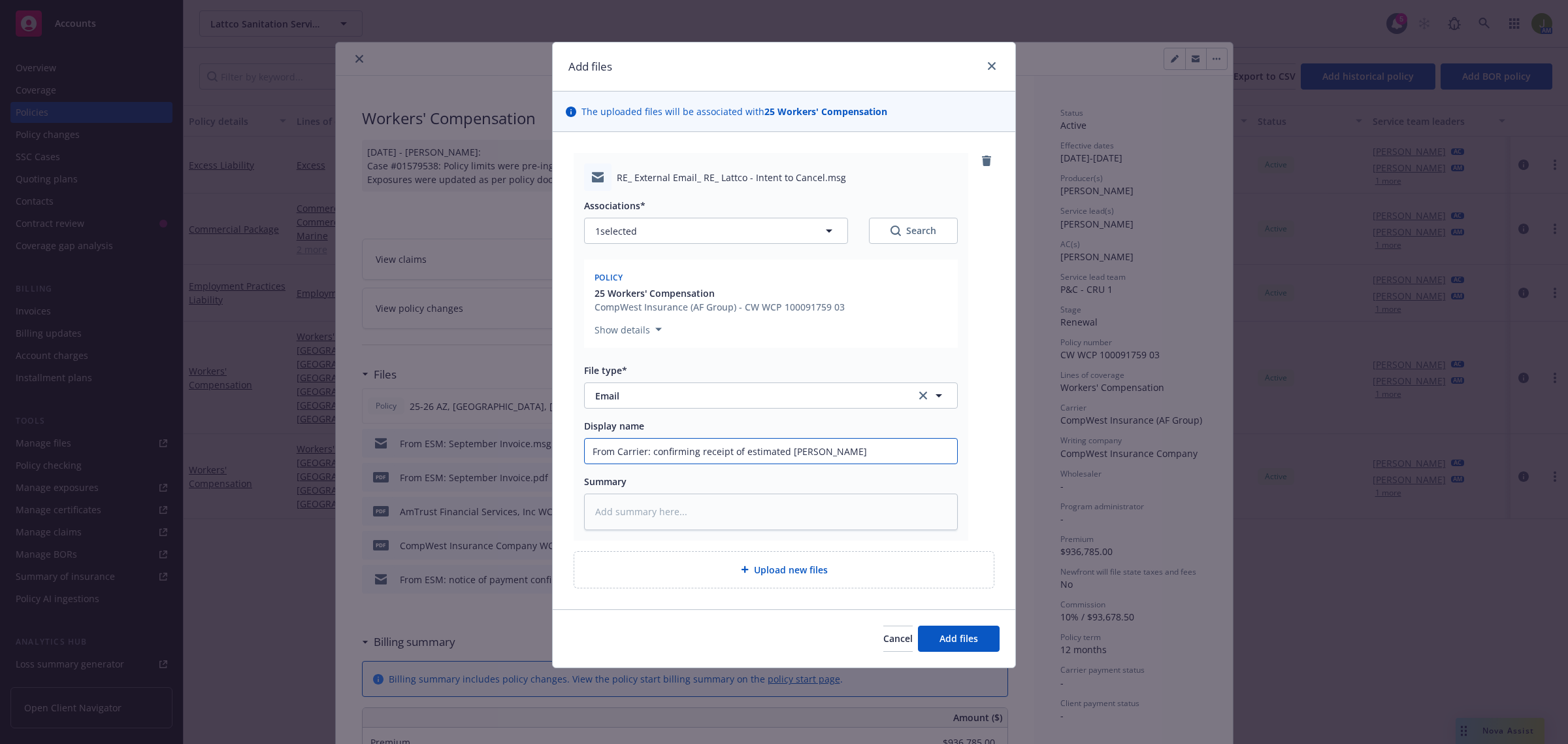
type textarea "x"
type input "From Carrier: confirming receipt of estimated timi"
type textarea "x"
type input "From Carrier: confirming receipt of estimated timin"
type textarea "x"
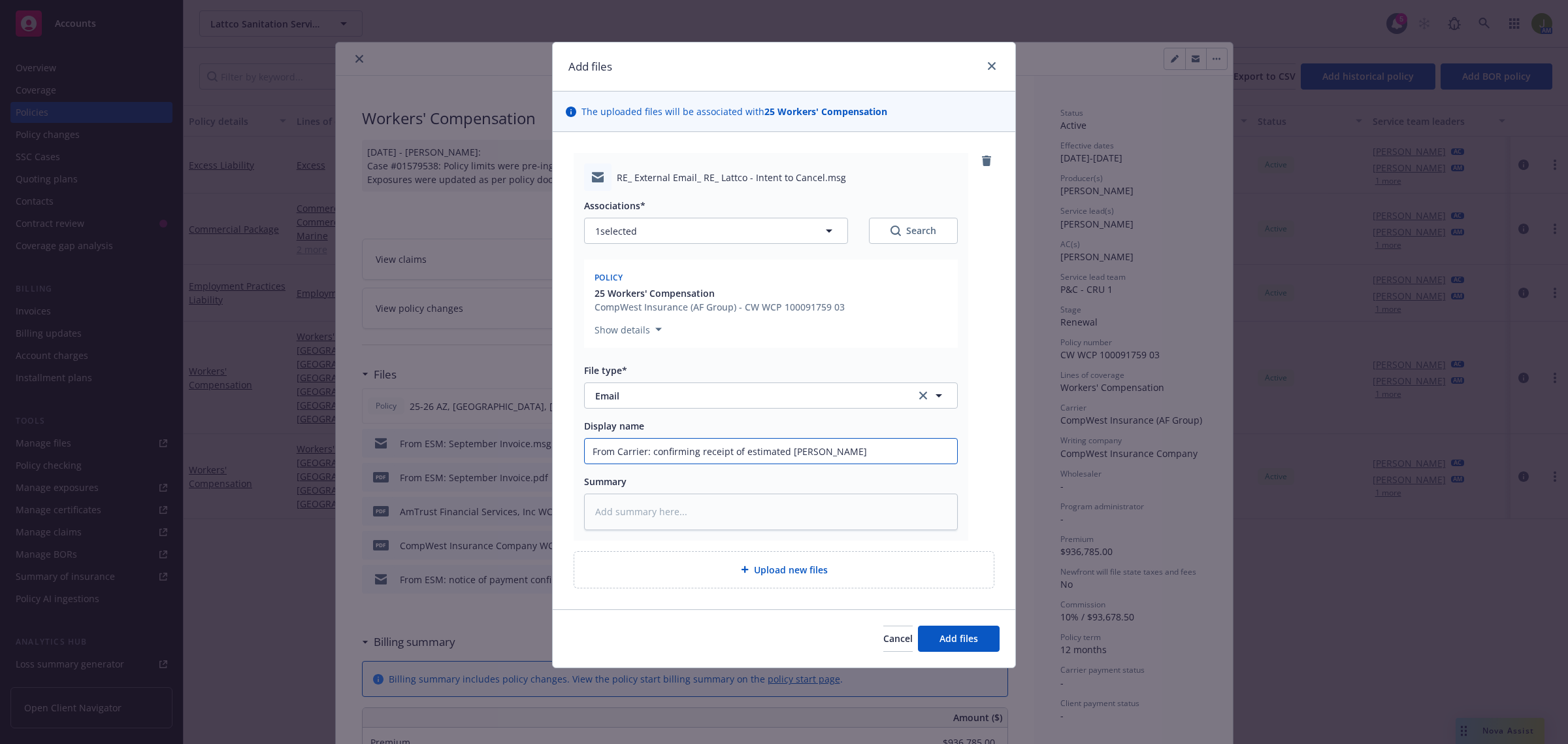
type input "From Carrier: confirming receipt of estimated timing"
type textarea "x"
type input "From Carrier: confirming receipt of estimated timing"
type textarea "x"
type input "From Carrier: confirming receipt of estimated timing f"
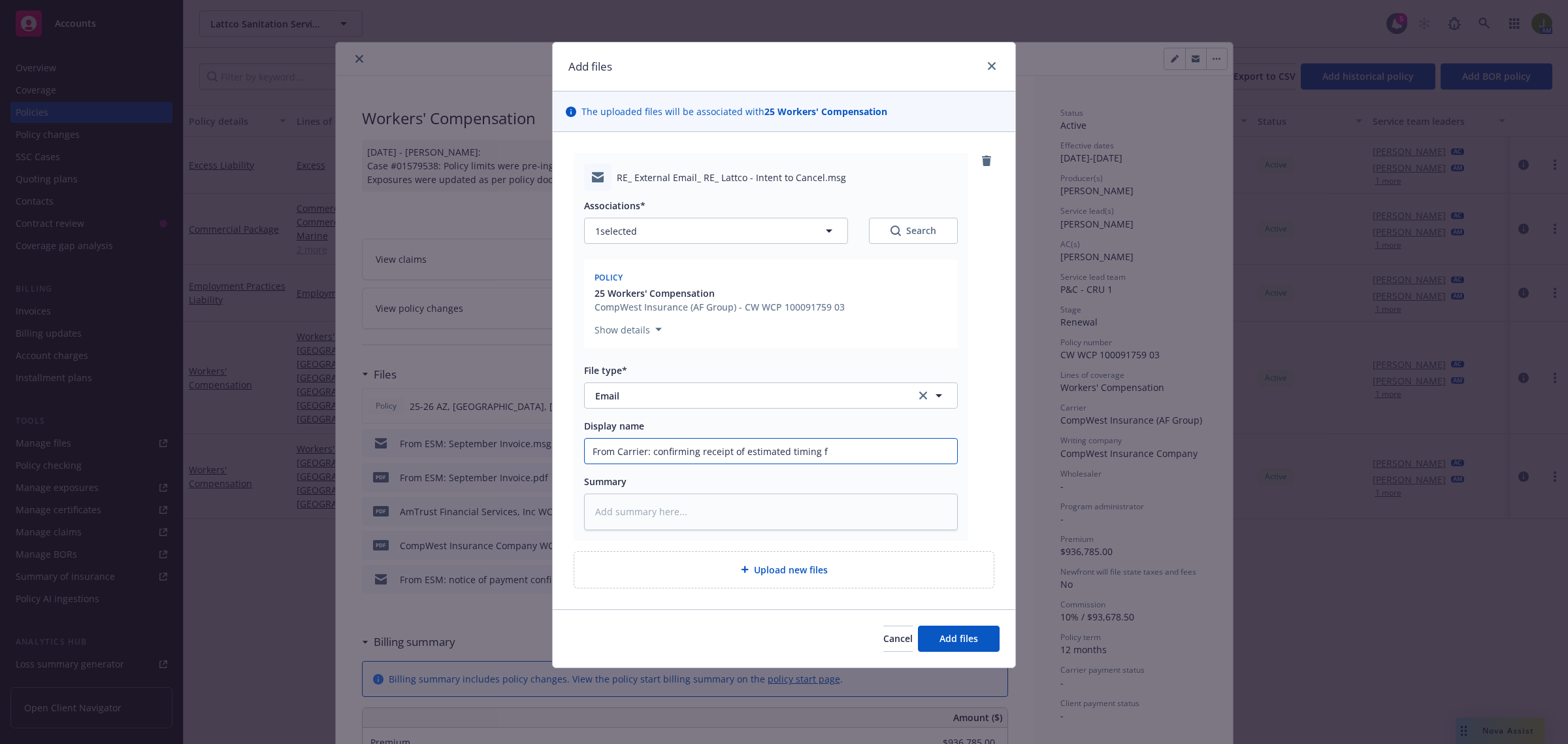
type textarea "x"
type input "From Carrier: confirming receipt of estimated timing fo"
type textarea "x"
type input "From Carrier: confirming receipt of estimated timing for"
type textarea "x"
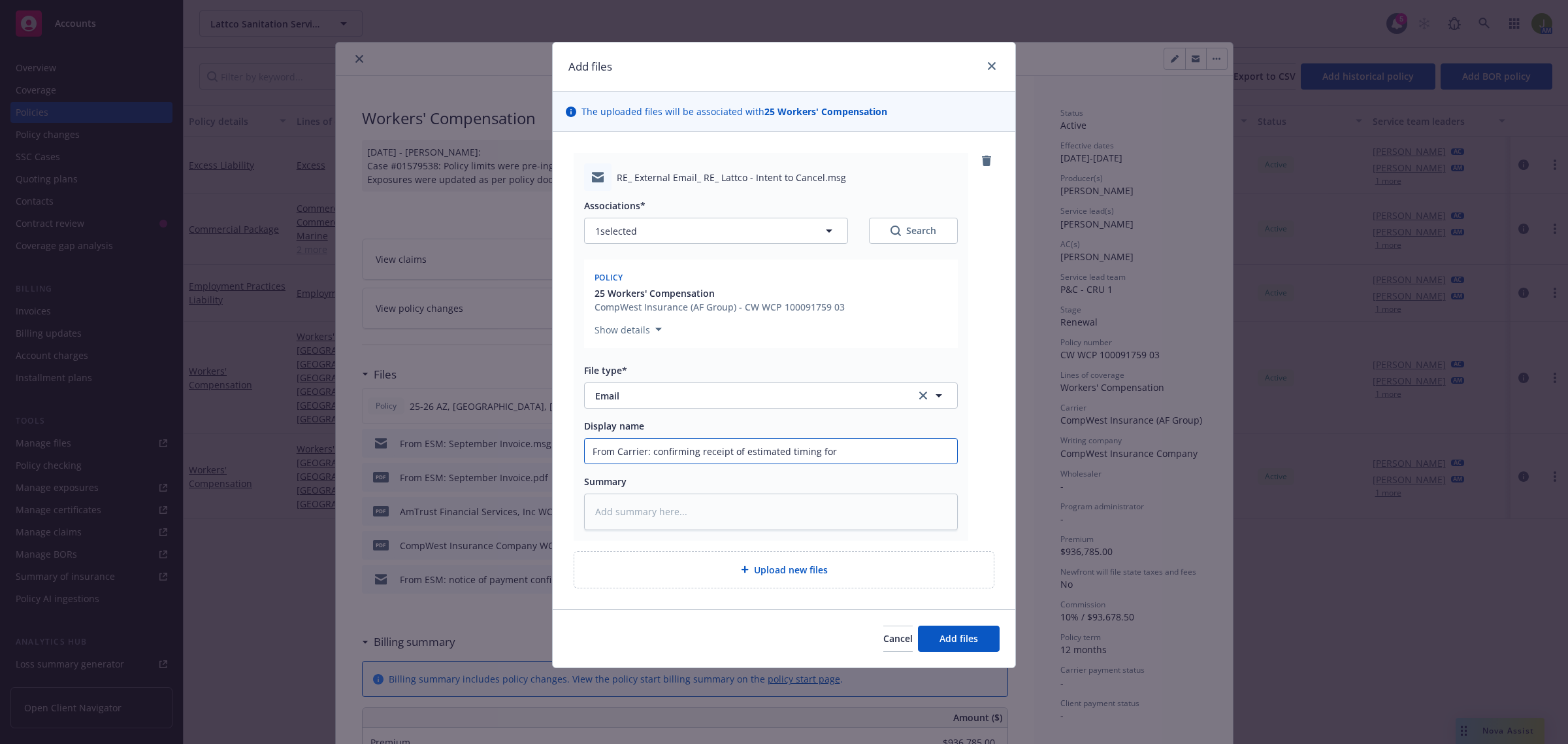
type input "From Carrier: confirming receipt of estimated timing for"
type textarea "x"
type input "From Carrier: confirming receipt of estimated timing for p"
type textarea "x"
type input "From Carrier: confirming receipt of estimated timing for pa"
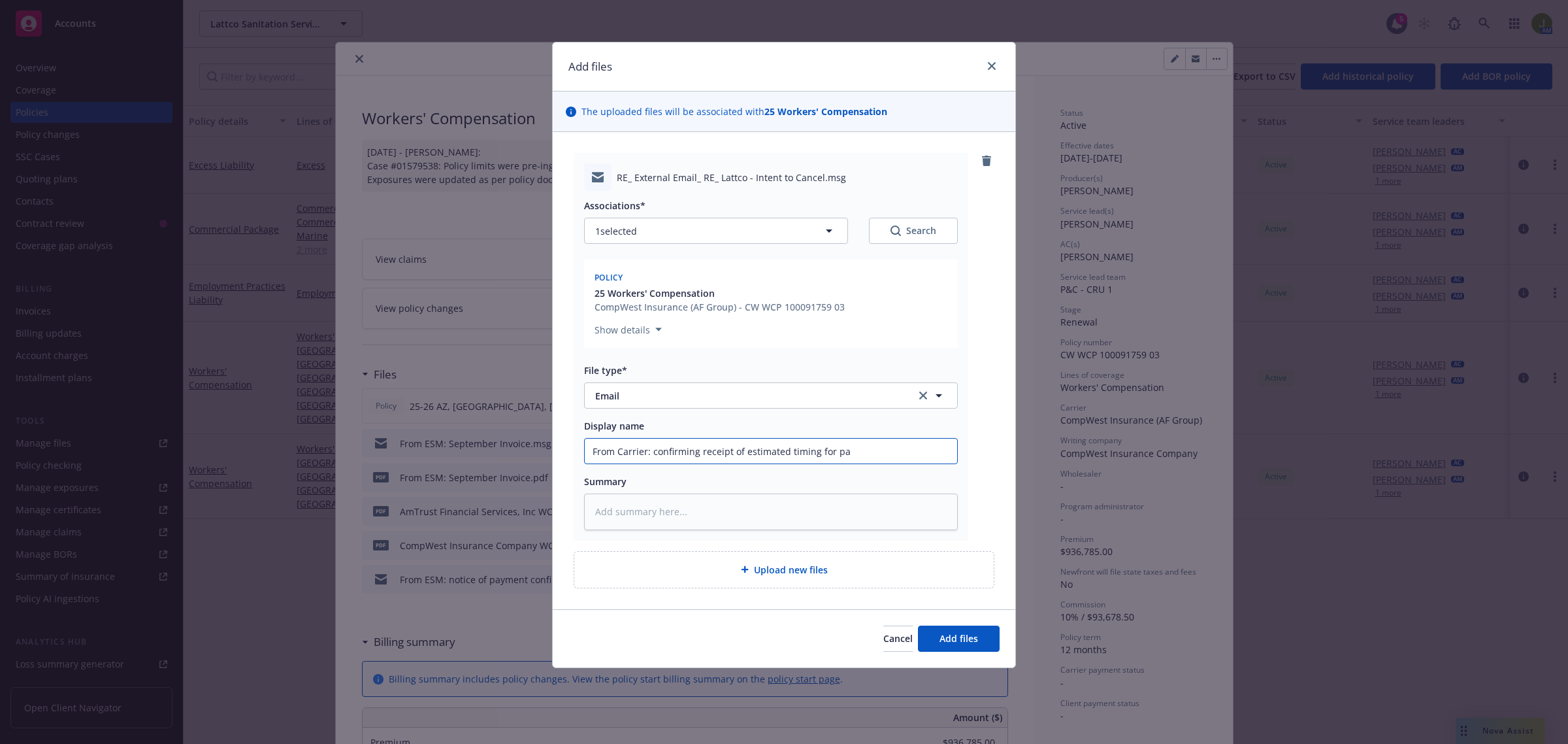
type textarea "x"
type input "From Carrier: confirming receipt of estimated timing for pay"
type textarea "x"
type input "From Carrier: confirming receipt of estimated timing for paym"
type textarea "x"
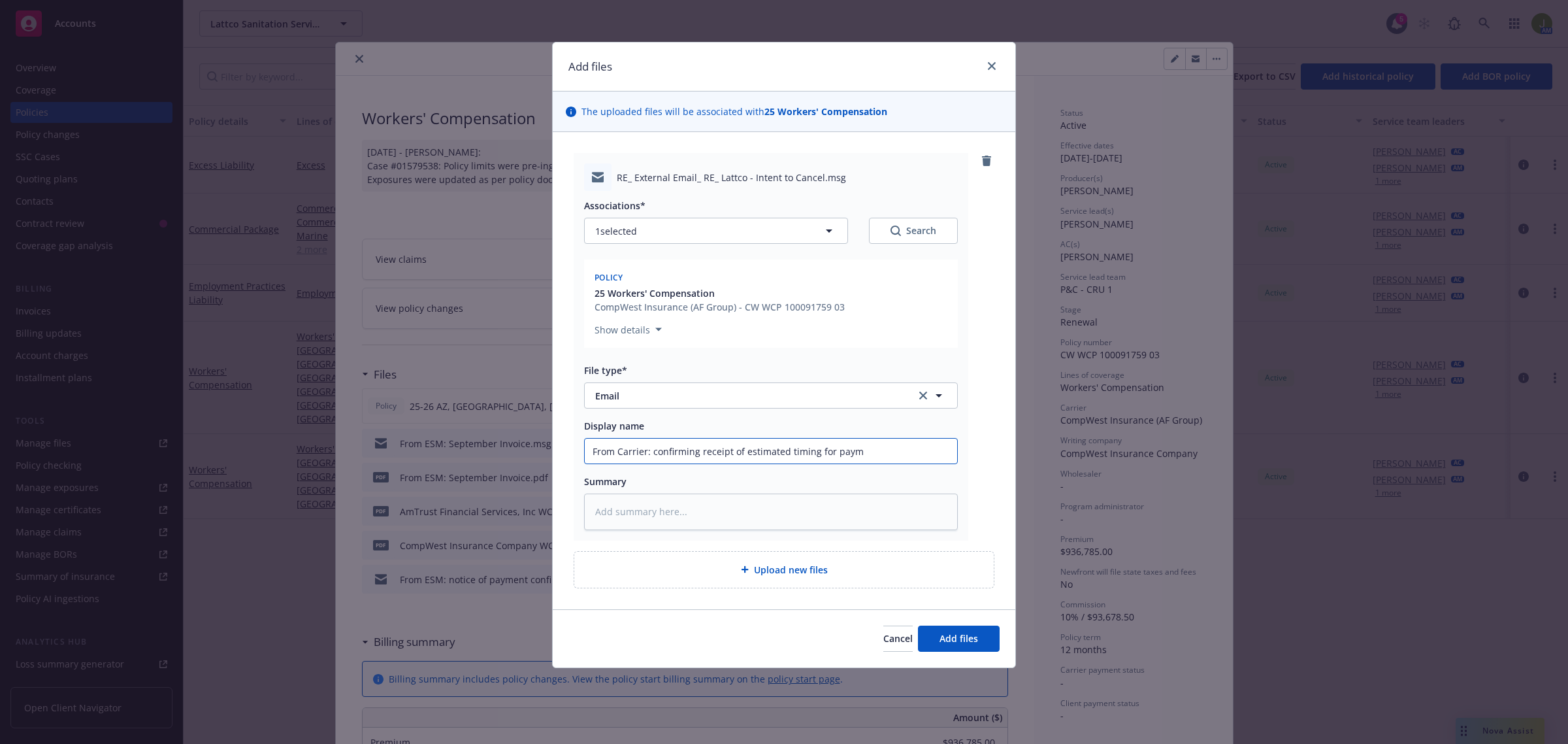
type input "From Carrier: confirming receipt of estimated timing for payme"
type textarea "x"
type input "From Carrier: confirming receipt of estimated timing for paymen"
type textarea "x"
type input "From Carrier: confirming receipt of estimated timing for payment"
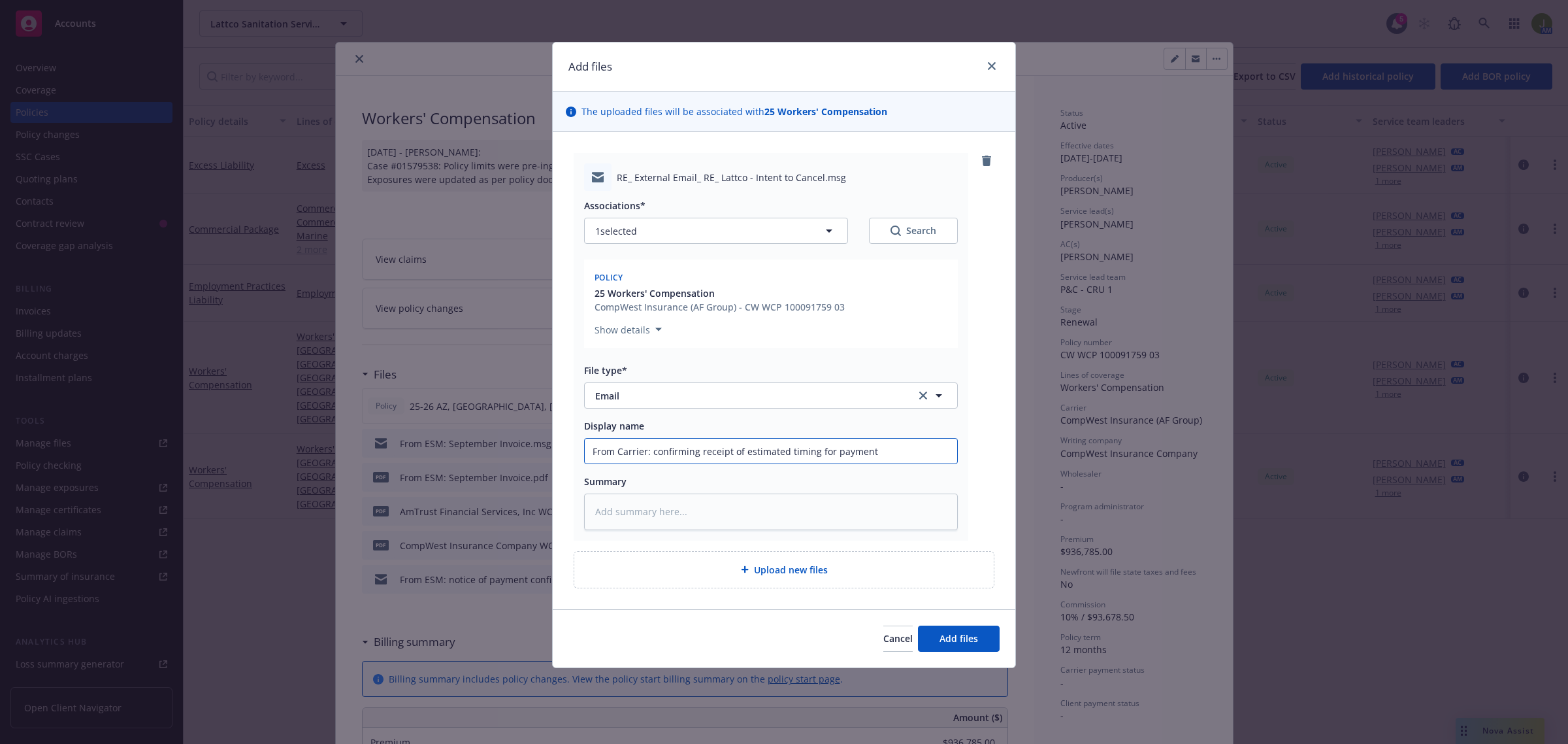
type textarea "x"
type input "From Carrier: confirming receipt of estimated timing for payment"
type textarea "x"
type input "From Carrier: confirming receipt of estimated timing for payment &"
type textarea "x"
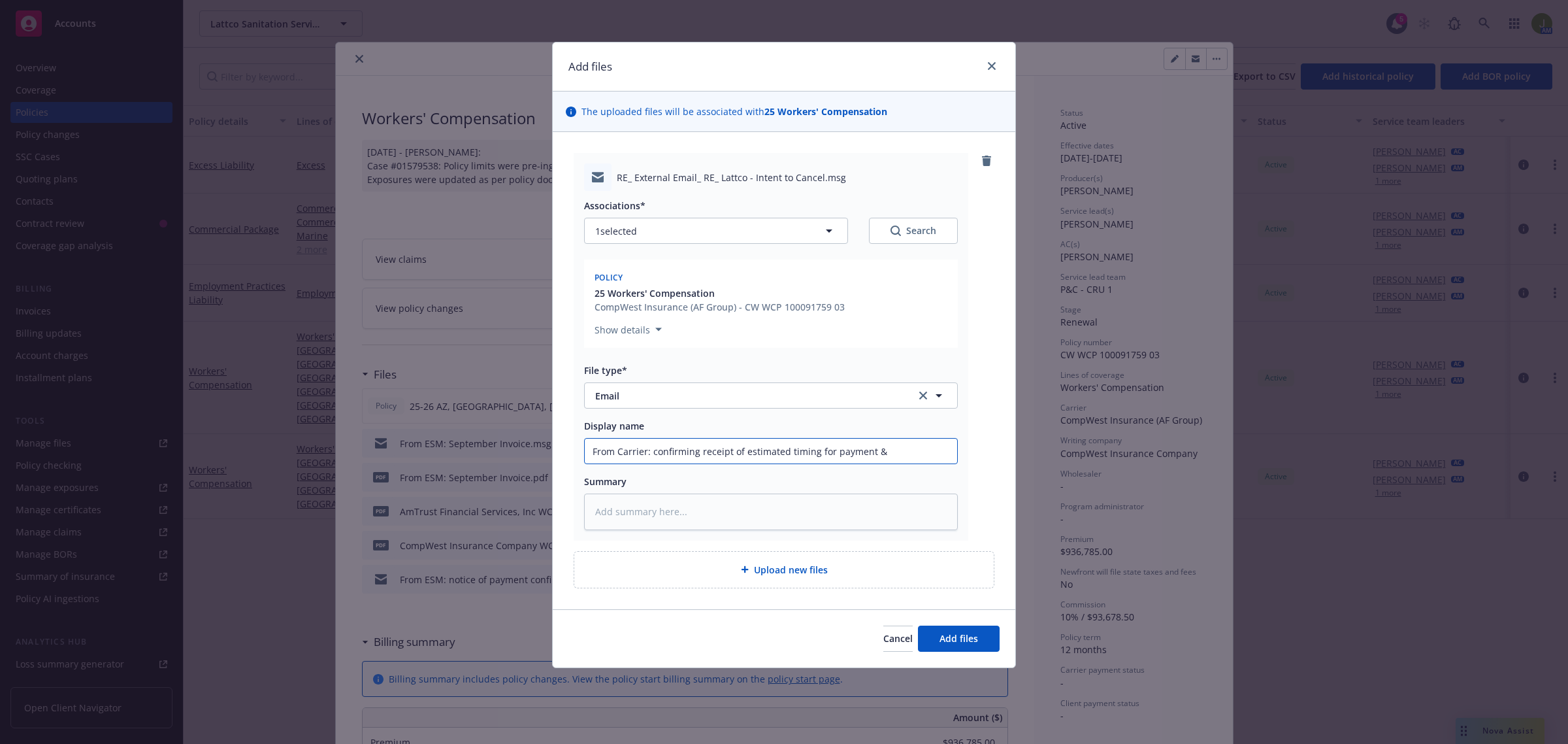
type input "From Carrier: confirming receipt of estimated timing for payment &"
type textarea "x"
type input "From Carrier: confirming receipt of estimated timing for payment & t"
type textarea "x"
type input "From Carrier: confirming receipt of estimated timing for payment & th"
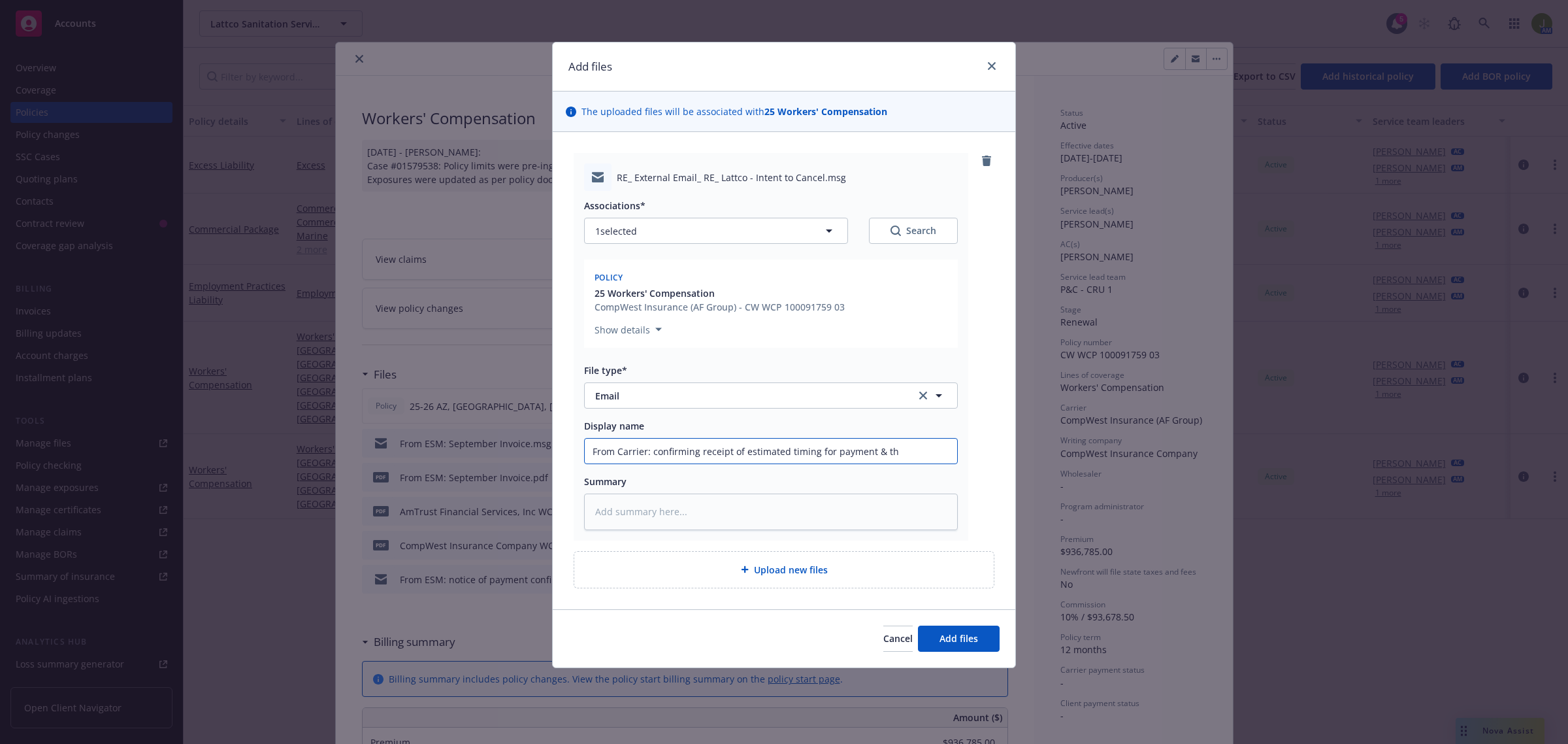
type textarea "x"
type input "From Carrier: confirming receipt of estimated timing for payment & the"
type textarea "x"
type input "From Carrier: confirming receipt of estimated timing for payment & they"
type textarea "x"
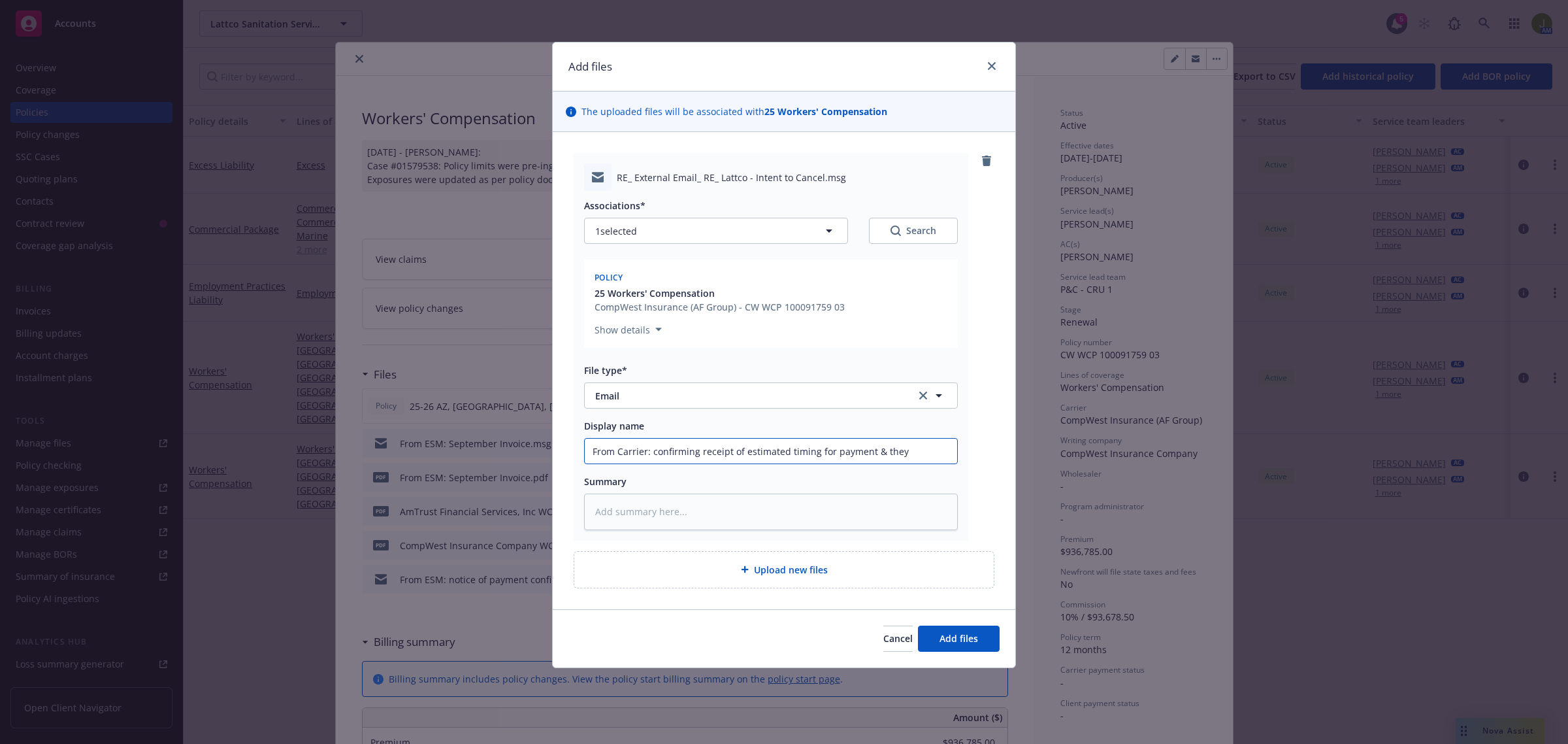
type input "From Carrier: confirming receipt of estimated timing for payment & they"
type textarea "x"
type input "From Carrier: confirming receipt of estimated timing for payment & they h"
type textarea "x"
type input "From Carrier: confirming receipt of estimated timing for payment & they ha"
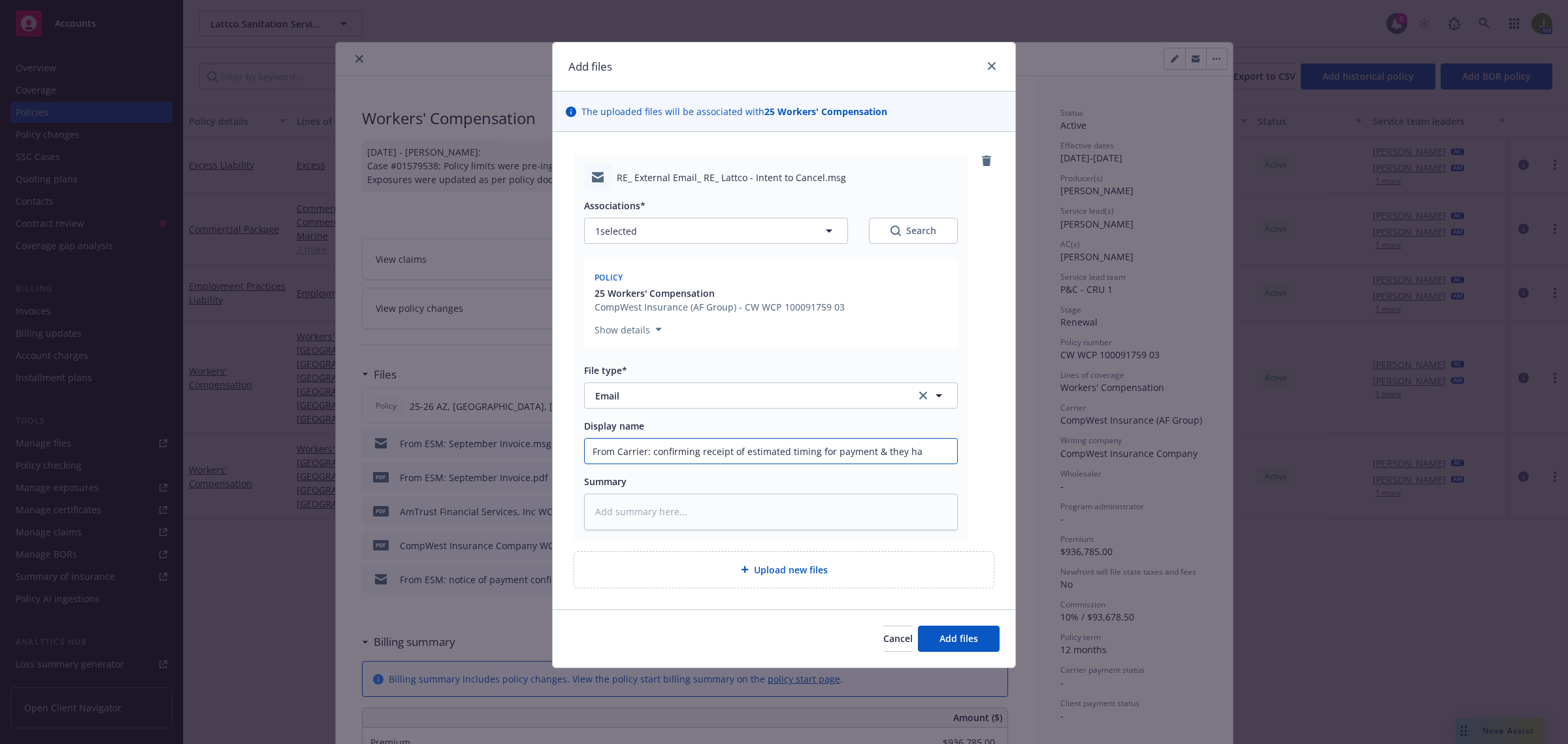
type textarea "x"
type input "From Carrier: confirming receipt of estimated timing for payment & they hav"
type textarea "x"
type input "From Carrier: confirming receipt of estimated timing for payment & they have"
type textarea "x"
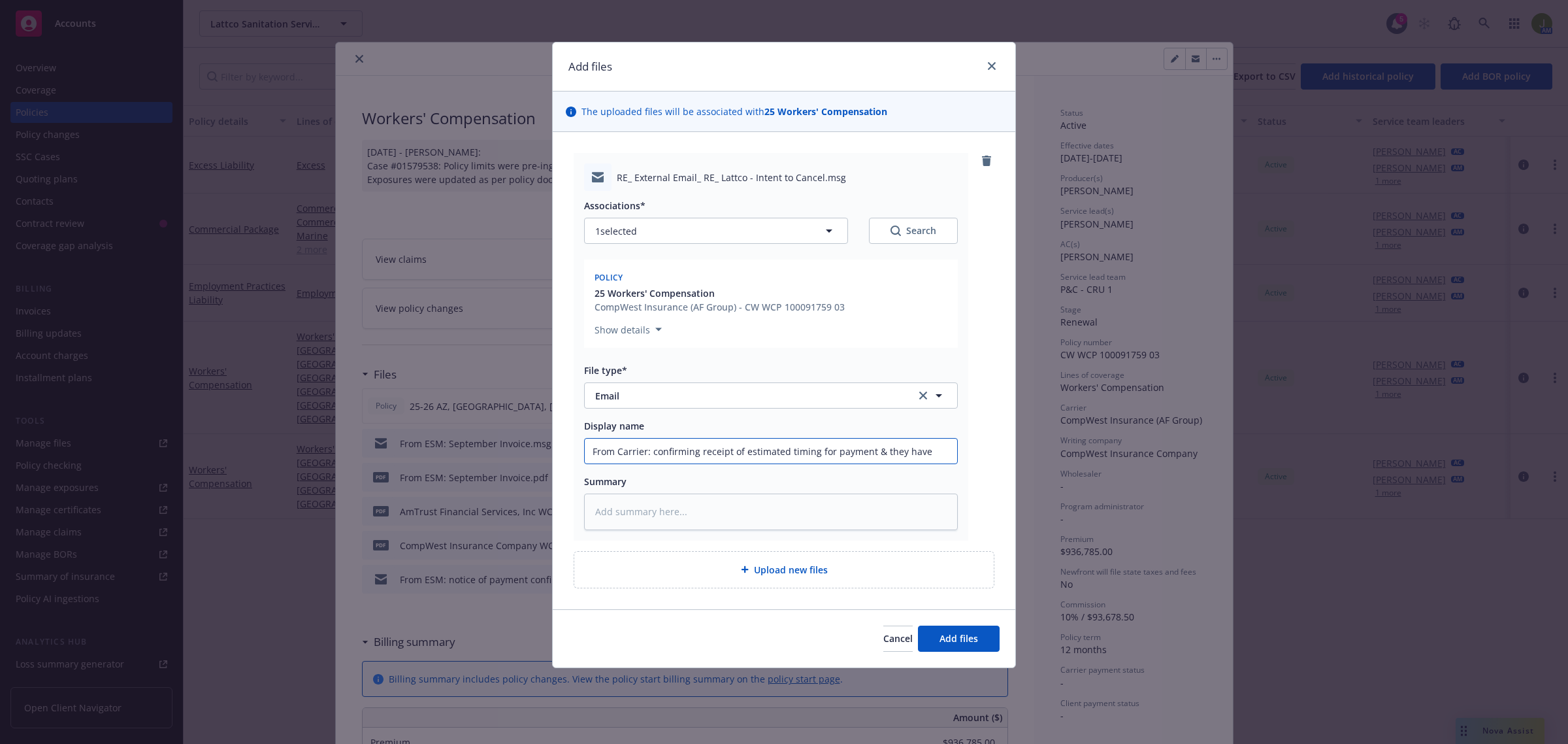
type input "From Carrier: confirming receipt of estimated timing for payment & they have"
type textarea "x"
type input "From Carrier: confirming receipt of estimated timing for payment & they have m"
type textarea "x"
type input "From Carrier: confirming receipt of estimated timing for payment & they have me"
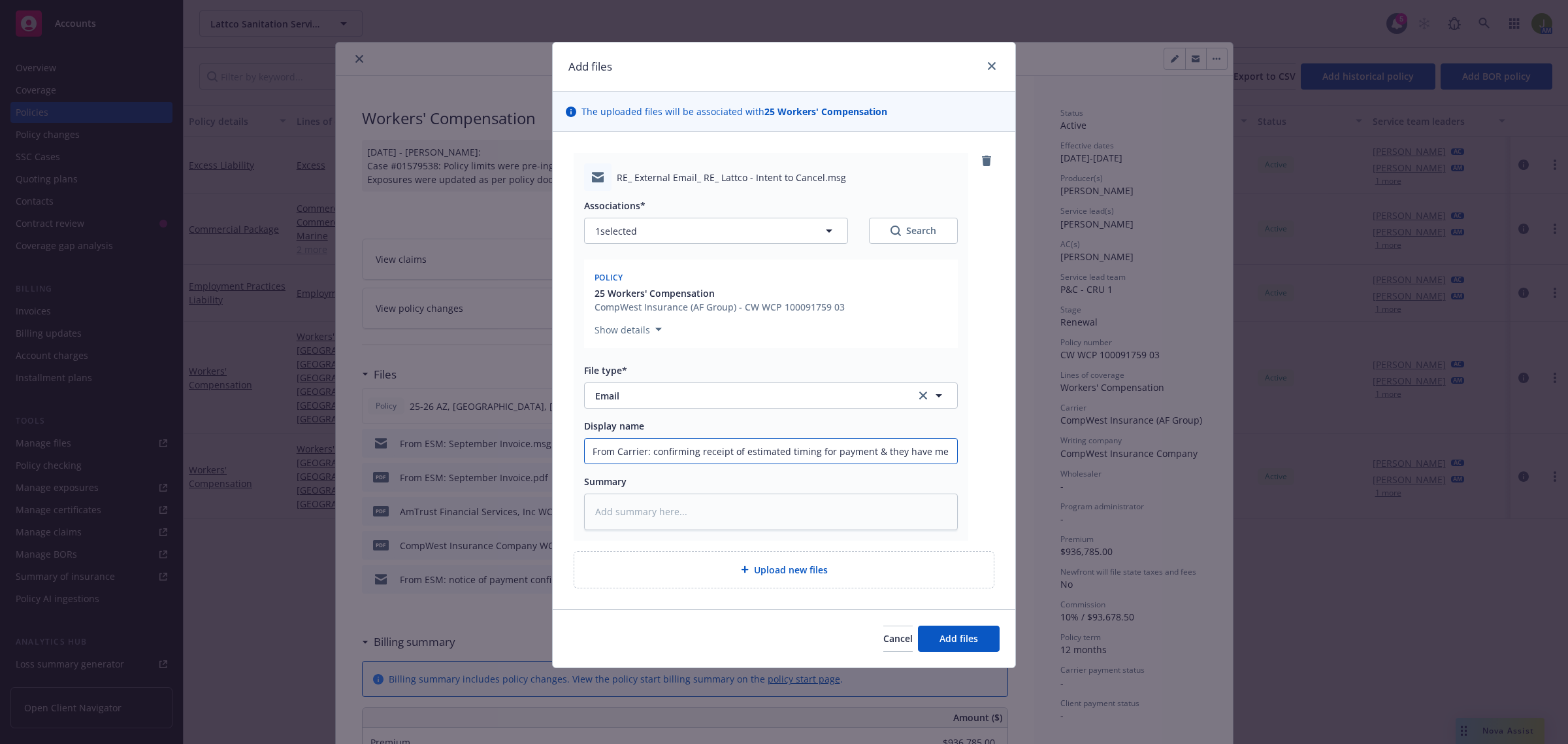
type textarea "x"
click at [945, 636] on span "Add files" at bounding box center [958, 639] width 38 height 13
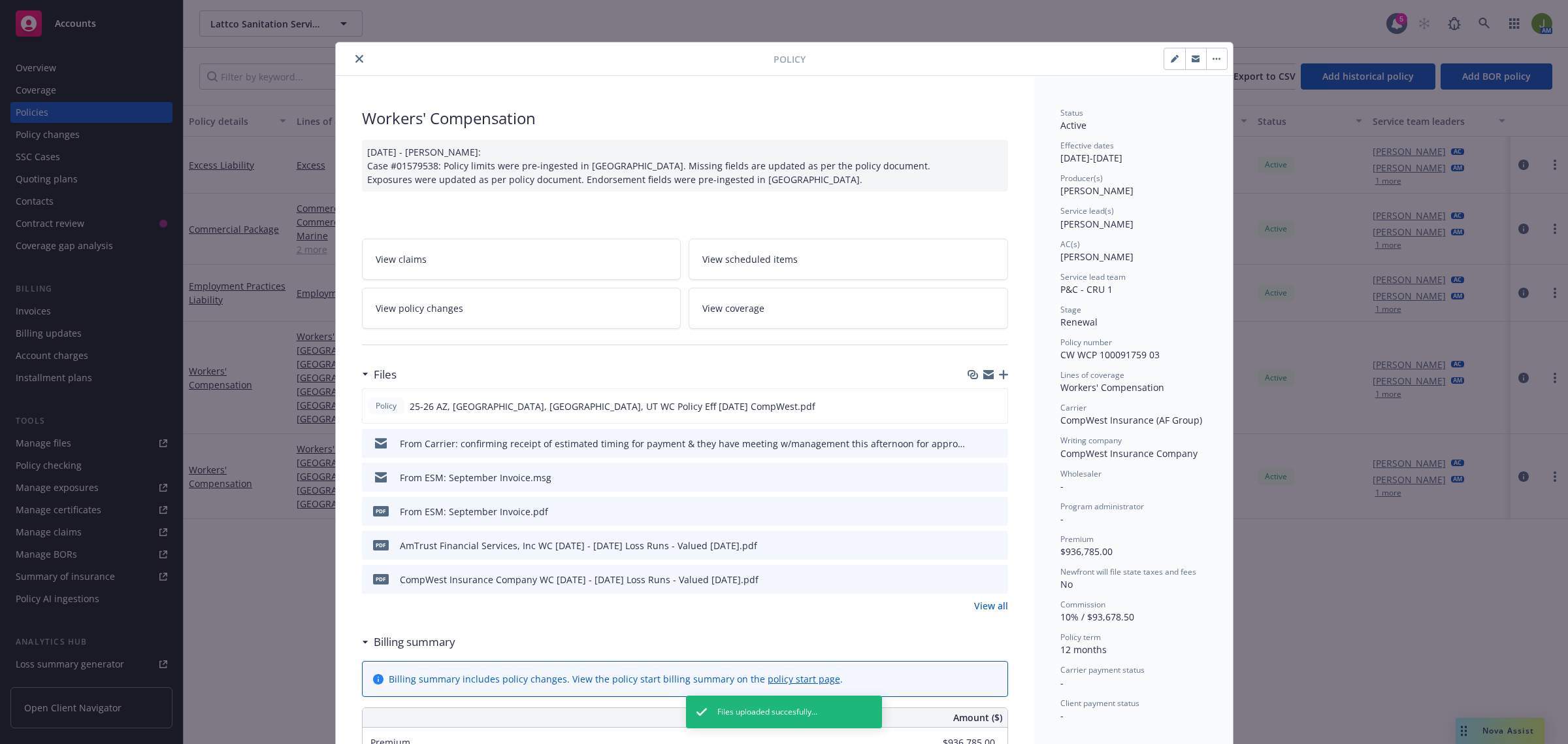
click at [999, 375] on icon "button" at bounding box center [1003, 375] width 9 height 9
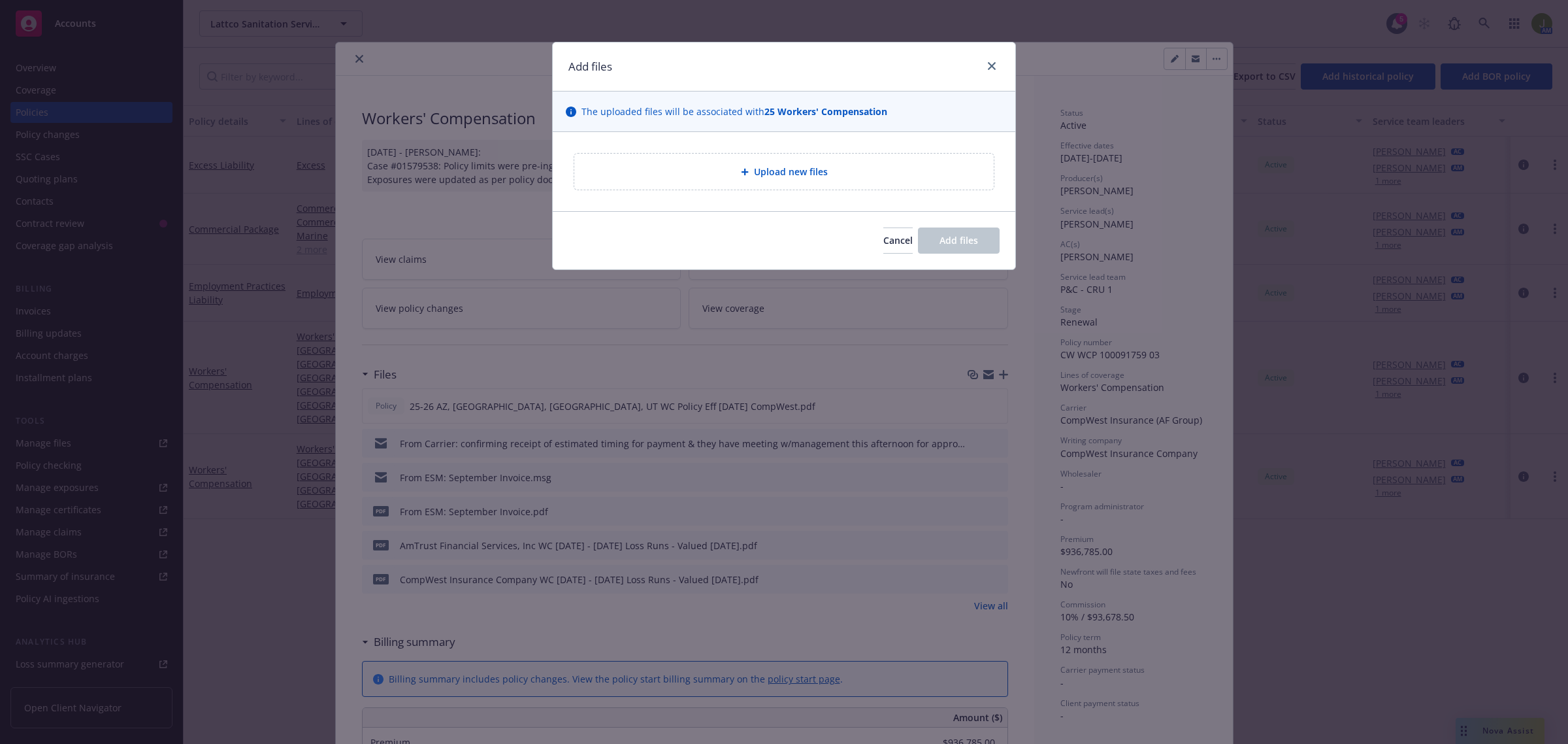
click at [879, 255] on div "Cancel Add files" at bounding box center [784, 240] width 462 height 58
click at [883, 246] on span "Cancel" at bounding box center [897, 240] width 29 height 13
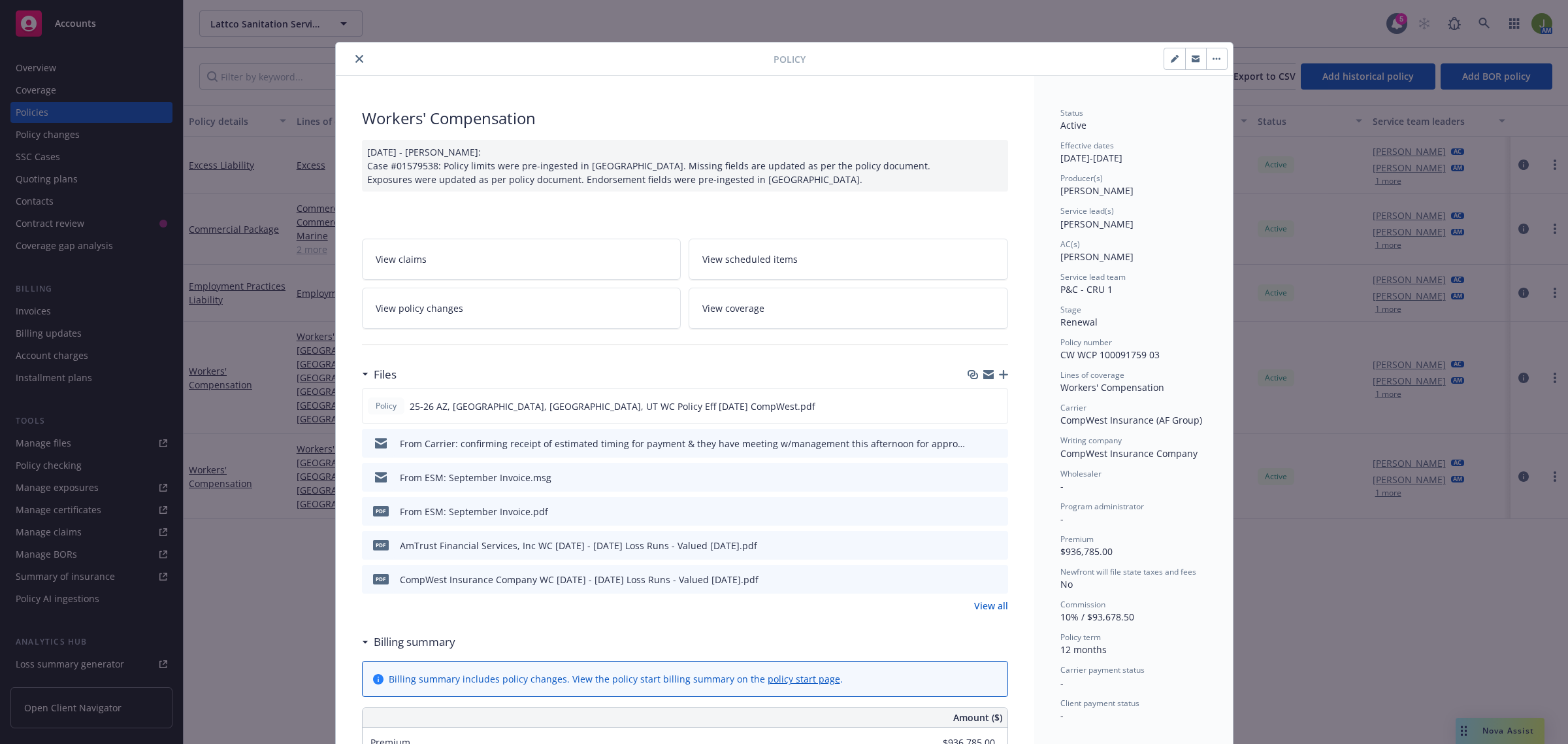
drag, startPoint x: 350, startPoint y: 60, endPoint x: 356, endPoint y: 97, distance: 37.5
click at [356, 63] on icon "close" at bounding box center [360, 59] width 8 height 8
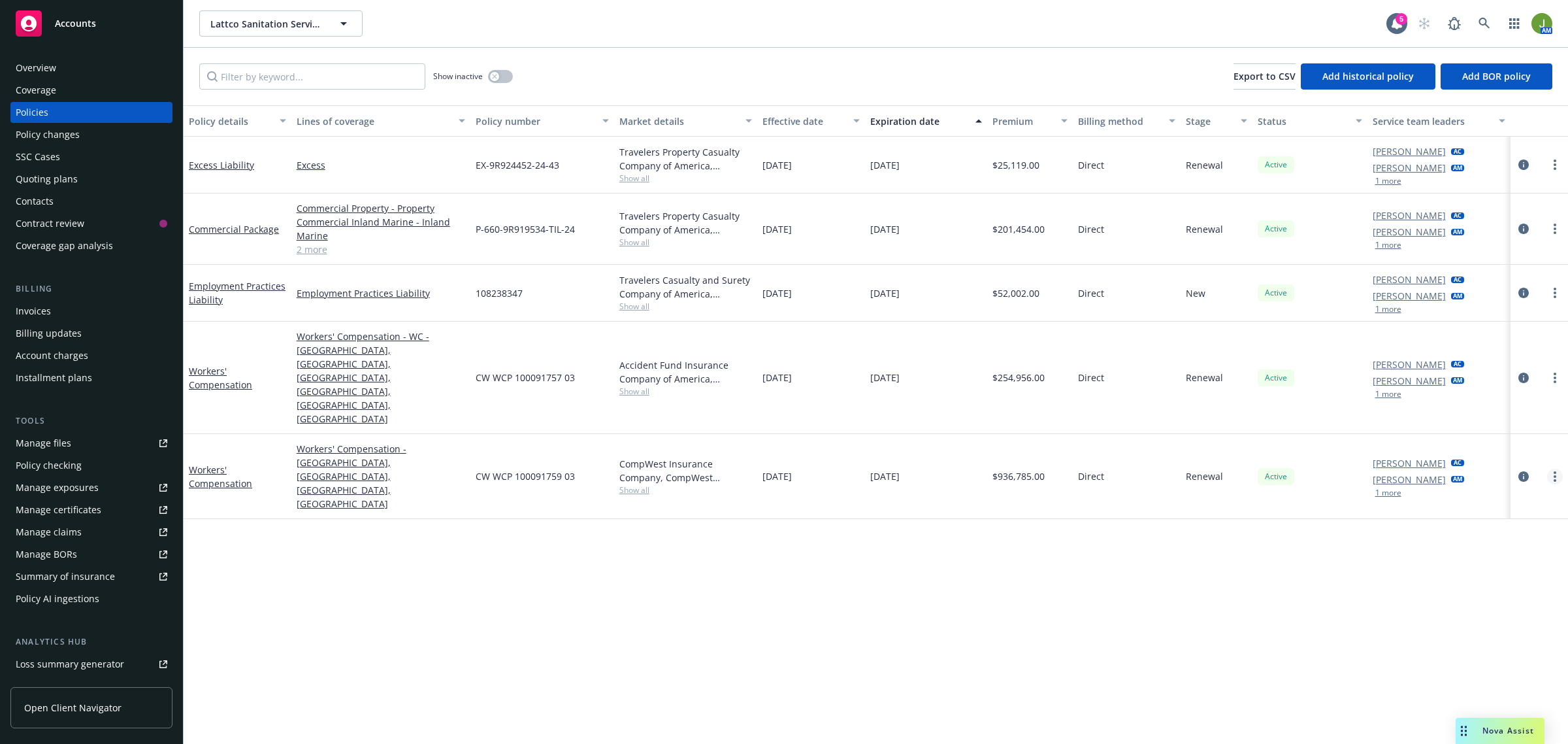
click at [1558, 469] on link "more" at bounding box center [1555, 477] width 16 height 16
click at [1497, 581] on link "Copy logging email" at bounding box center [1486, 590] width 154 height 26
click at [1523, 372] on icon "circleInformation" at bounding box center [1523, 377] width 10 height 10
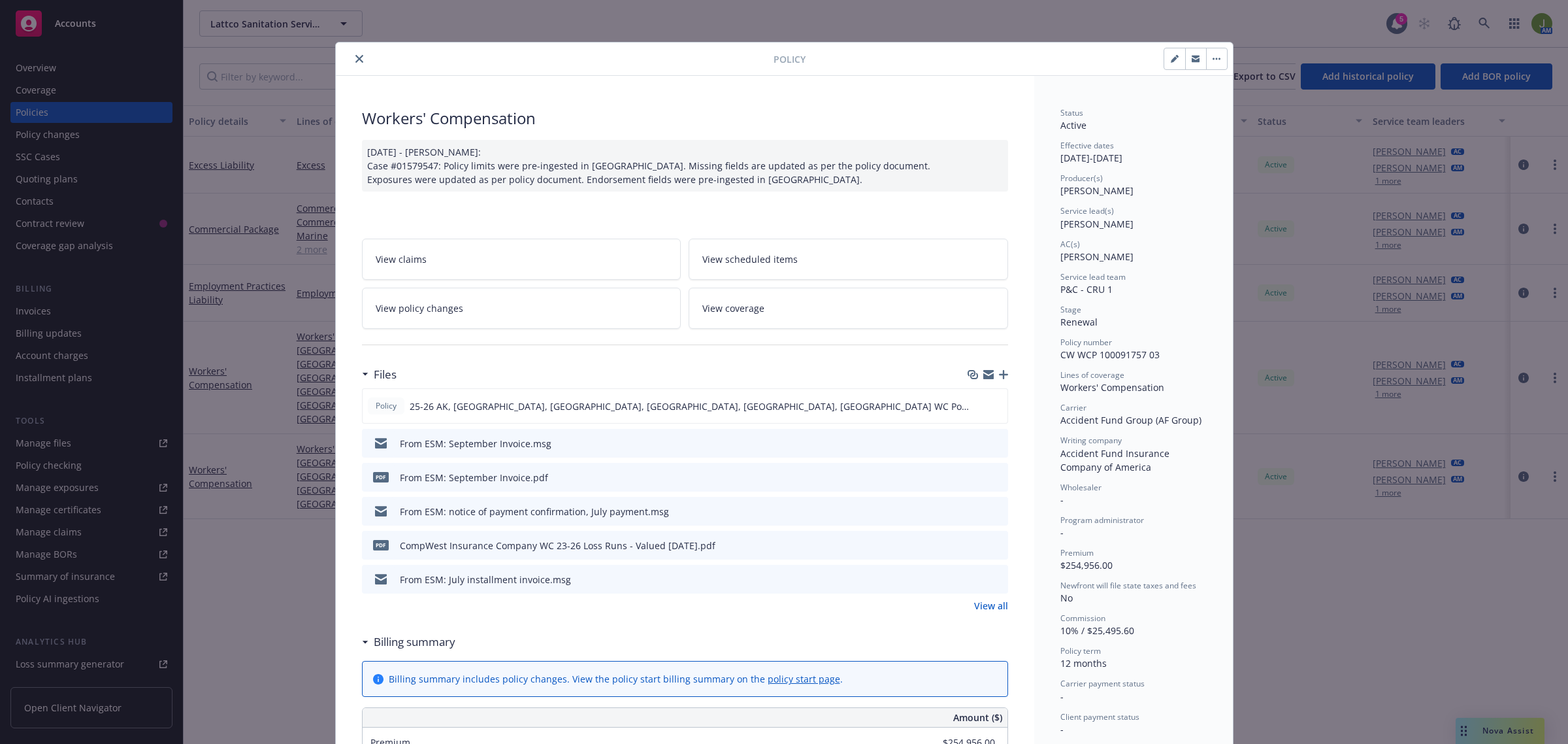
click at [991, 376] on div at bounding box center [988, 374] width 41 height 10
click at [999, 376] on icon "button" at bounding box center [1003, 375] width 9 height 9
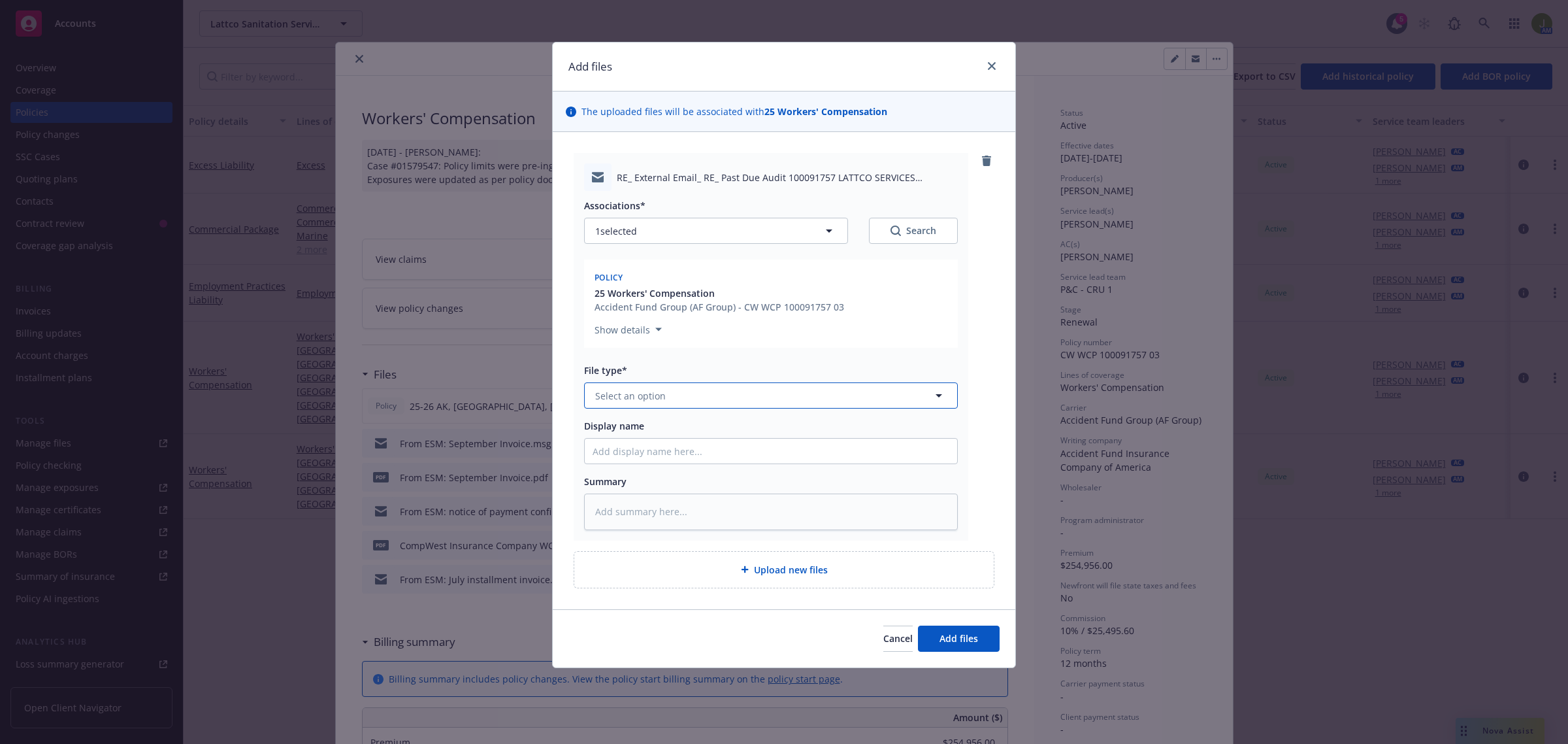
drag, startPoint x: 653, startPoint y: 383, endPoint x: 667, endPoint y: 387, distance: 14.6
click at [654, 383] on button "Select an option" at bounding box center [771, 395] width 374 height 26
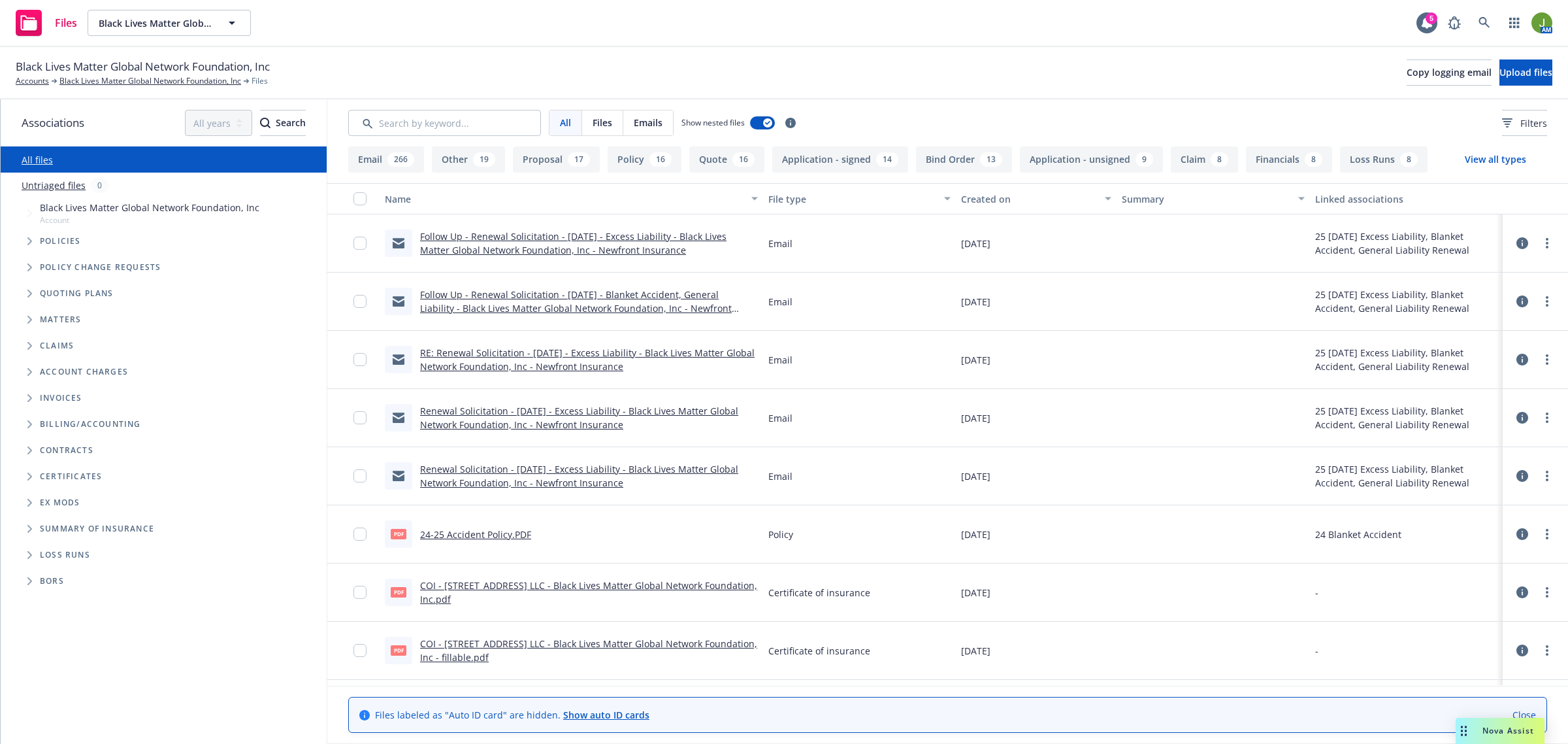
click at [1516, 244] on icon at bounding box center [1522, 243] width 12 height 12
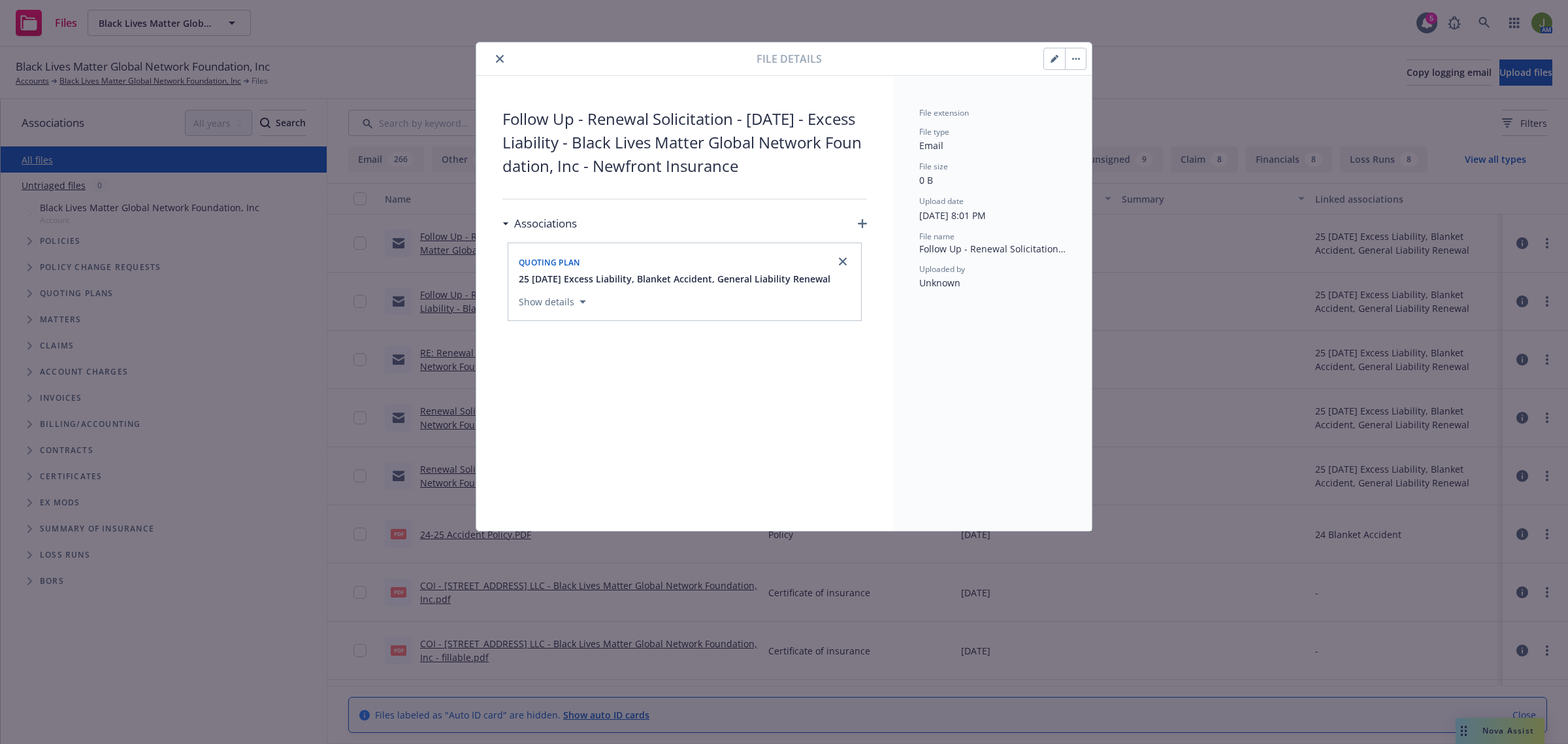
click at [501, 62] on icon "close" at bounding box center [499, 59] width 8 height 8
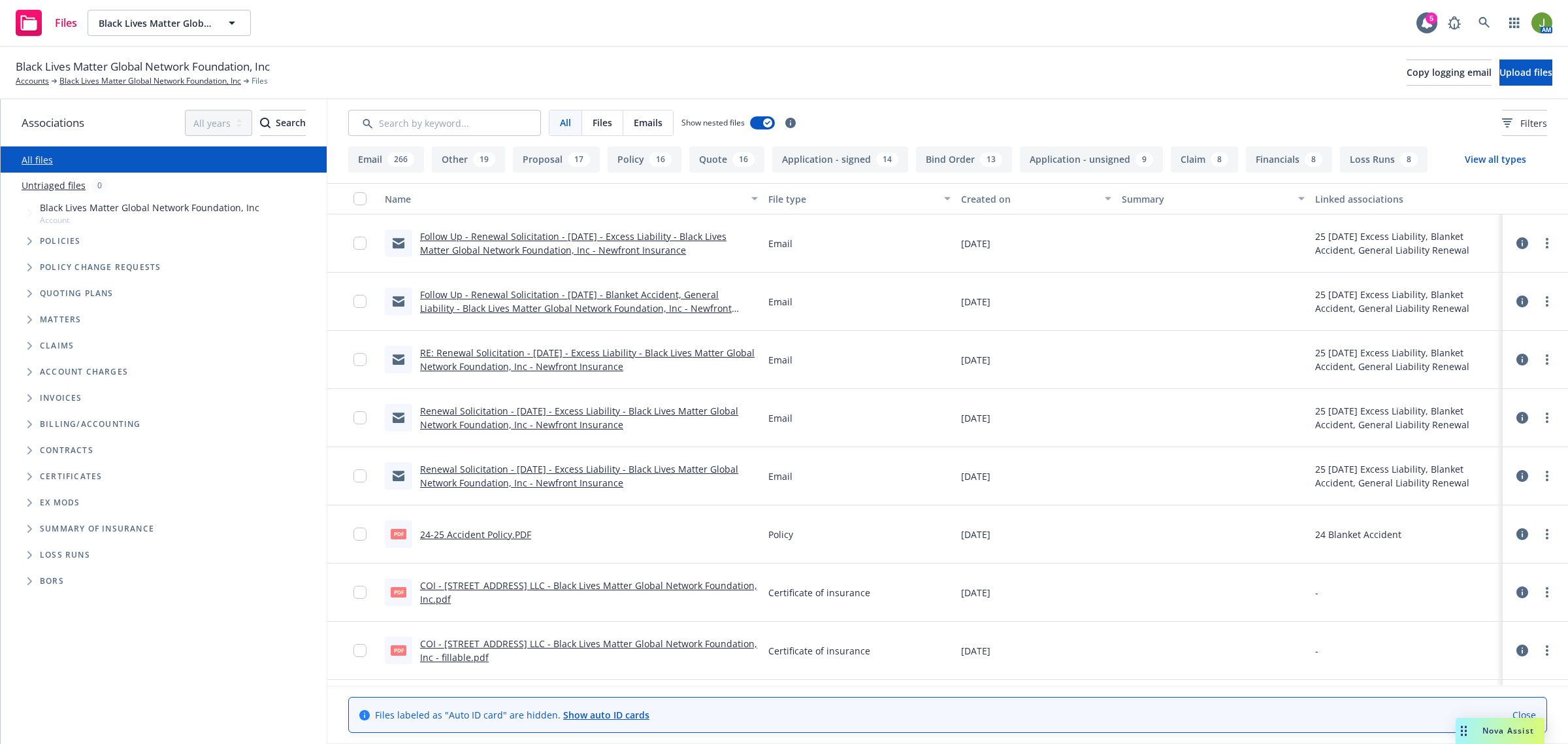
click at [488, 305] on link "Follow Up - Renewal Solicitation - 12/18/25 - Blanket Accident, General Liabili…" at bounding box center [576, 308] width 312 height 40
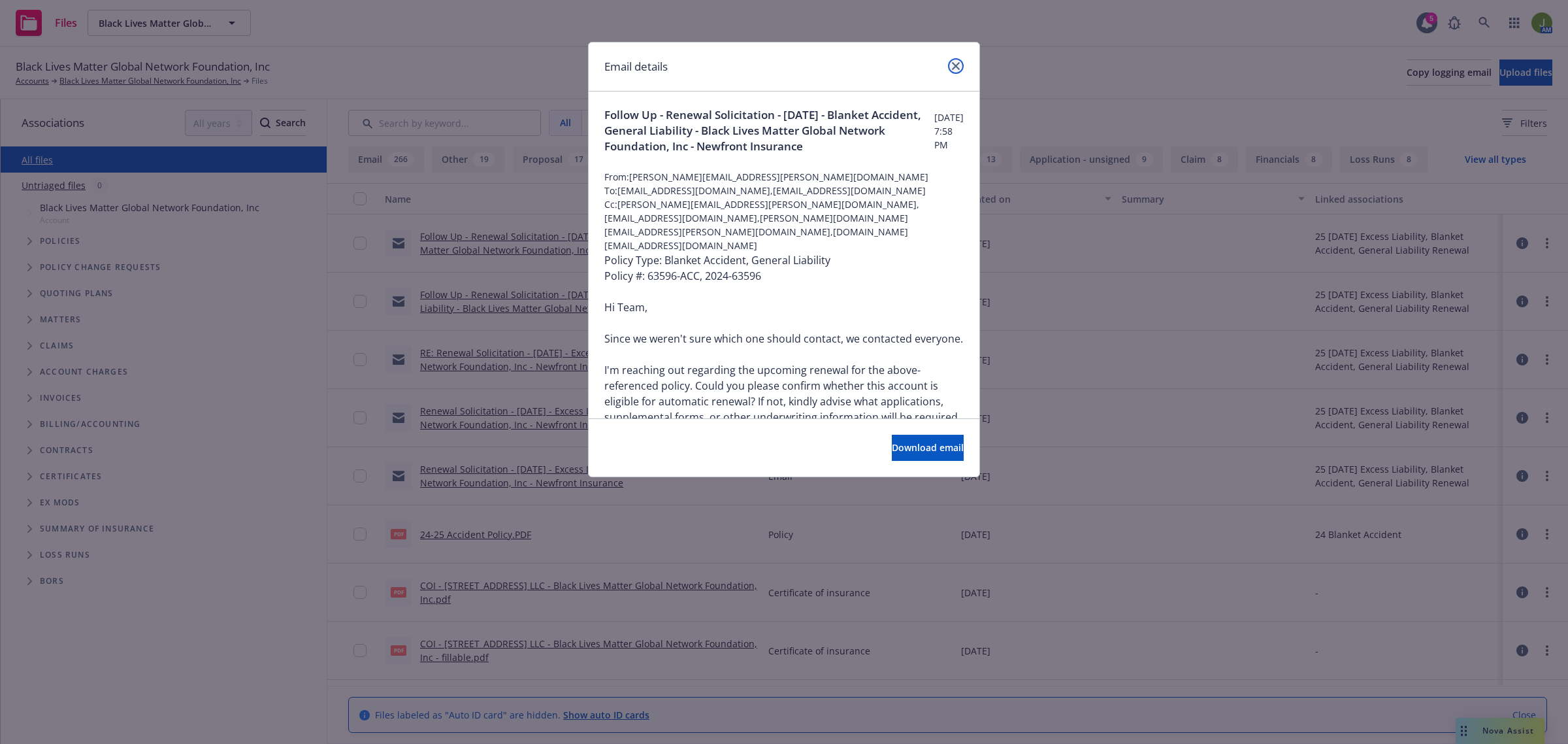
click at [954, 64] on icon "close" at bounding box center [956, 66] width 8 height 8
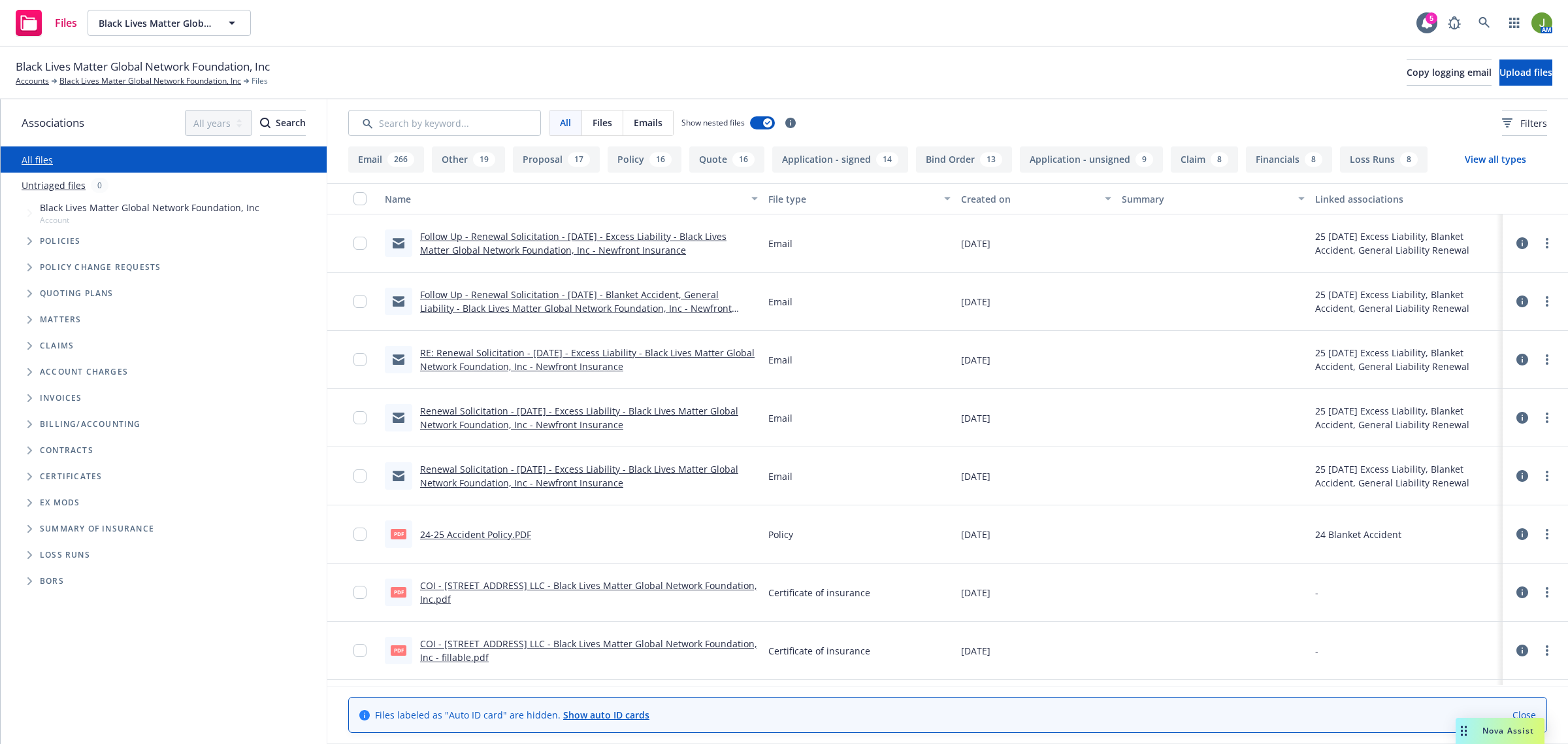
click at [562, 352] on link "RE: Renewal Solicitation - 12/18/25 - Excess Liability - Black Lives Matter Glo…" at bounding box center [587, 359] width 334 height 26
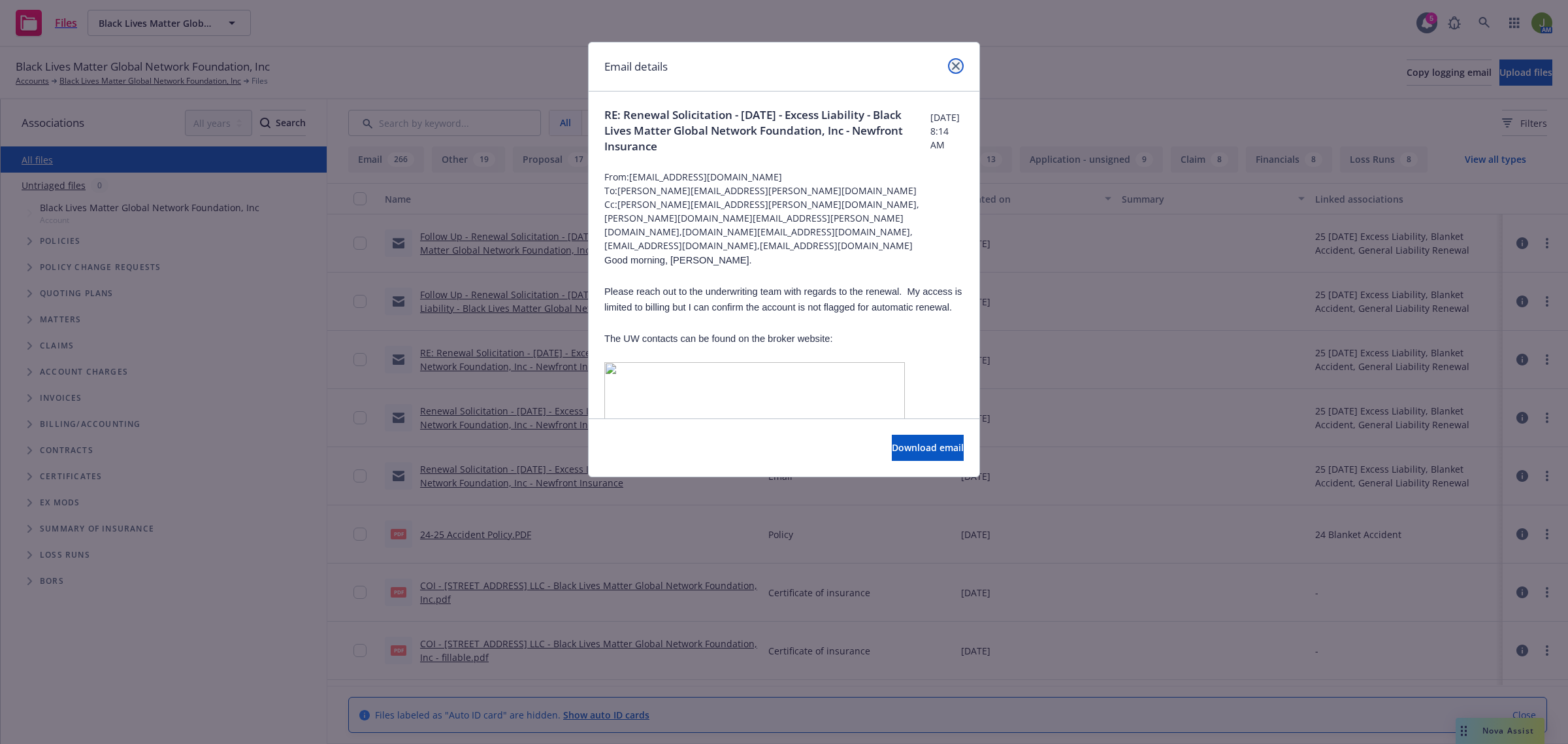
click at [955, 63] on icon "close" at bounding box center [956, 66] width 8 height 8
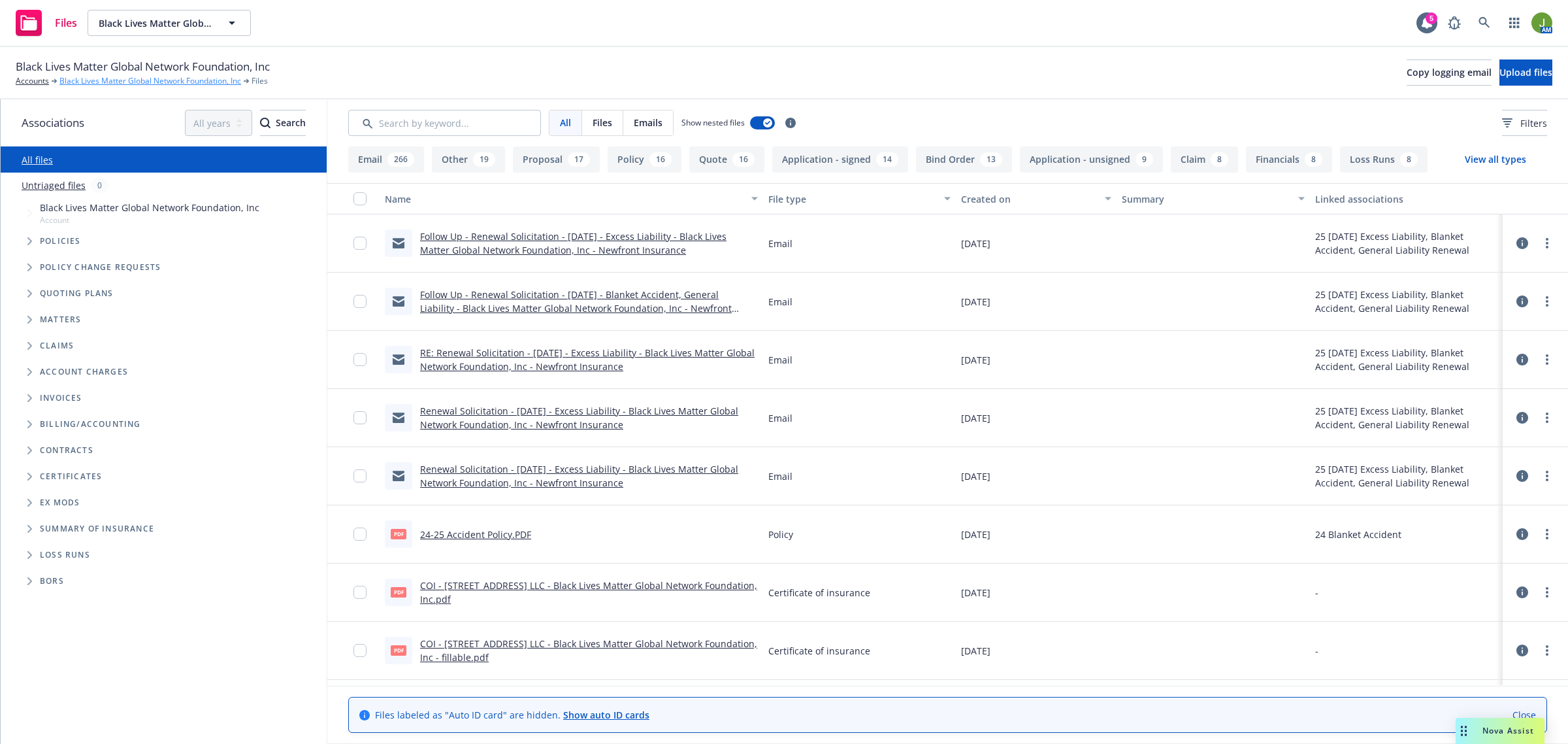
click at [122, 82] on link "Black Lives Matter Global Network Foundation, Inc" at bounding box center [150, 81] width 181 height 12
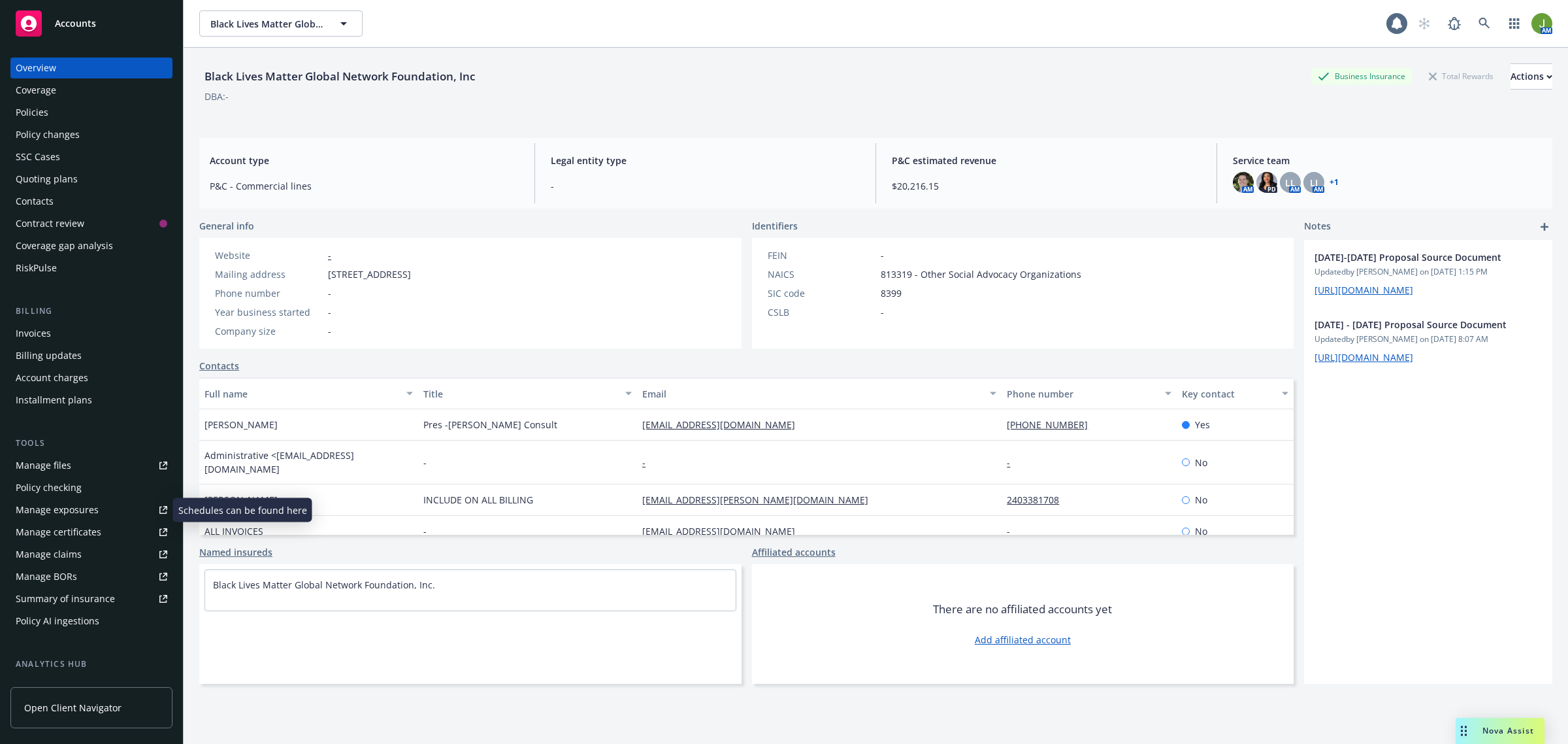
click at [65, 465] on div "Manage files" at bounding box center [43, 465] width 56 height 21
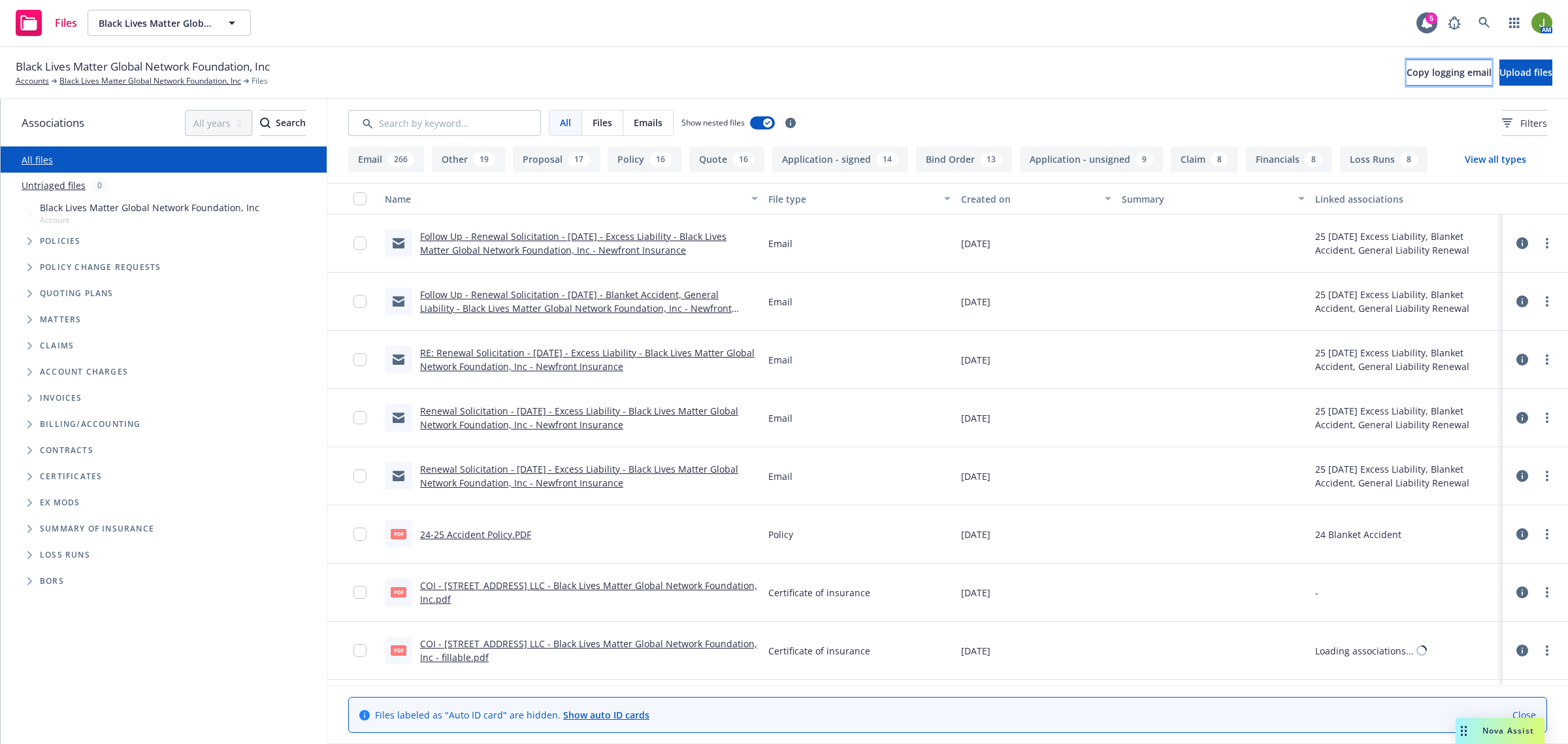
click at [1406, 74] on span "Copy logging email" at bounding box center [1449, 72] width 85 height 13
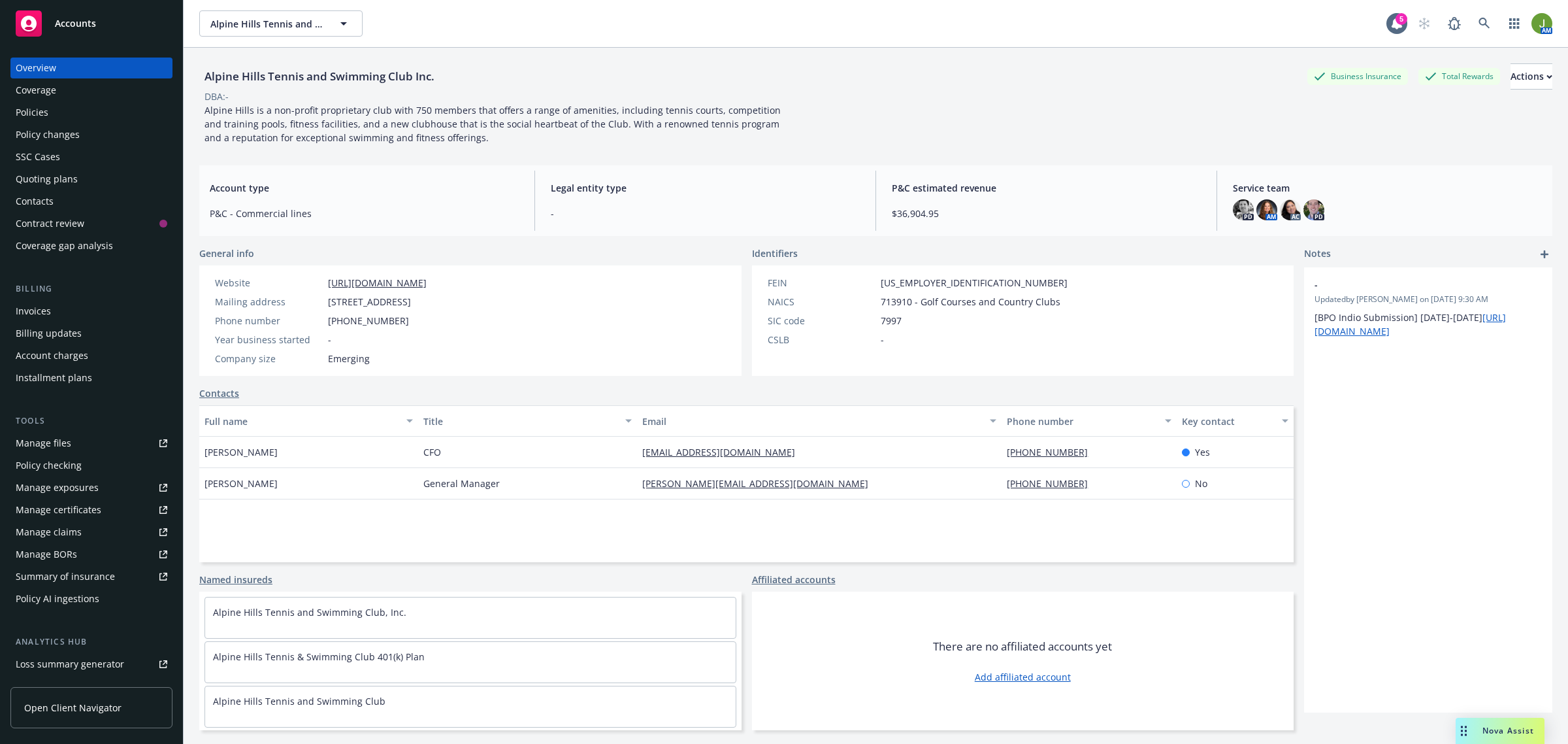
click at [60, 152] on div "SSC Cases" at bounding box center [91, 156] width 152 height 21
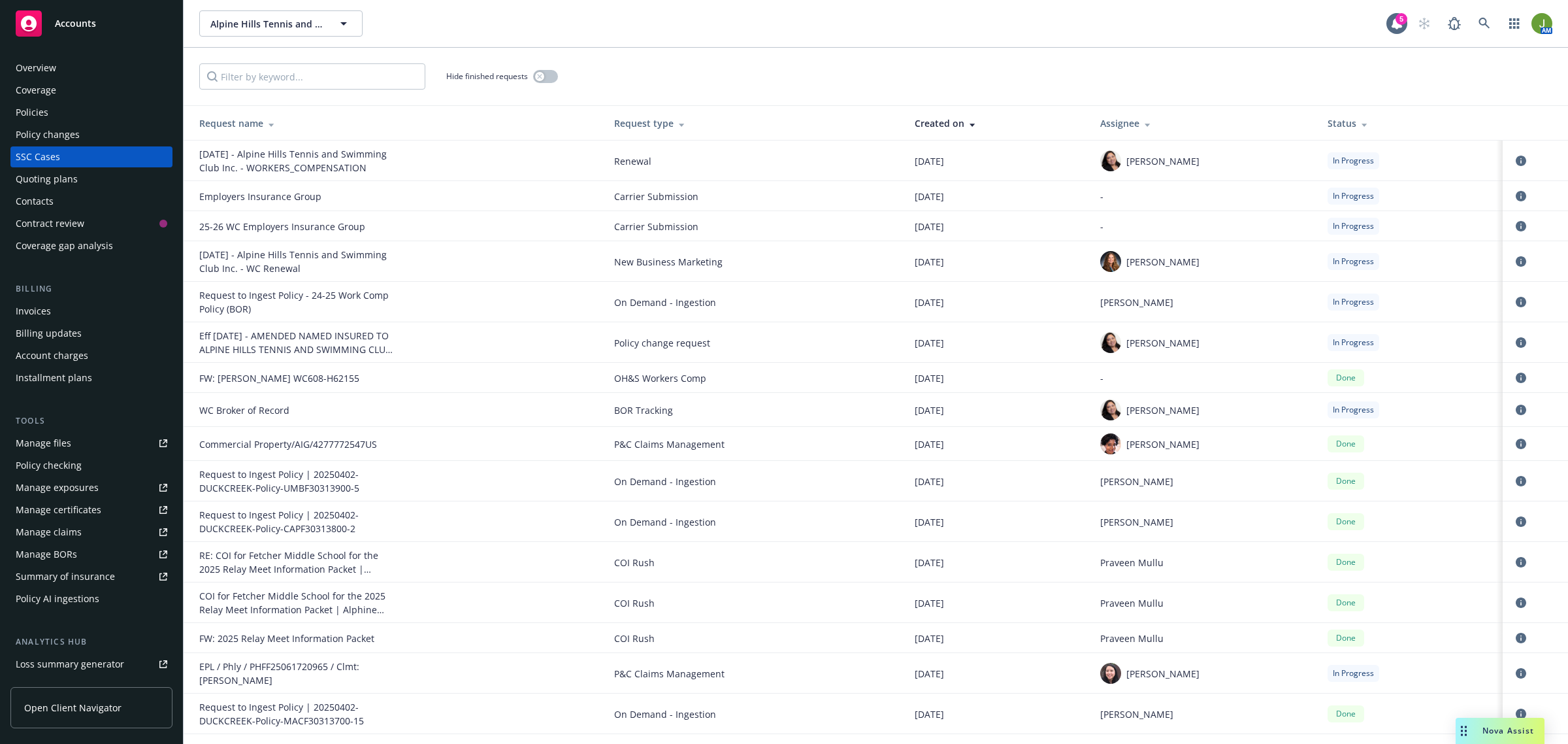
click at [64, 181] on div "Quoting plans" at bounding box center [46, 179] width 62 height 21
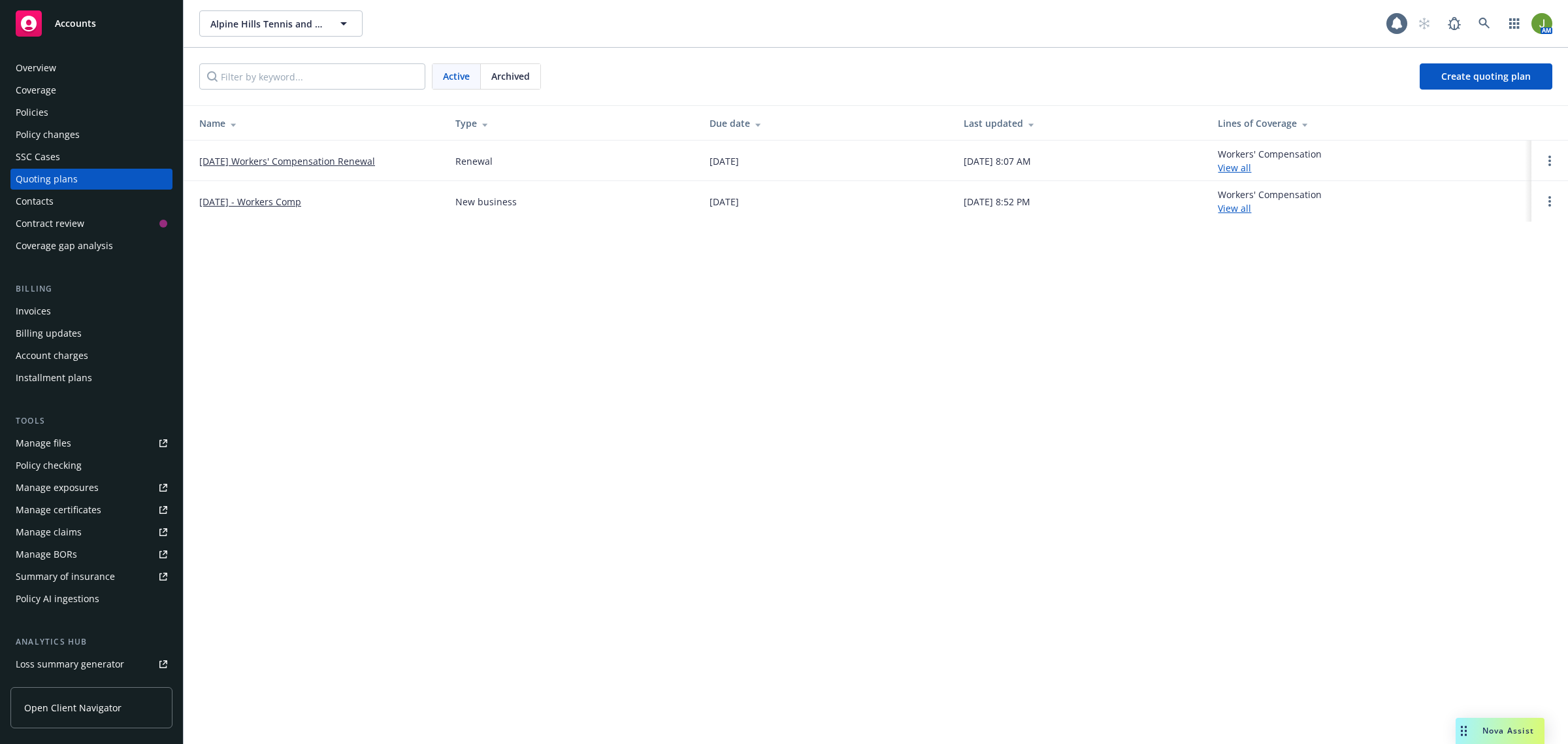
click at [246, 161] on link "[DATE] Workers' Compensation Renewal" at bounding box center [287, 160] width 176 height 13
click at [232, 206] on link "[DATE] - Workers Comp" at bounding box center [250, 201] width 102 height 13
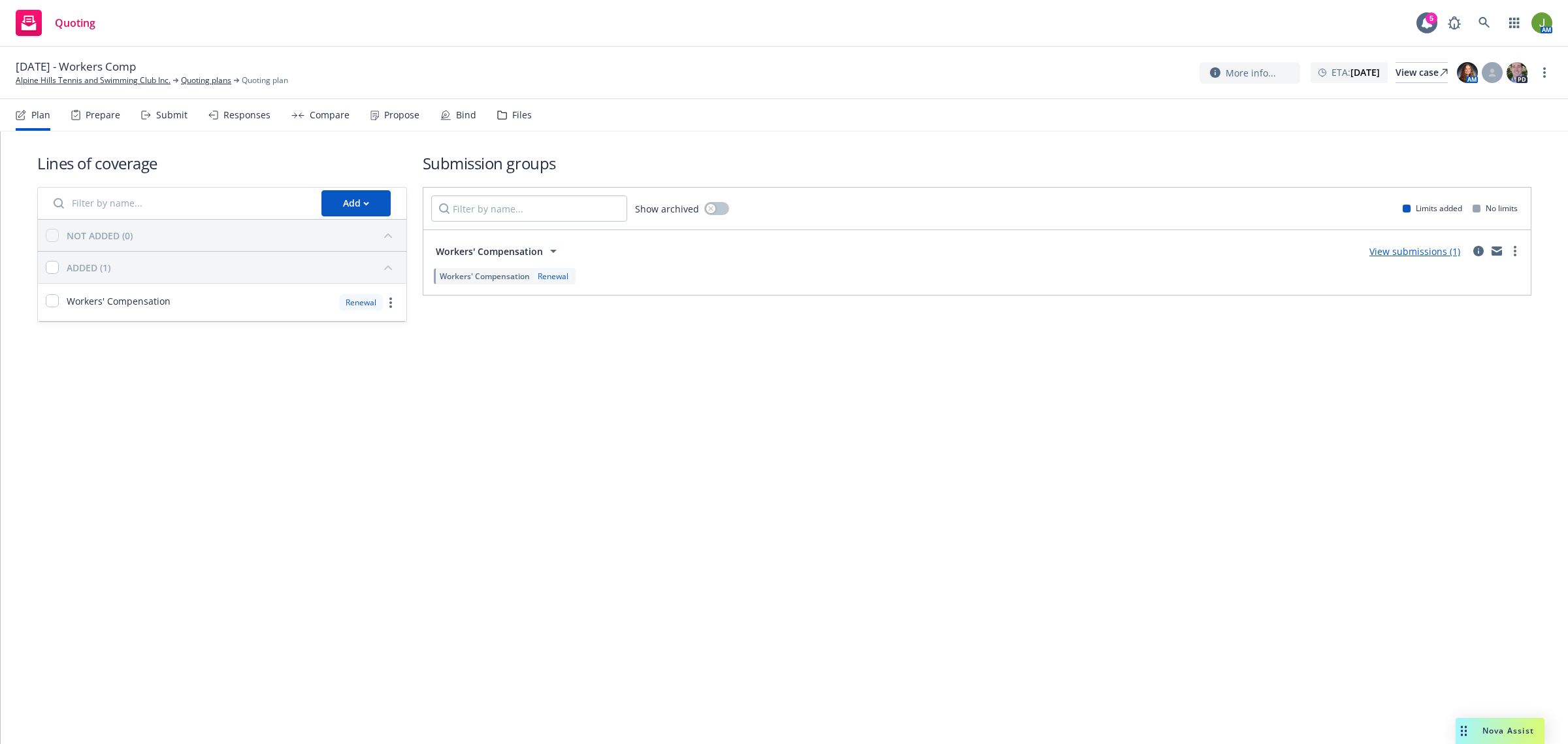
click at [514, 119] on div "Files" at bounding box center [521, 115] width 20 height 10
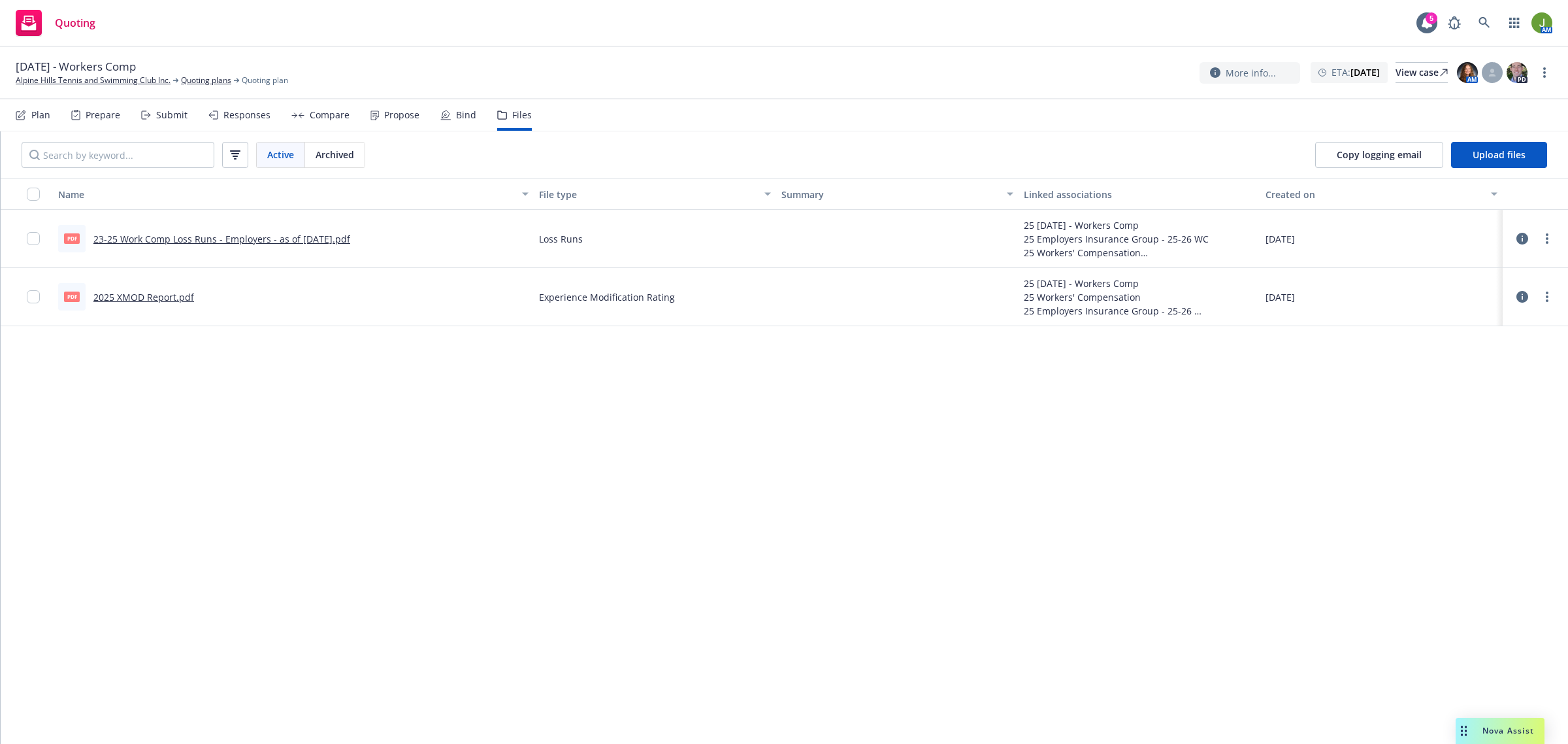
click at [1522, 296] on icon at bounding box center [1522, 296] width 12 height 12
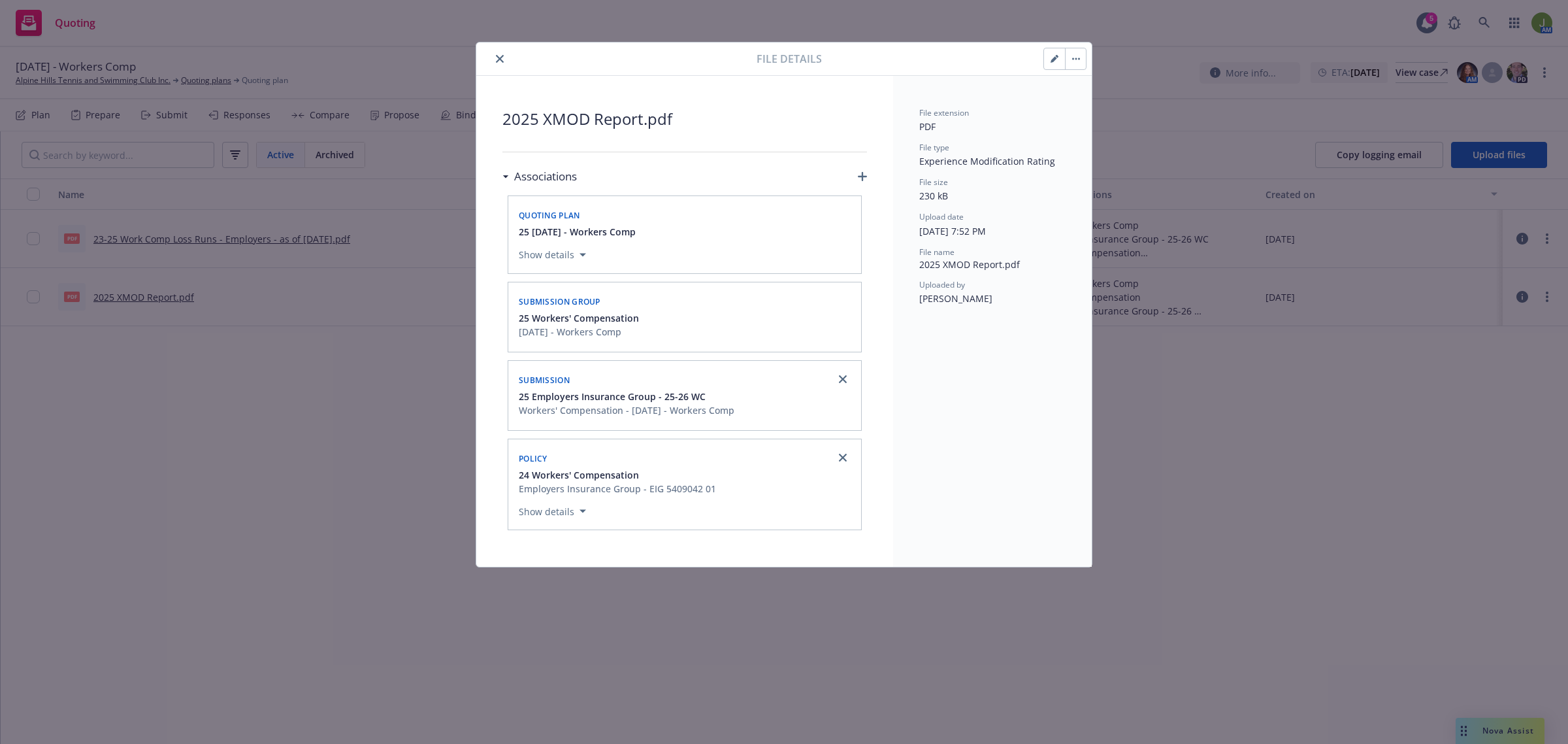
click at [500, 57] on icon "close" at bounding box center [499, 59] width 8 height 8
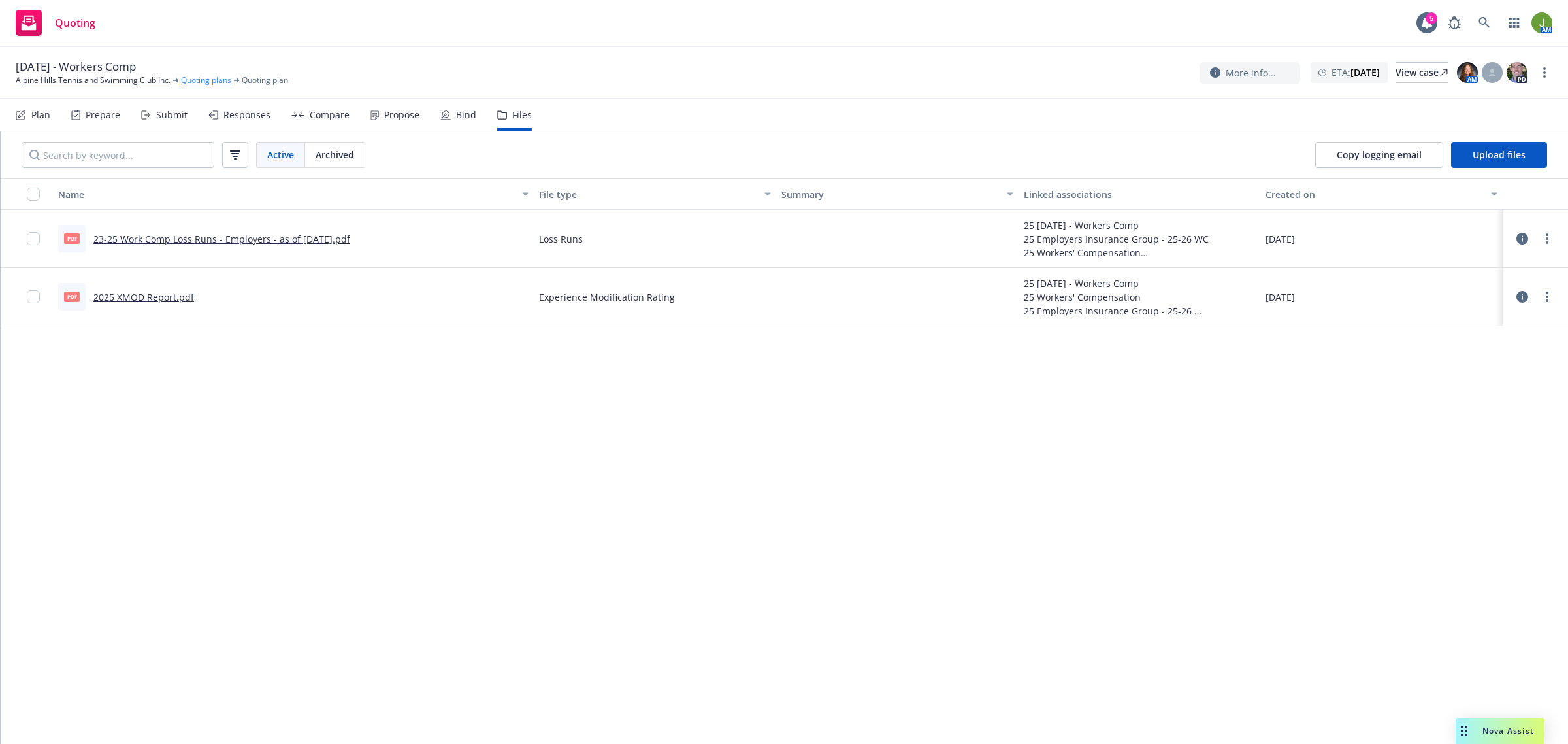
click at [206, 79] on link "Quoting plans" at bounding box center [206, 80] width 50 height 12
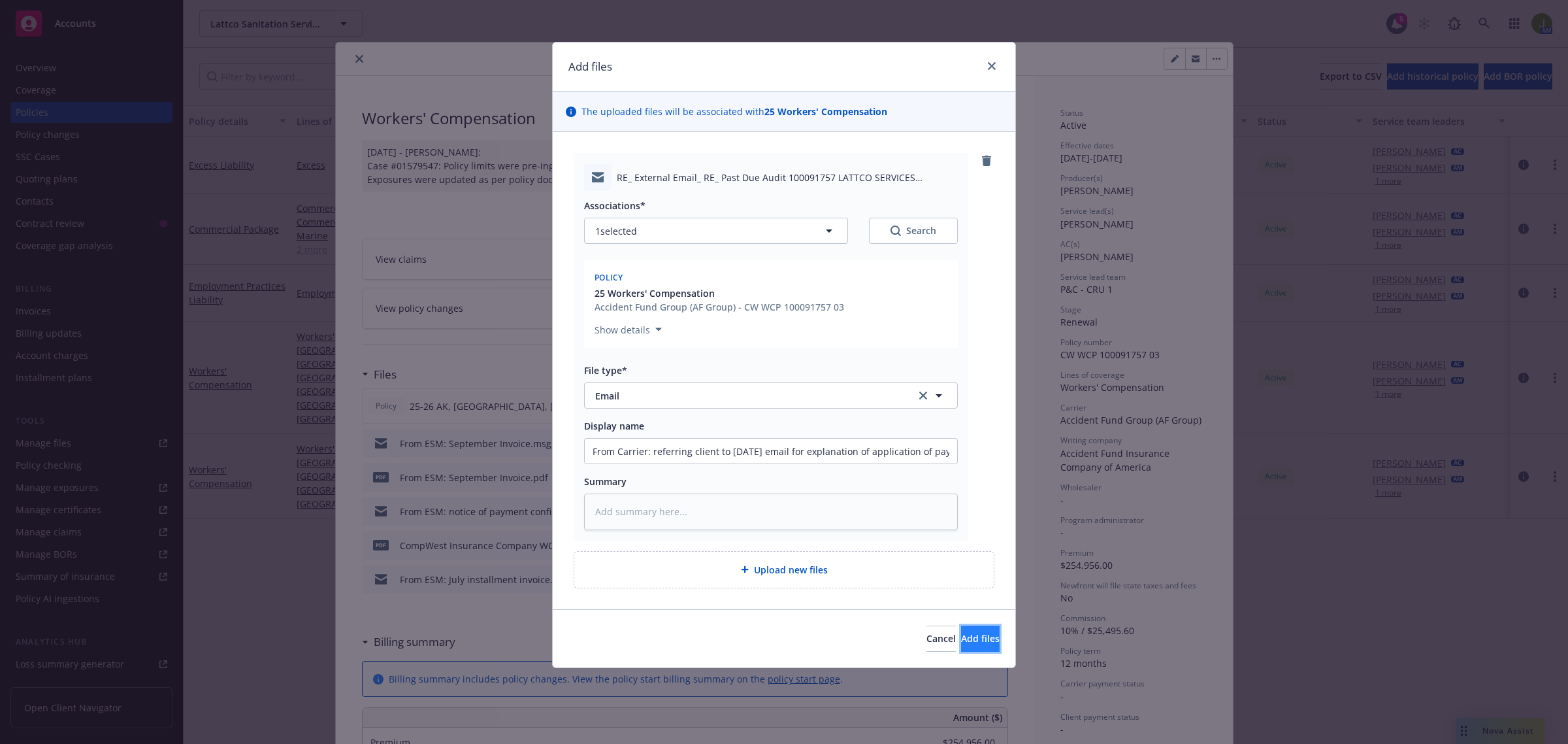
click at [961, 643] on button "Add files" at bounding box center [980, 638] width 38 height 26
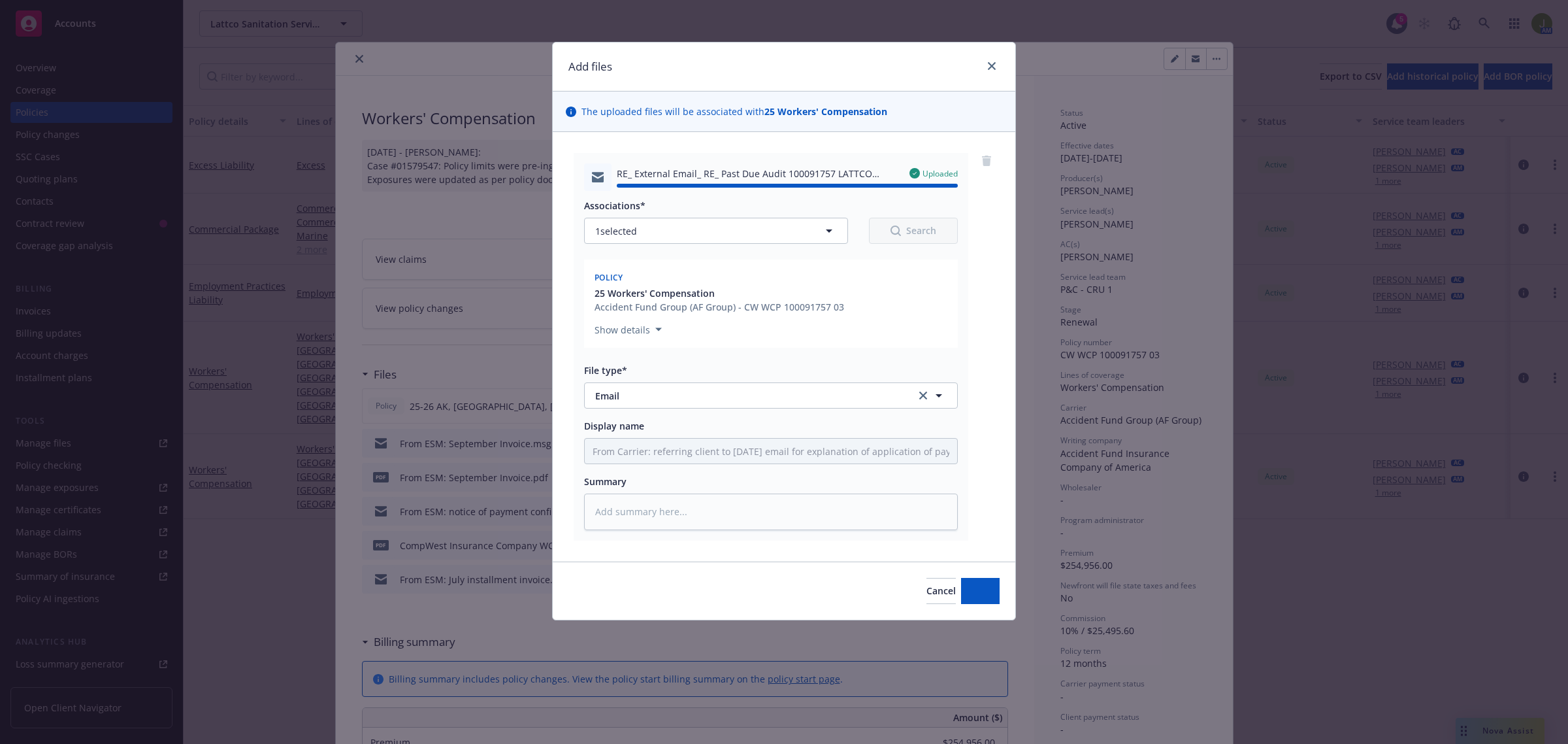
type textarea "x"
